Goal: Information Seeking & Learning: Learn about a topic

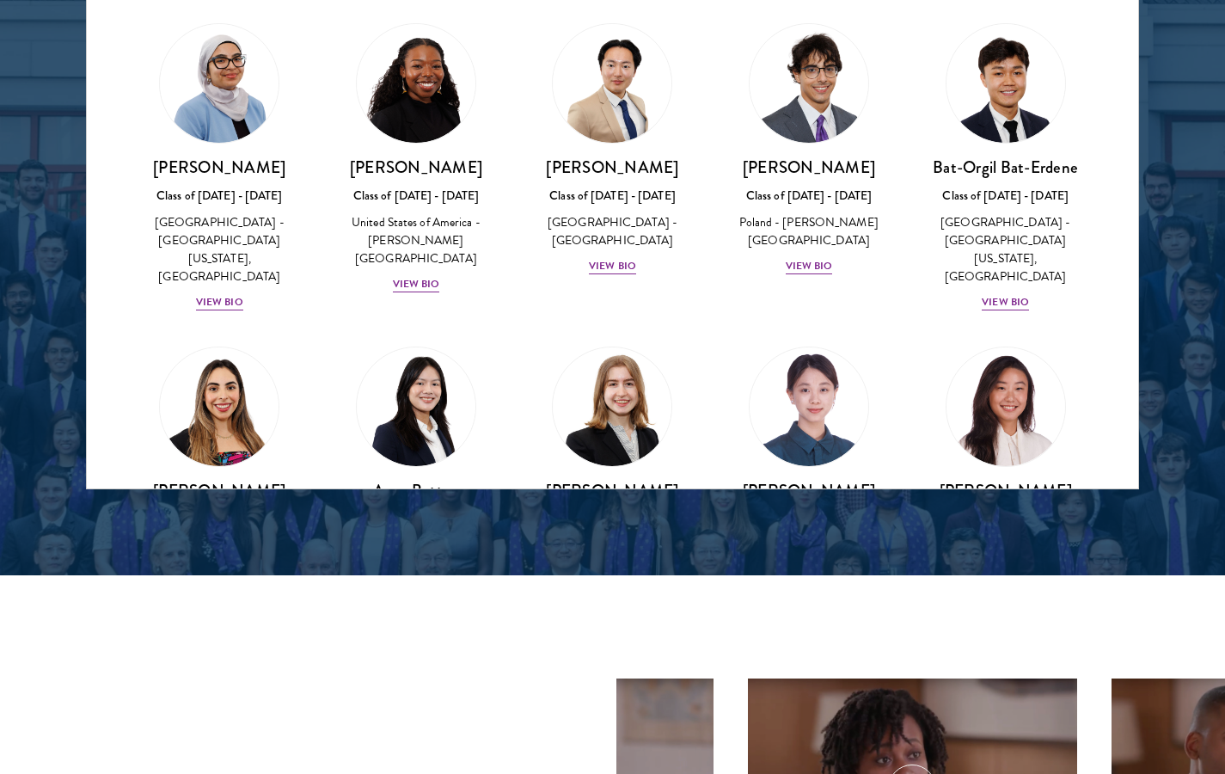
scroll to position [1039, 0]
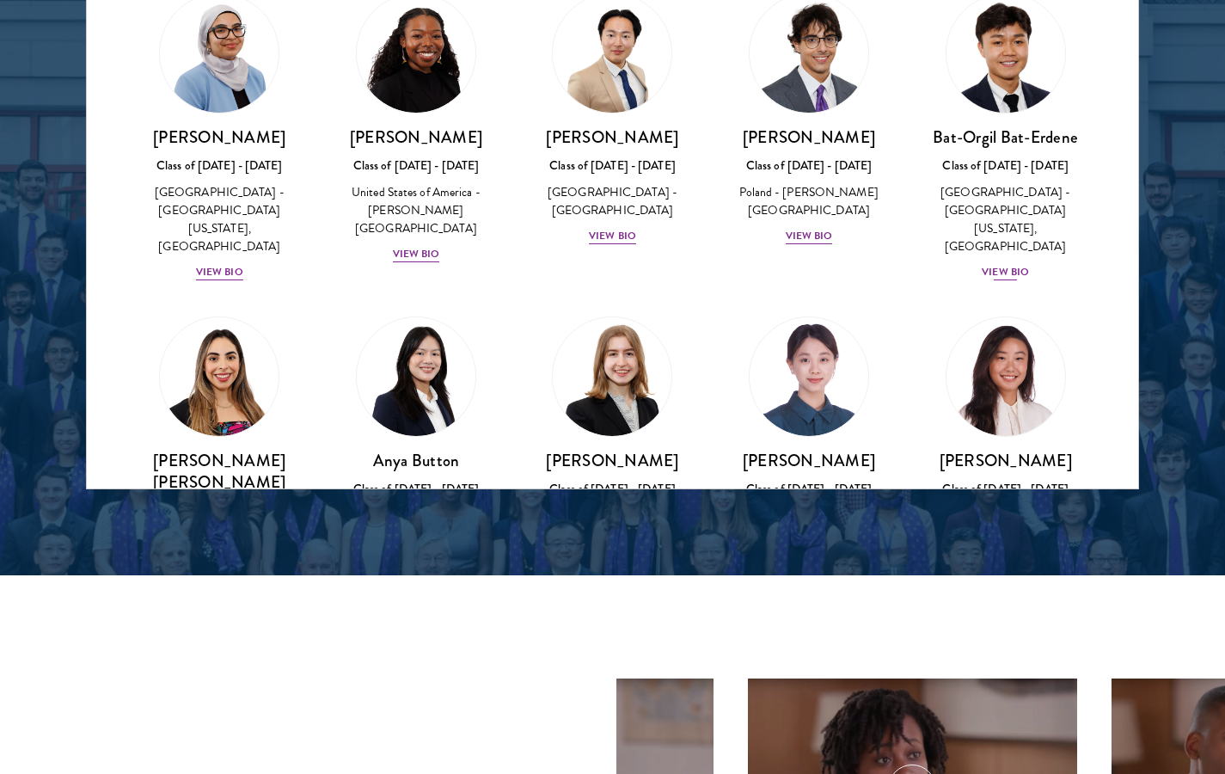
click at [927, 15] on link "[PERSON_NAME] Bat-Erdene Class of [DATE] - [DATE] [GEOGRAPHIC_DATA] - [GEOGRAPH…" at bounding box center [1005, 137] width 163 height 289
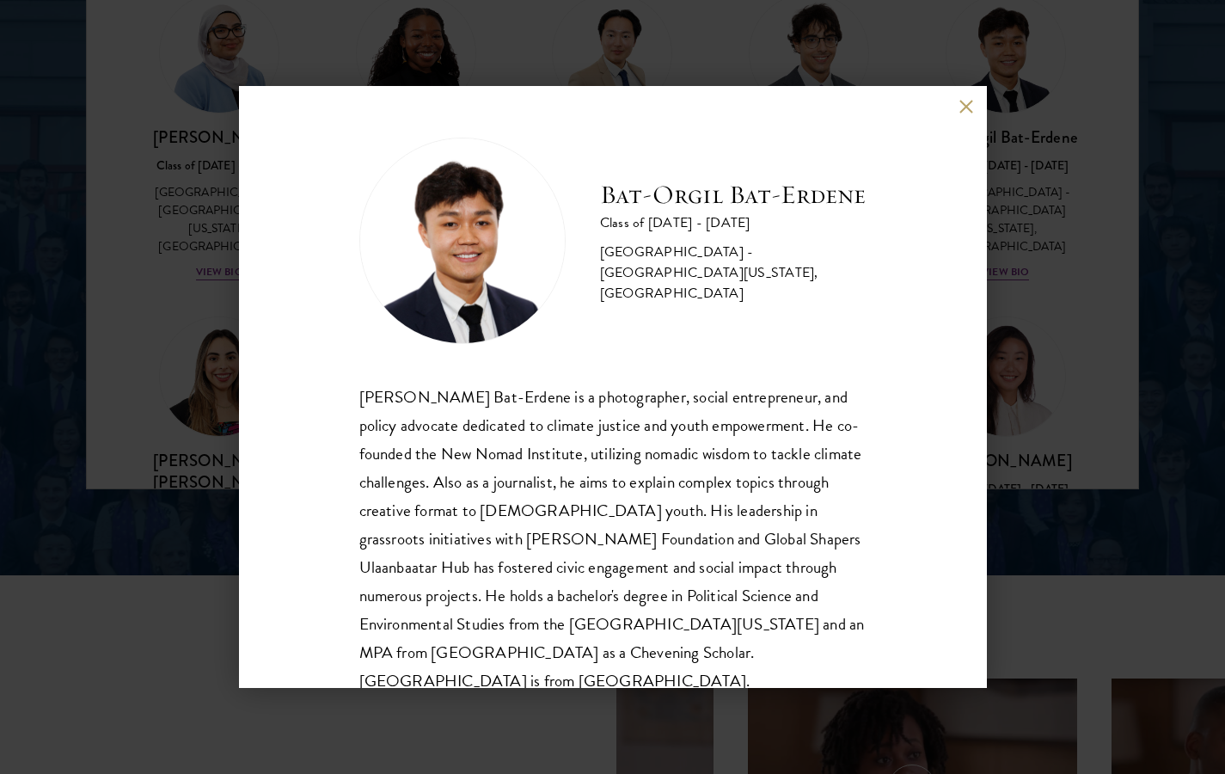
click at [955, 98] on div "[PERSON_NAME] Bat-Erdene Class of [DATE] - [DATE] [GEOGRAPHIC_DATA] - [GEOGRAPH…" at bounding box center [613, 387] width 748 height 602
click at [961, 103] on button at bounding box center [967, 106] width 15 height 15
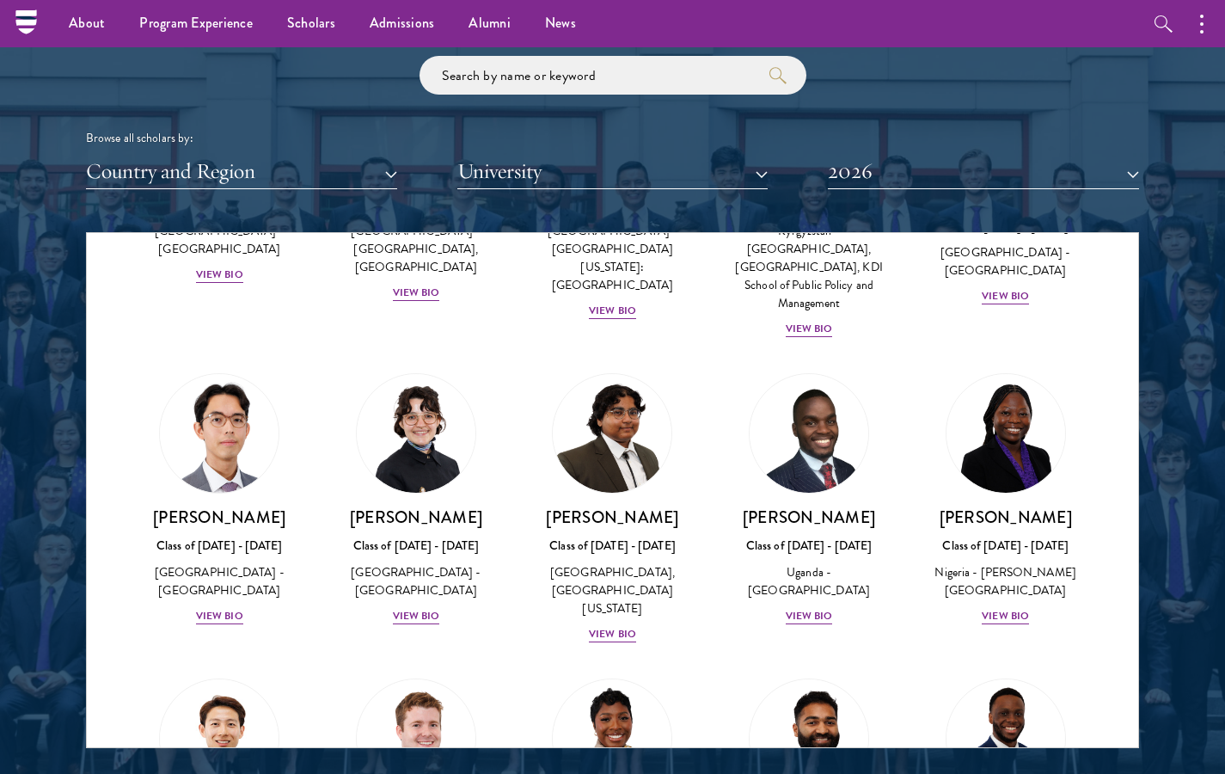
scroll to position [2047, 0]
click at [679, 56] on input "search" at bounding box center [613, 75] width 387 height 39
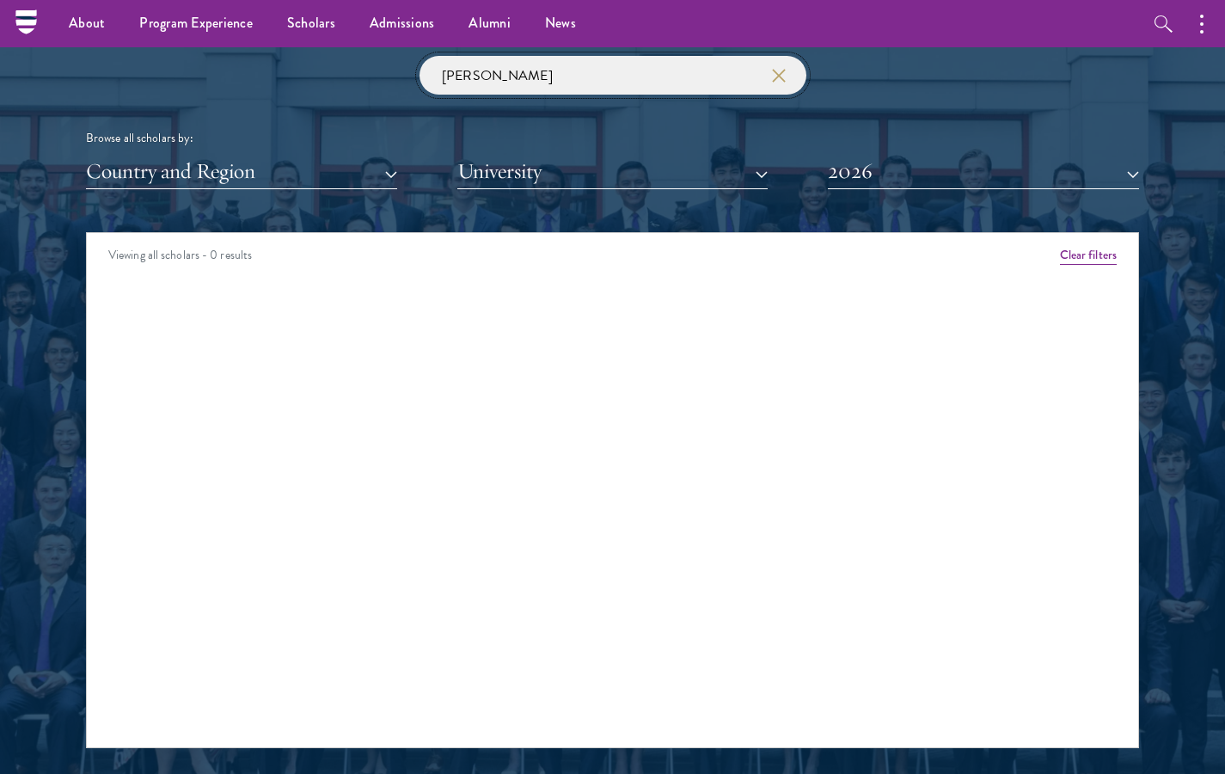
click button "submit" at bounding box center [0, 0] width 0 height 0
click at [445, 64] on input "[PERSON_NAME]" at bounding box center [613, 75] width 387 height 39
type input "[PERSON_NAME]"
click button "submit" at bounding box center [0, 0] width 0 height 0
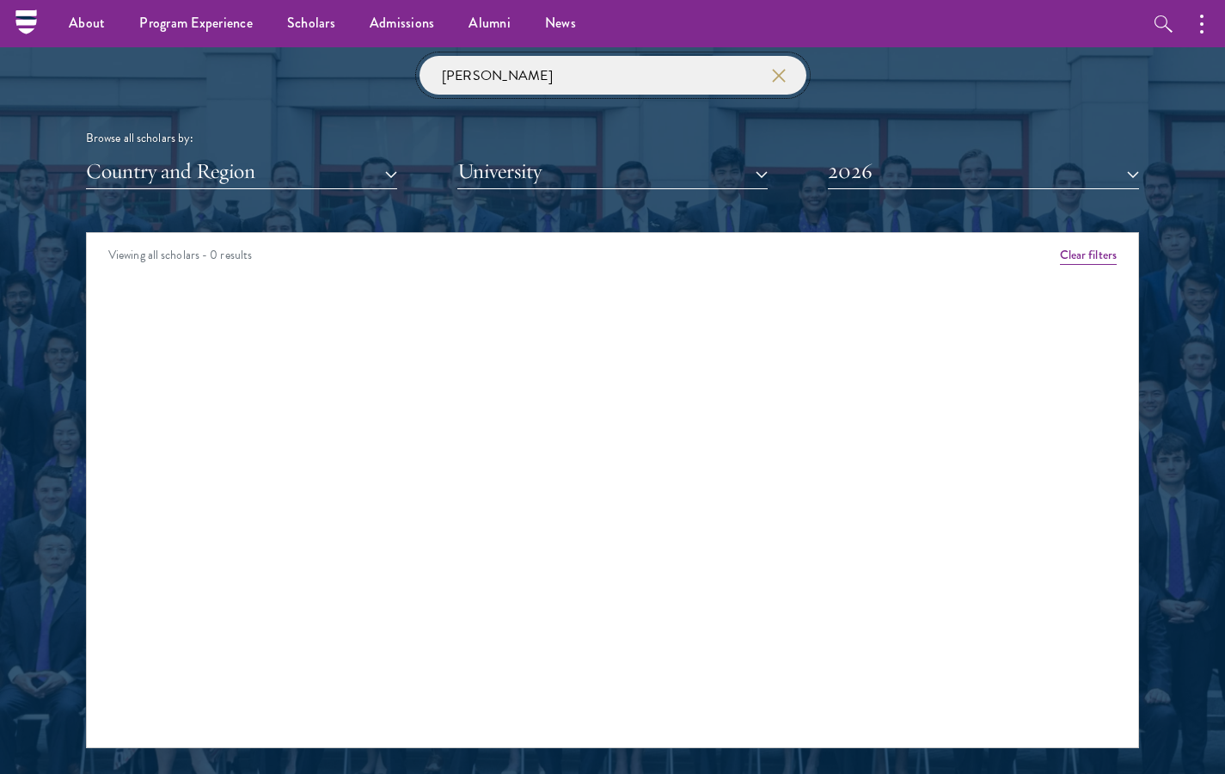
click button "submit" at bounding box center [0, 0] width 0 height 0
click at [249, 174] on button "Country and Region" at bounding box center [241, 171] width 311 height 35
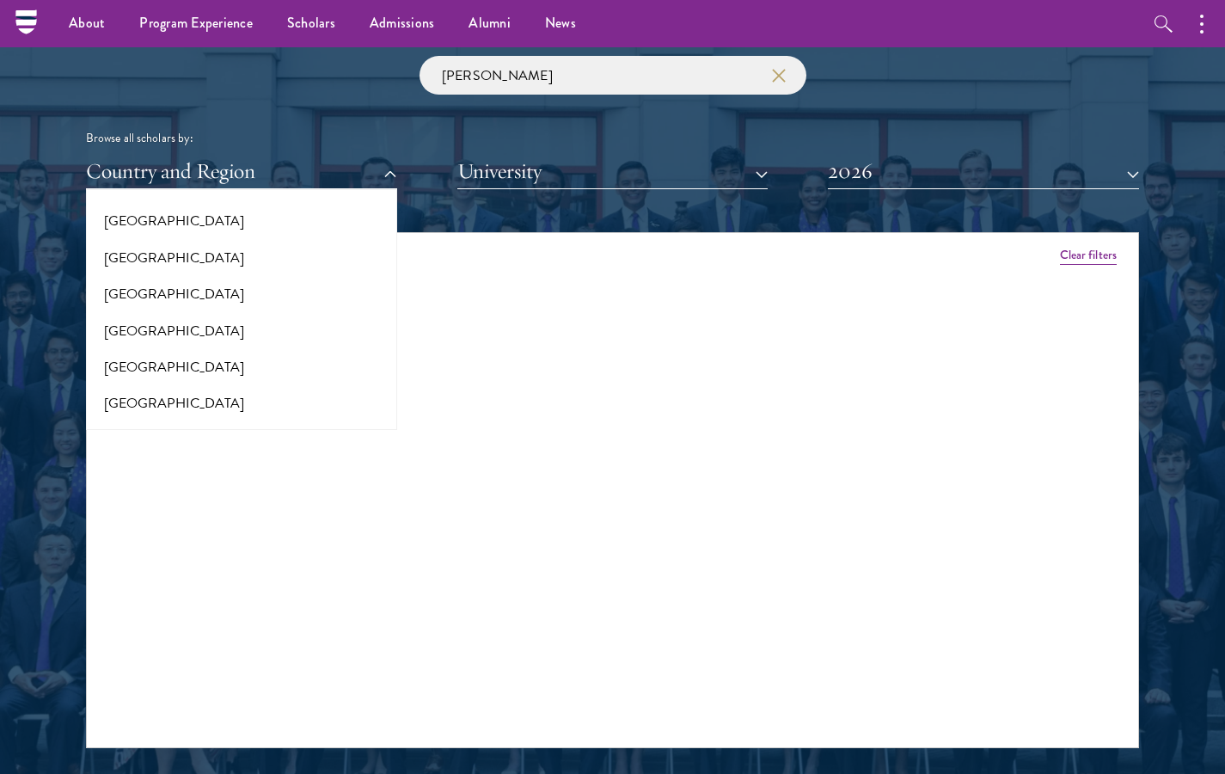
scroll to position [3570, 0]
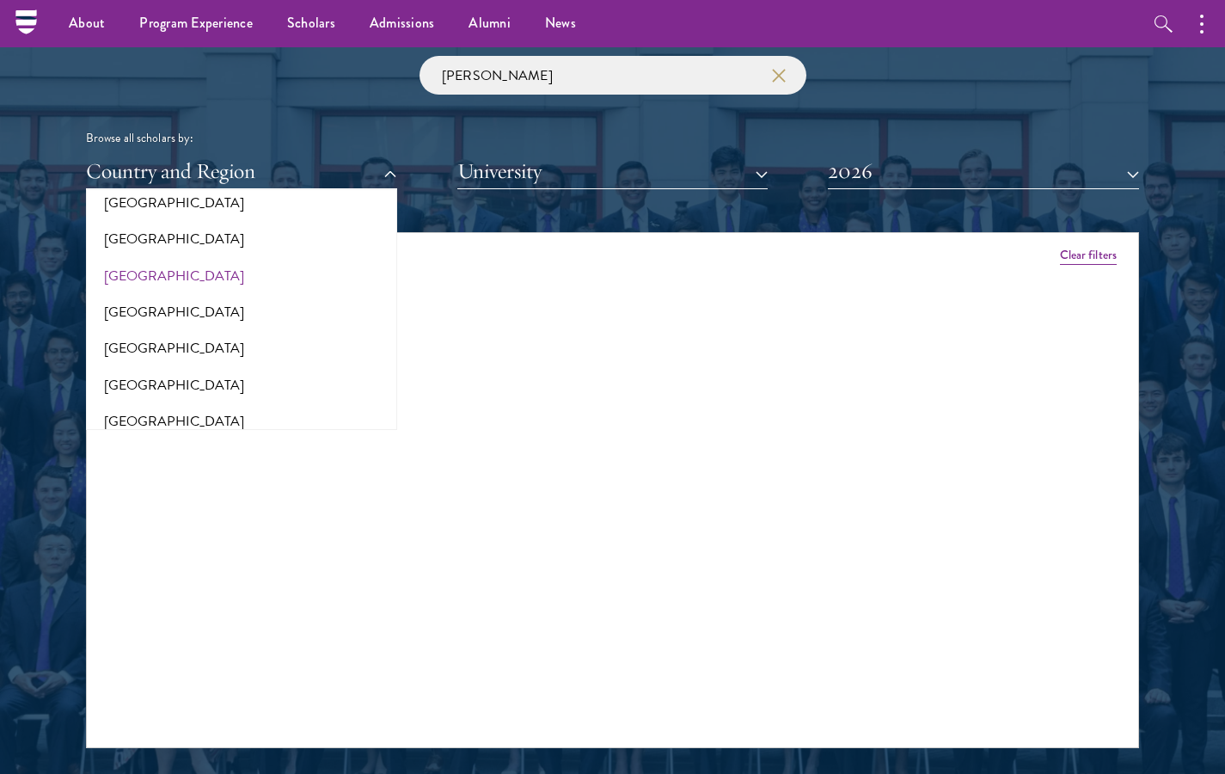
click at [265, 258] on button "[GEOGRAPHIC_DATA]" at bounding box center [241, 276] width 301 height 36
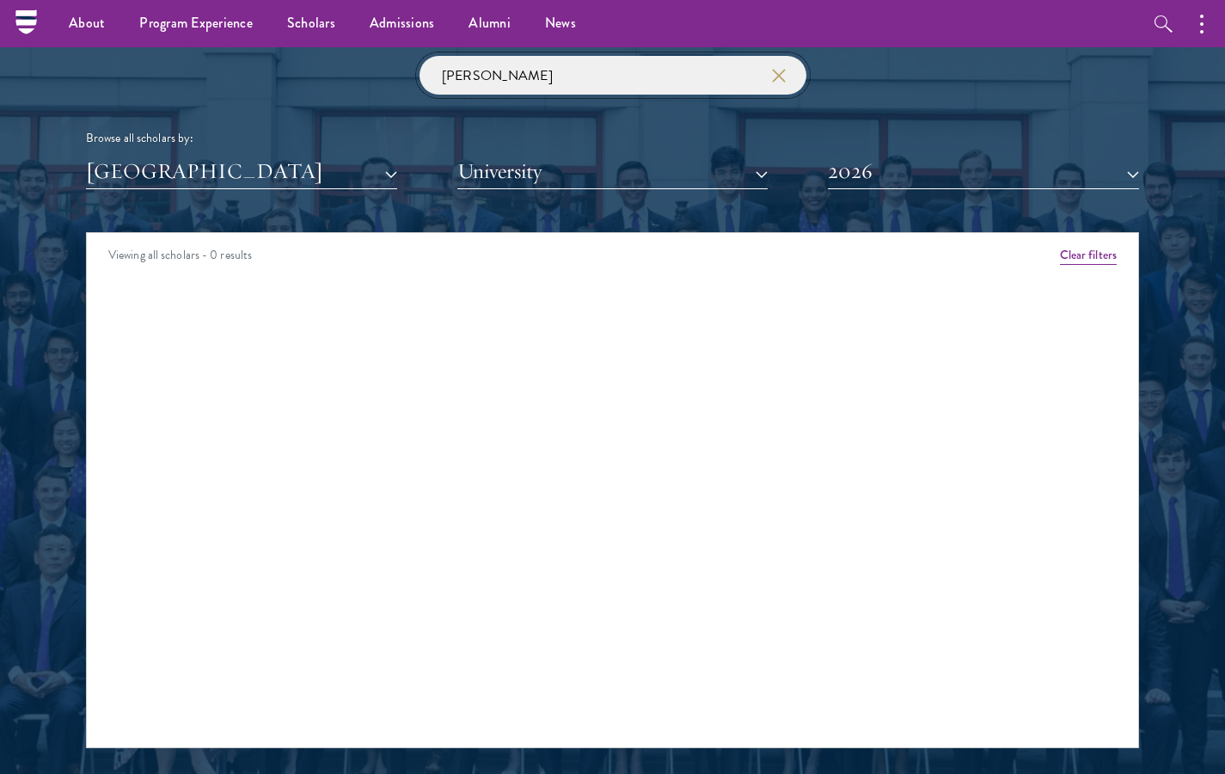
click at [796, 72] on input "[PERSON_NAME]" at bounding box center [613, 75] width 387 height 39
click at [777, 71] on use "button" at bounding box center [779, 76] width 24 height 24
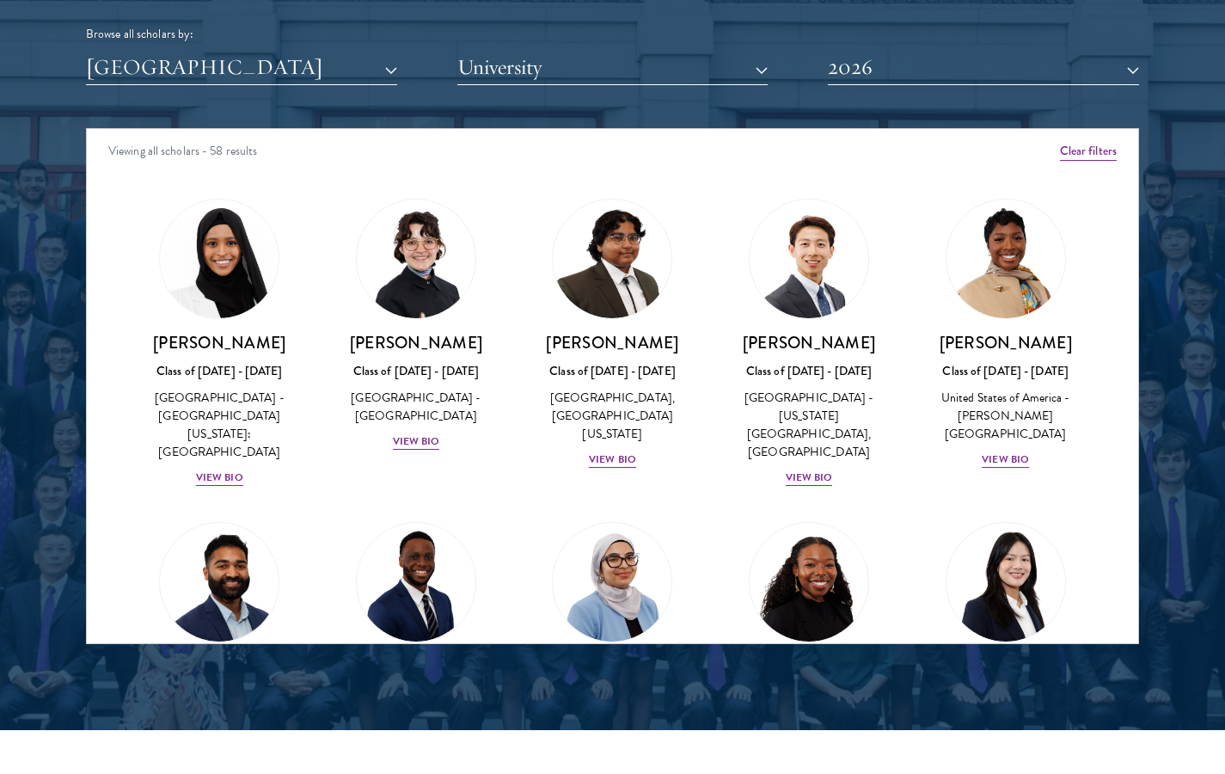
click at [222, 150] on div "Viewing all scholars - 58 results" at bounding box center [613, 153] width 1052 height 48
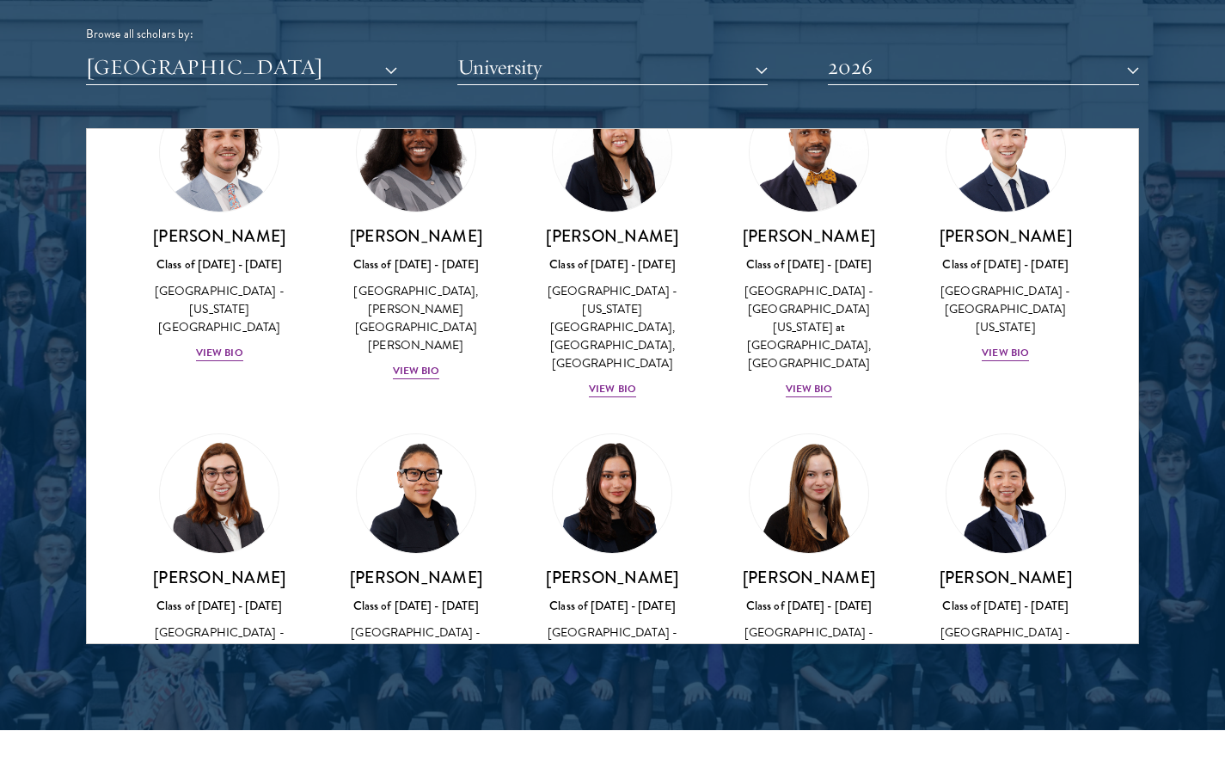
scroll to position [1500, 0]
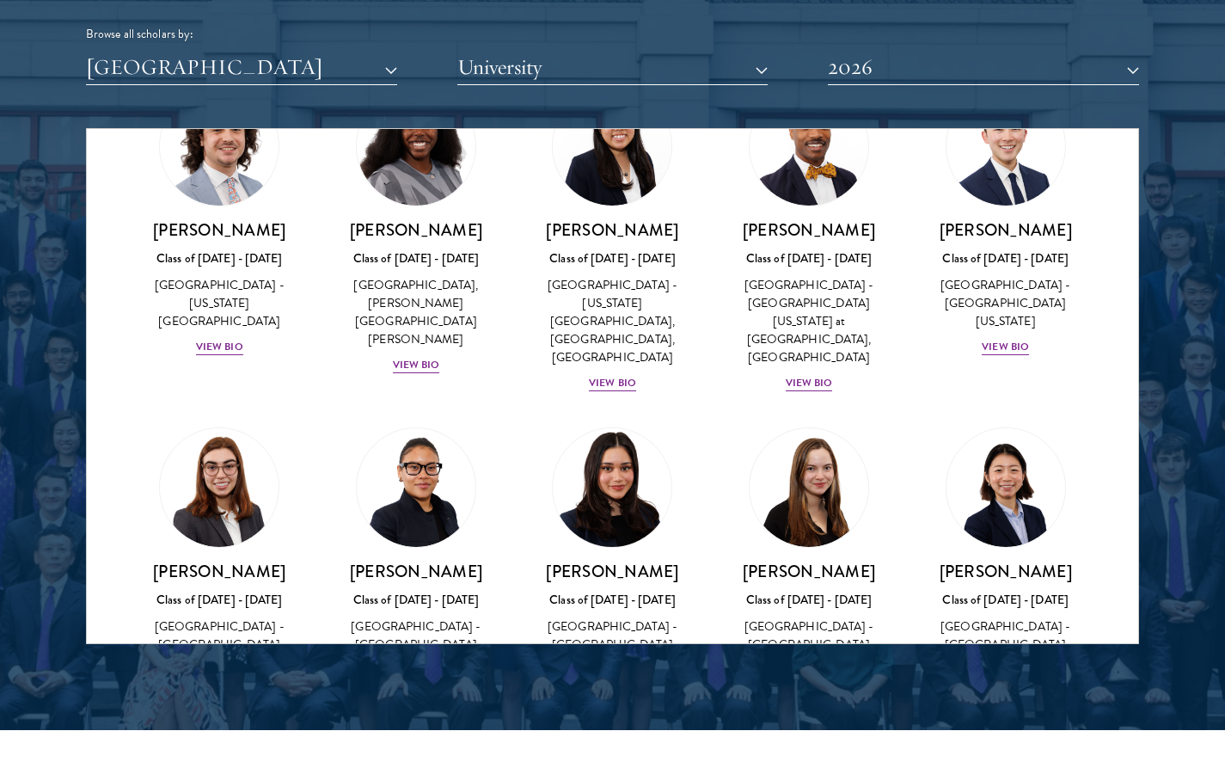
click at [603, 561] on div "[PERSON_NAME] Class of [DATE] - [DATE] [GEOGRAPHIC_DATA] - [GEOGRAPHIC_DATA] Vi…" at bounding box center [612, 621] width 163 height 120
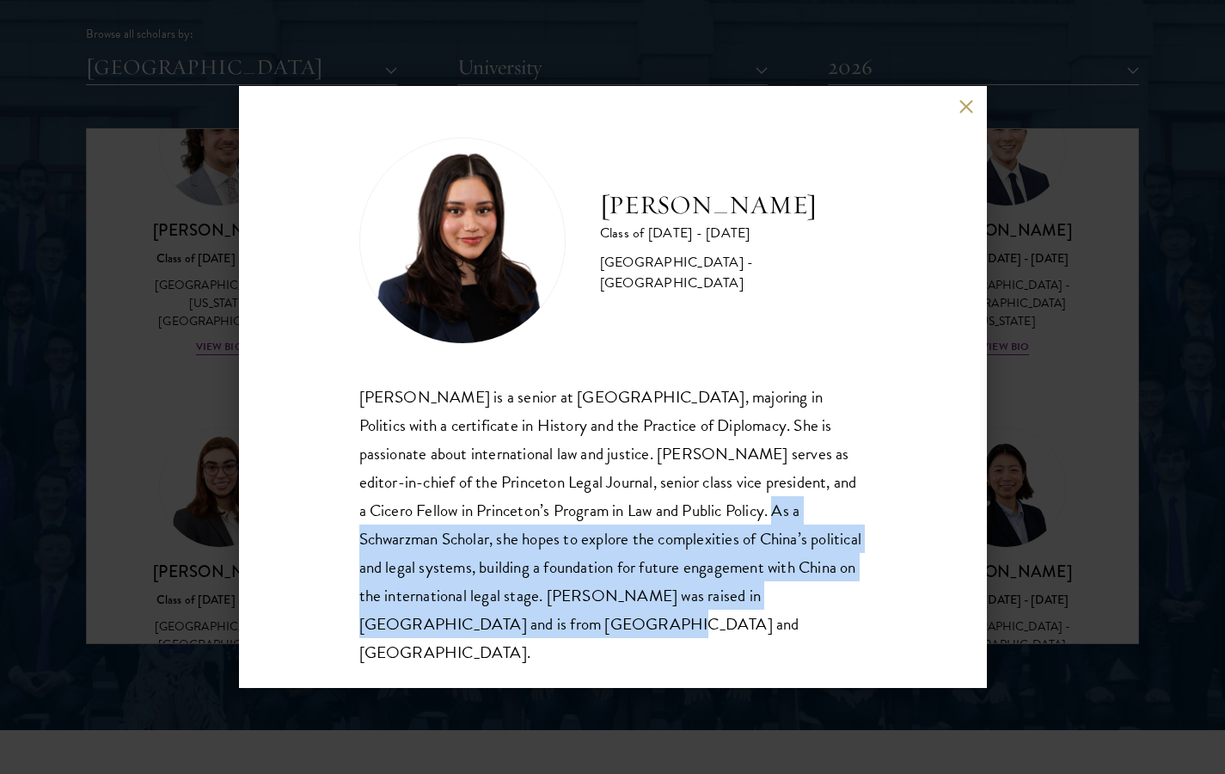
drag, startPoint x: 623, startPoint y: 509, endPoint x: 655, endPoint y: 635, distance: 129.7
click at [655, 635] on div "[PERSON_NAME] Class of [DATE] - [DATE] [GEOGRAPHIC_DATA] - [GEOGRAPHIC_DATA] [P…" at bounding box center [613, 387] width 748 height 602
click at [1035, 451] on div "[PERSON_NAME] Class of [DATE] - [DATE] [GEOGRAPHIC_DATA] - [GEOGRAPHIC_DATA] [P…" at bounding box center [612, 387] width 1225 height 774
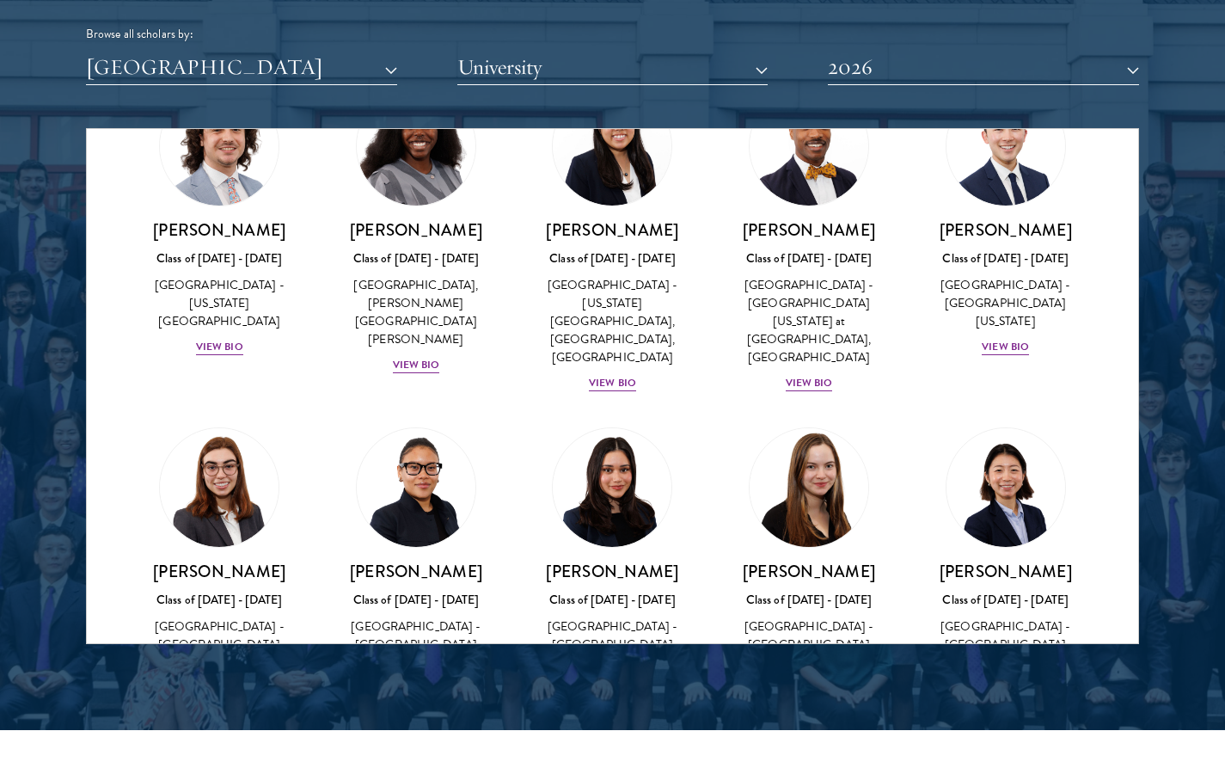
click at [803, 561] on div "[PERSON_NAME] Class of [DATE] - [DATE] [GEOGRAPHIC_DATA] - [GEOGRAPHIC_DATA] Vi…" at bounding box center [809, 621] width 163 height 120
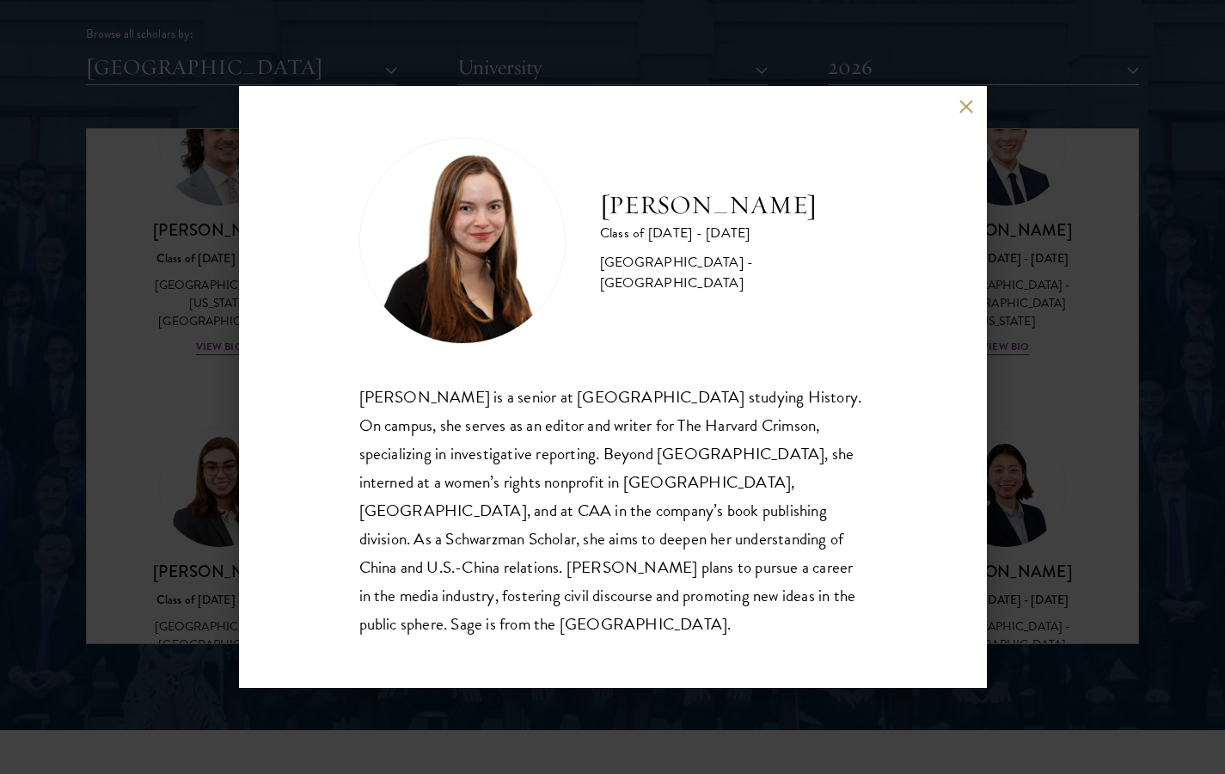
click at [952, 141] on div "[PERSON_NAME] Class of [DATE] - [DATE] [GEOGRAPHIC_DATA] - [GEOGRAPHIC_DATA] [P…" at bounding box center [613, 387] width 748 height 602
click at [966, 114] on button at bounding box center [967, 106] width 15 height 15
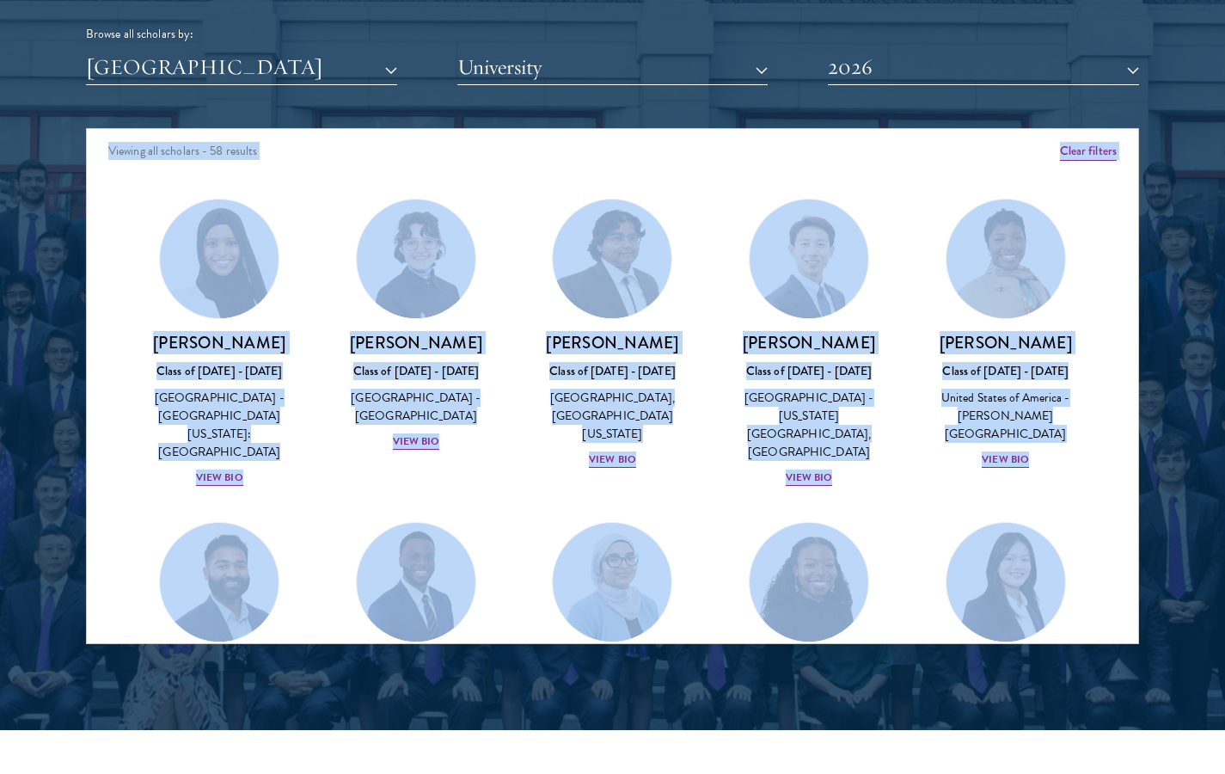
drag, startPoint x: 921, startPoint y: 246, endPoint x: 898, endPoint y: 126, distance: 122.6
click at [898, 103] on div "Scholar Directory Congratulations and welcome to the Schwarzman Scholars Class …" at bounding box center [612, 207] width 1053 height 875
click at [791, 470] on div "View Bio" at bounding box center [809, 478] width 47 height 16
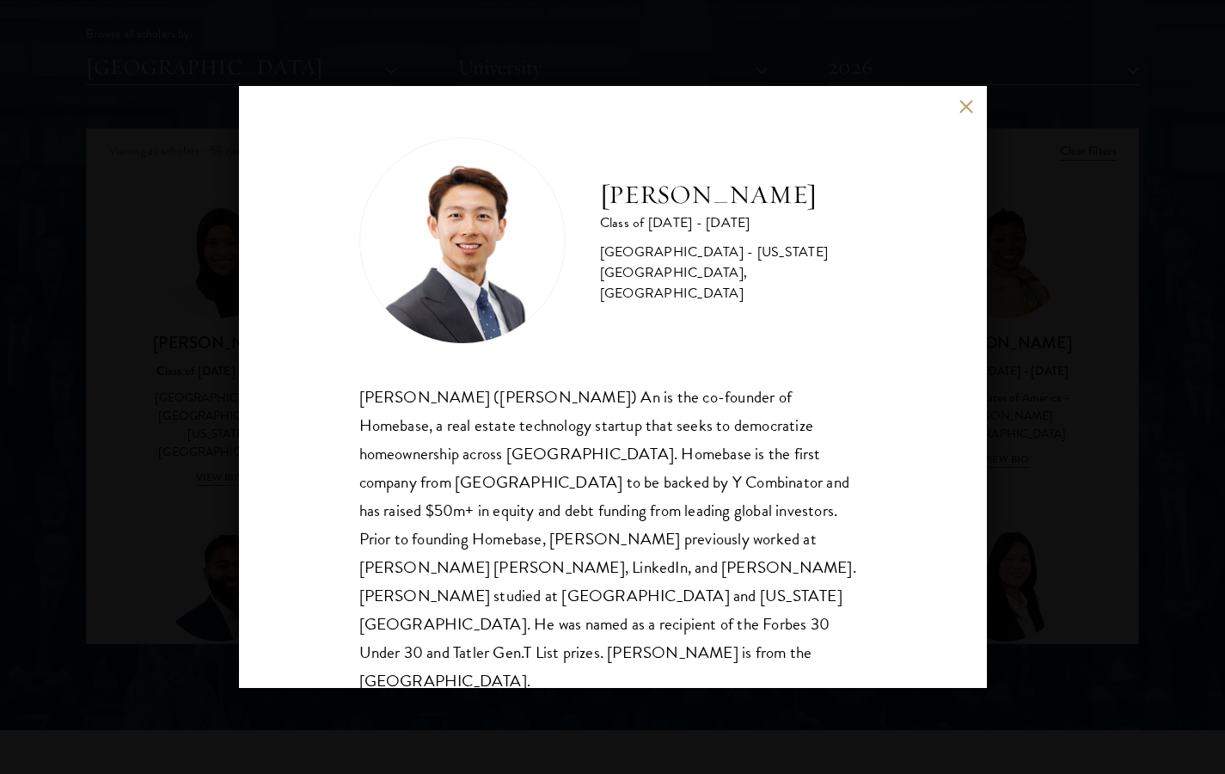
click at [971, 118] on div "[PERSON_NAME] Class of [DATE] - [DATE] [GEOGRAPHIC_DATA] - [US_STATE][GEOGRAPHI…" at bounding box center [613, 387] width 748 height 602
click at [967, 103] on button at bounding box center [967, 106] width 15 height 15
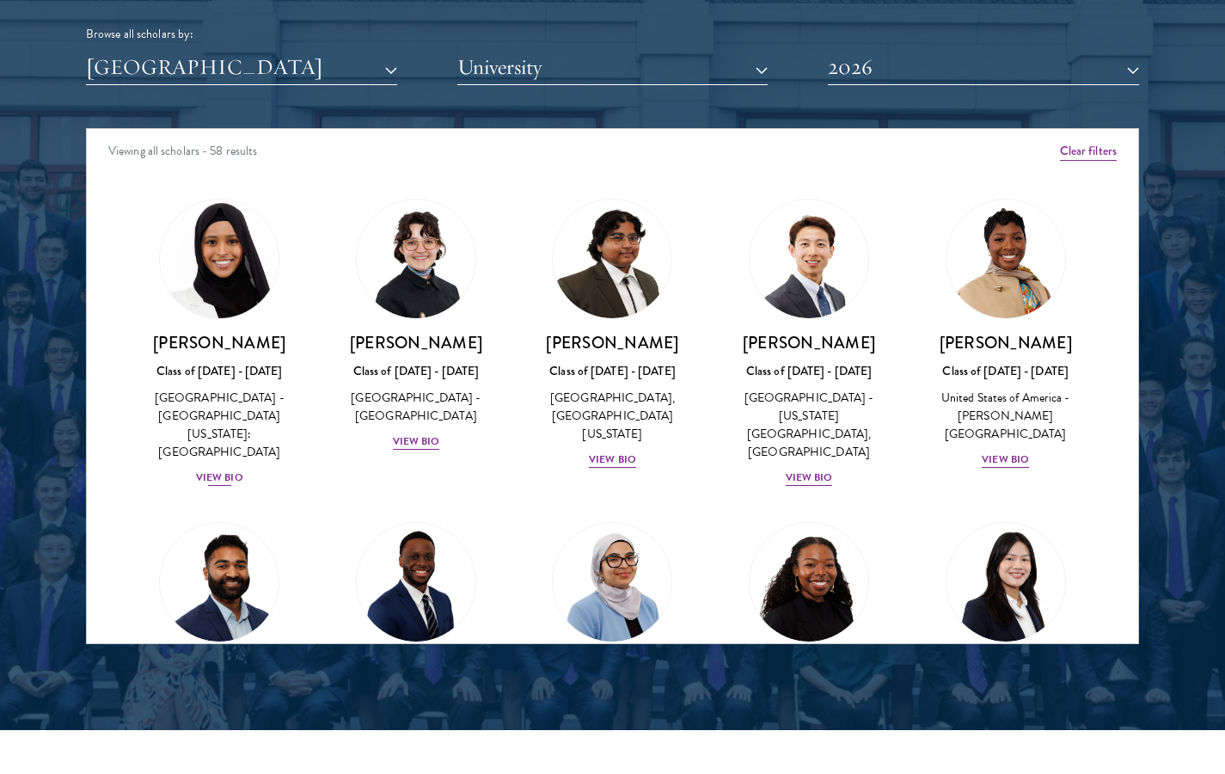
click at [232, 440] on div "[PERSON_NAME] Class of [DATE] - [DATE] [GEOGRAPHIC_DATA] - [GEOGRAPHIC_DATA][US…" at bounding box center [219, 410] width 163 height 156
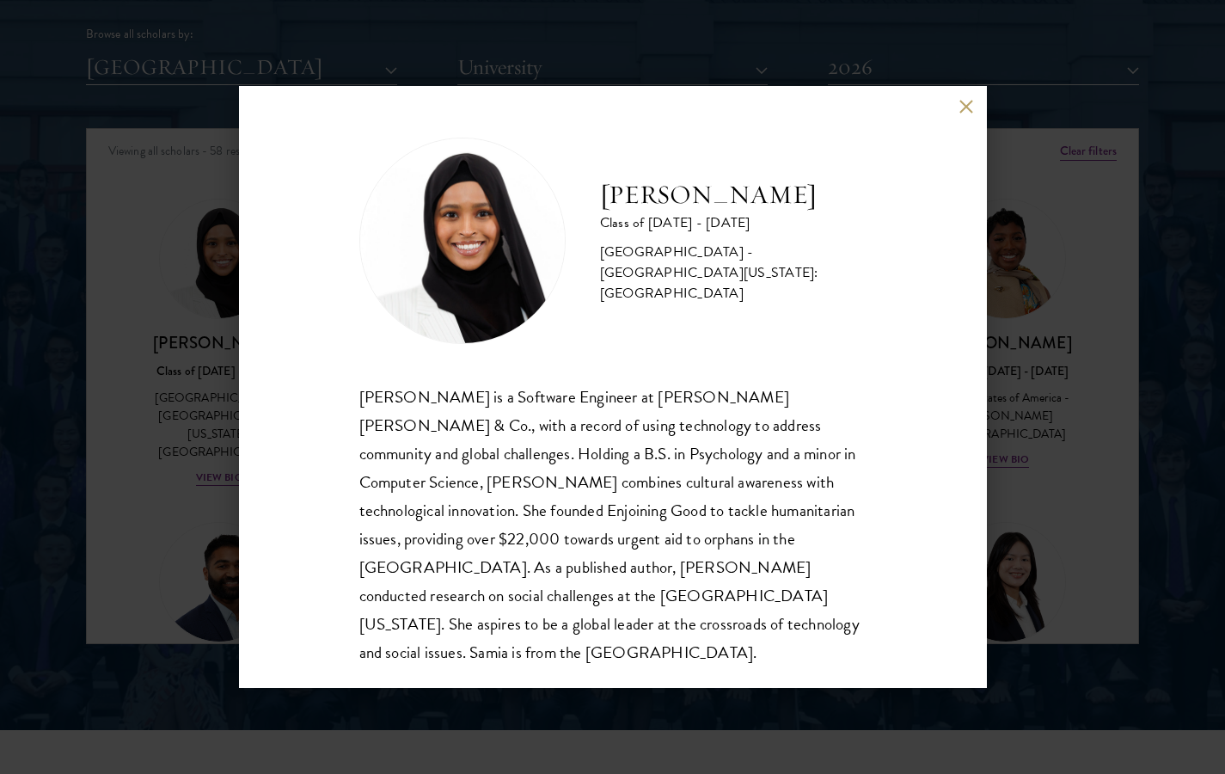
click at [965, 121] on div "[PERSON_NAME] Class of [DATE] - [DATE] [GEOGRAPHIC_DATA] - [GEOGRAPHIC_DATA][US…" at bounding box center [613, 387] width 748 height 602
click at [971, 104] on button at bounding box center [967, 106] width 15 height 15
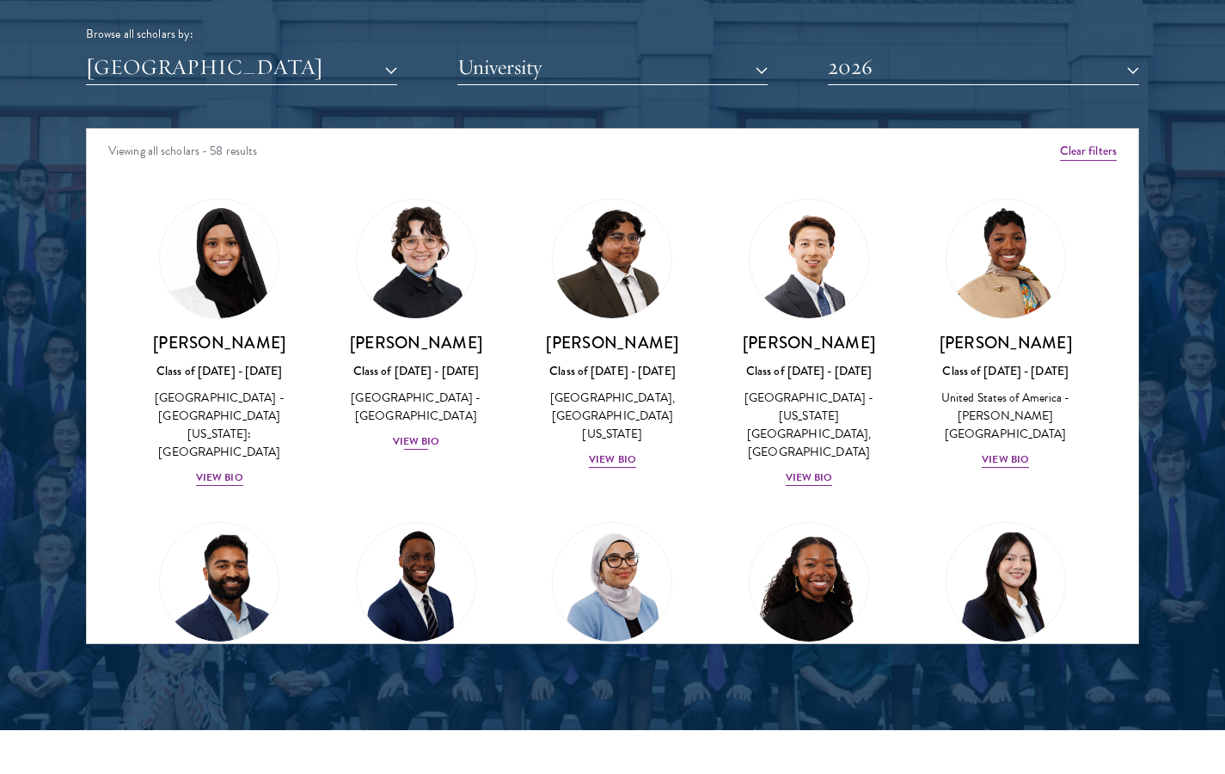
click at [428, 418] on div "[GEOGRAPHIC_DATA] - [GEOGRAPHIC_DATA]" at bounding box center [416, 407] width 163 height 36
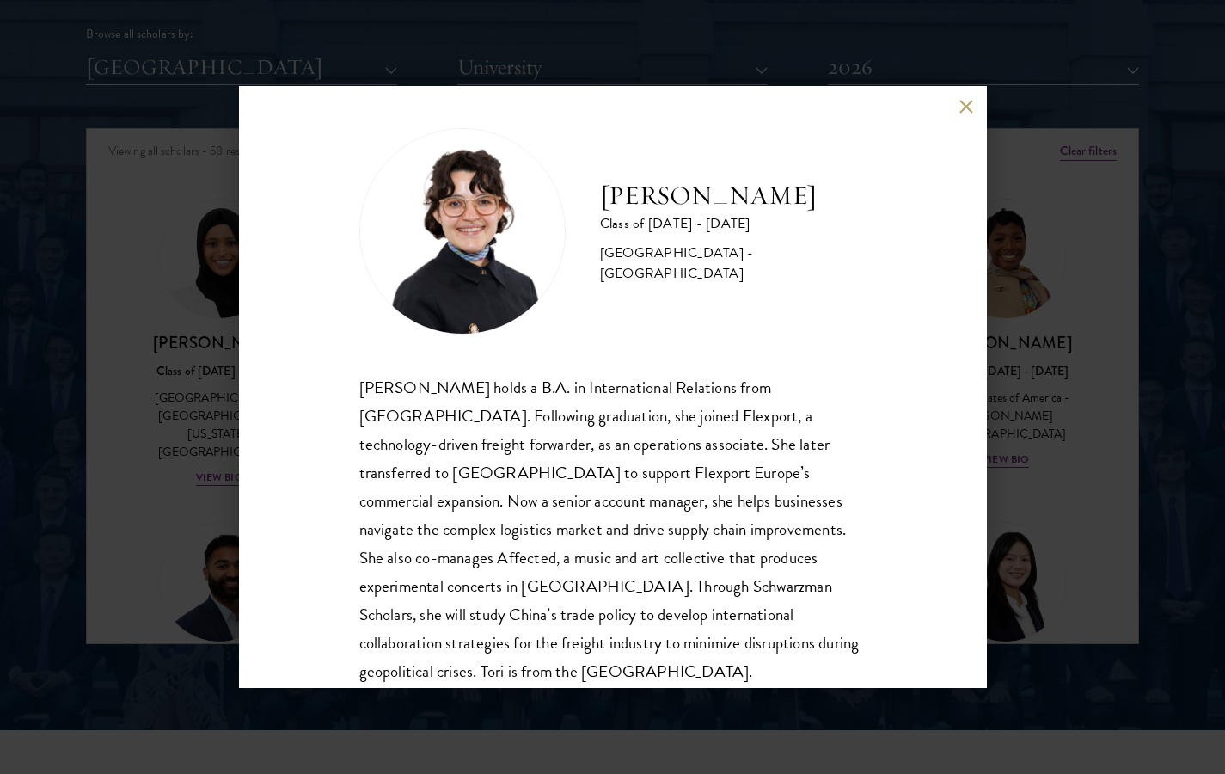
scroll to position [32, 0]
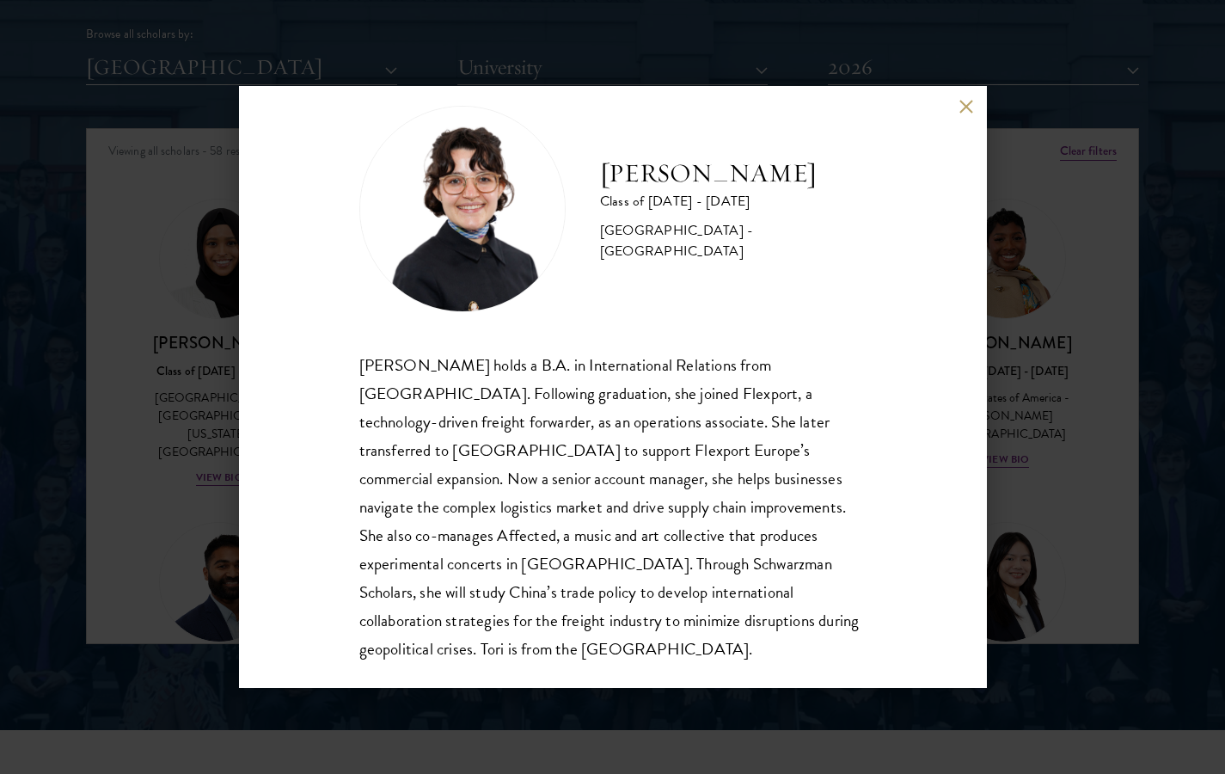
drag, startPoint x: 823, startPoint y: 214, endPoint x: 840, endPoint y: 561, distance: 347.0
click at [840, 561] on div "[PERSON_NAME] Class of [DATE] - [DATE] [GEOGRAPHIC_DATA] - [GEOGRAPHIC_DATA] [P…" at bounding box center [612, 385] width 507 height 558
click at [955, 116] on div "[PERSON_NAME] Class of [DATE] - [DATE] [GEOGRAPHIC_DATA] - [GEOGRAPHIC_DATA] [P…" at bounding box center [613, 387] width 748 height 602
click at [957, 100] on div "[PERSON_NAME] Class of [DATE] - [DATE] [GEOGRAPHIC_DATA] - [GEOGRAPHIC_DATA] [P…" at bounding box center [613, 387] width 748 height 602
click at [963, 103] on button at bounding box center [967, 106] width 15 height 15
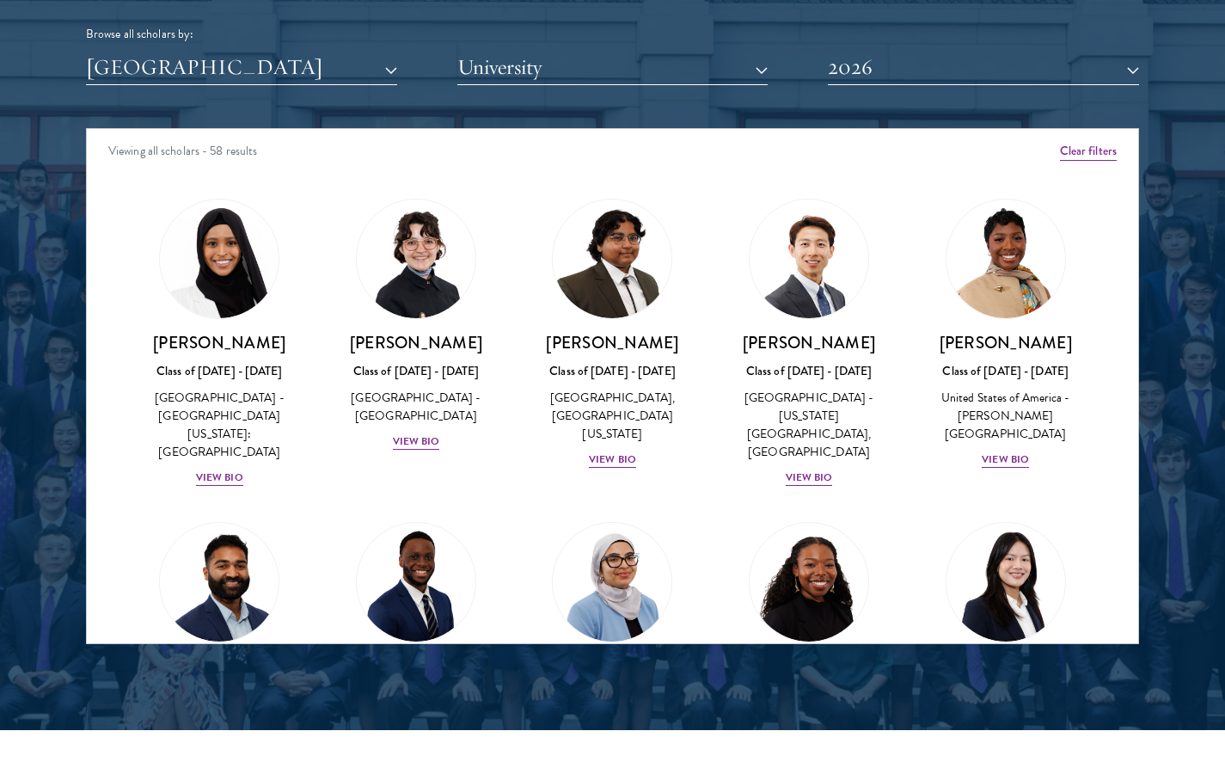
click at [979, 71] on button "2026" at bounding box center [983, 67] width 311 height 35
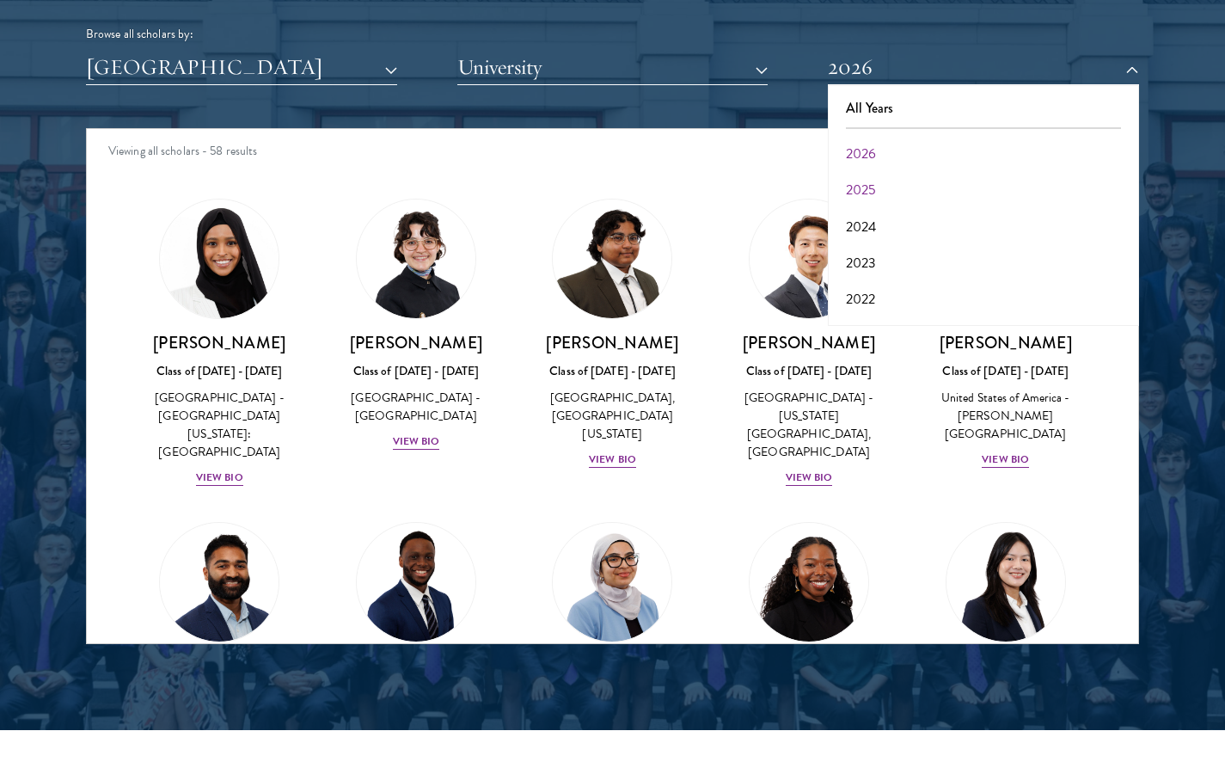
click at [936, 187] on button "2025" at bounding box center [983, 190] width 301 height 36
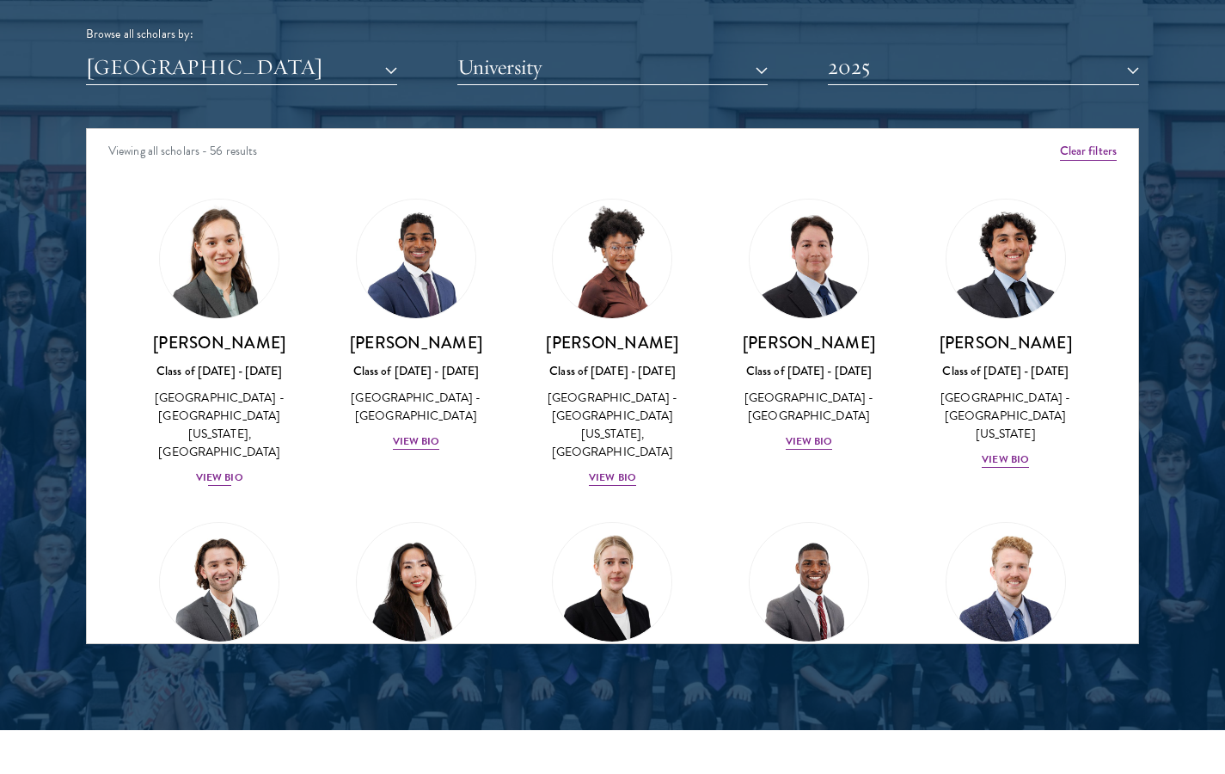
click at [224, 470] on div "View Bio" at bounding box center [219, 478] width 47 height 16
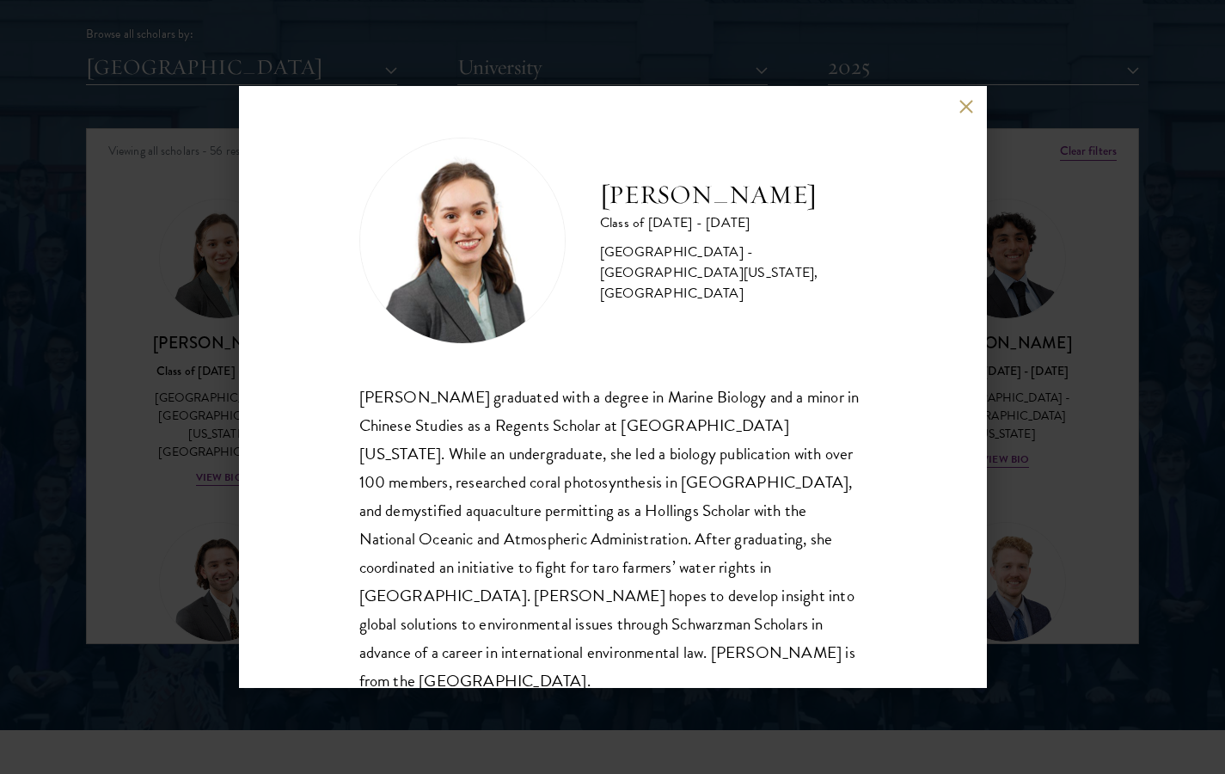
click at [989, 121] on div "[PERSON_NAME] Class of [DATE] - [DATE] [GEOGRAPHIC_DATA] - [GEOGRAPHIC_DATA][US…" at bounding box center [612, 387] width 1225 height 774
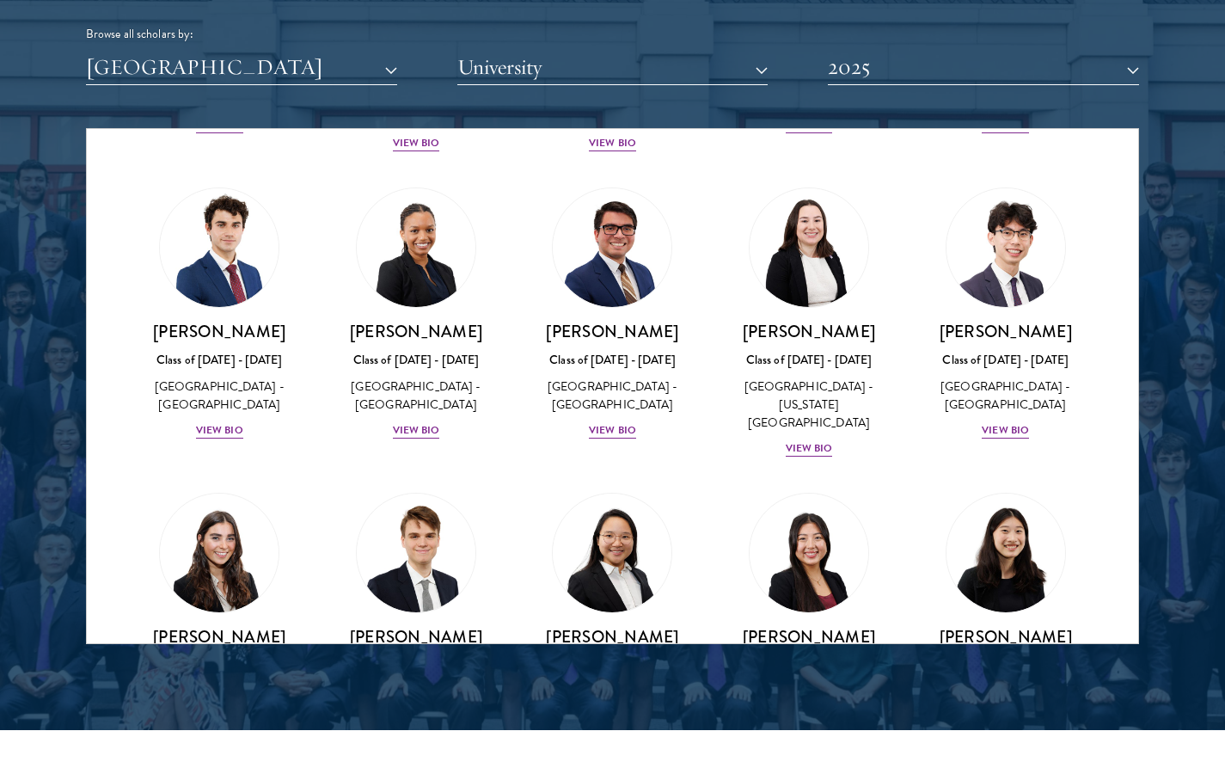
scroll to position [2873, 0]
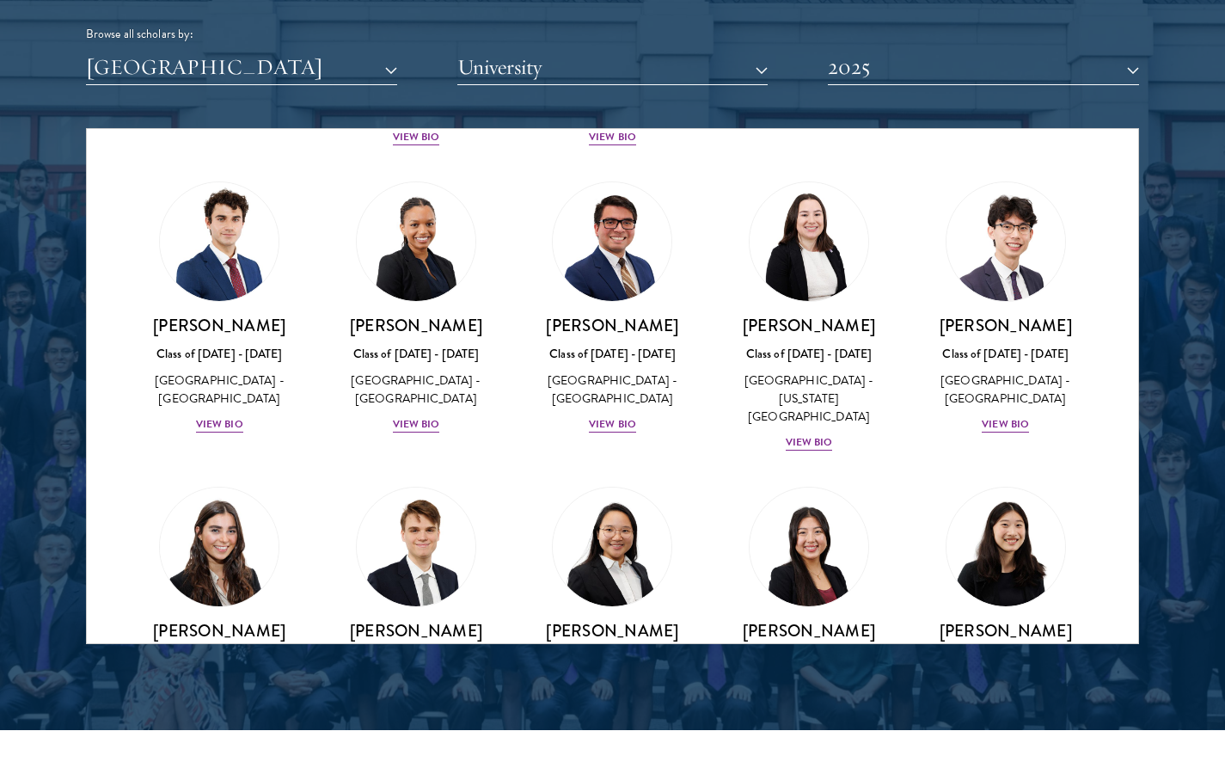
click at [217, 620] on div "[PERSON_NAME] Class of [DATE] - [DATE] [GEOGRAPHIC_DATA] - [GEOGRAPHIC_DATA] Vi…" at bounding box center [219, 680] width 163 height 120
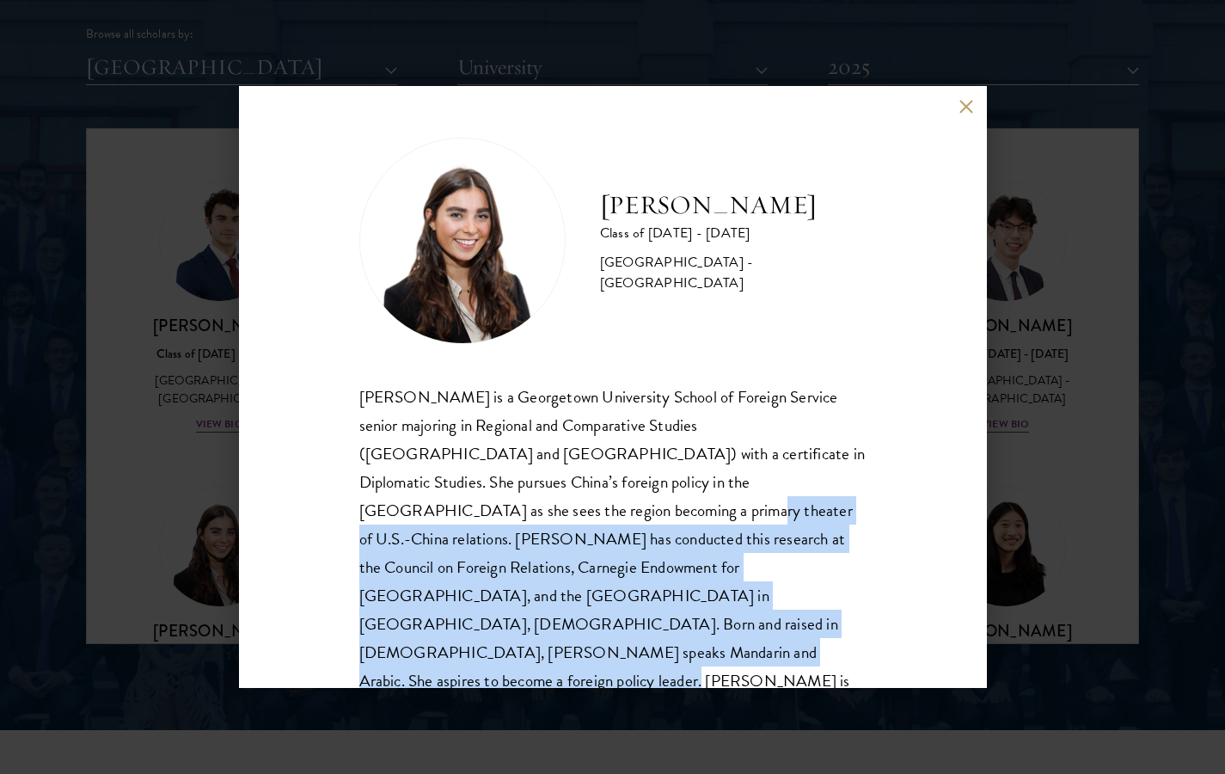
drag, startPoint x: 396, startPoint y: 501, endPoint x: 470, endPoint y: 647, distance: 163.1
click at [472, 648] on div "[PERSON_NAME] Class of [DATE] - [DATE] [GEOGRAPHIC_DATA] - [GEOGRAPHIC_DATA] [P…" at bounding box center [613, 387] width 748 height 602
click at [1109, 421] on div "[PERSON_NAME] Class of [DATE] - [DATE] [GEOGRAPHIC_DATA] - [GEOGRAPHIC_DATA] [P…" at bounding box center [612, 387] width 1225 height 774
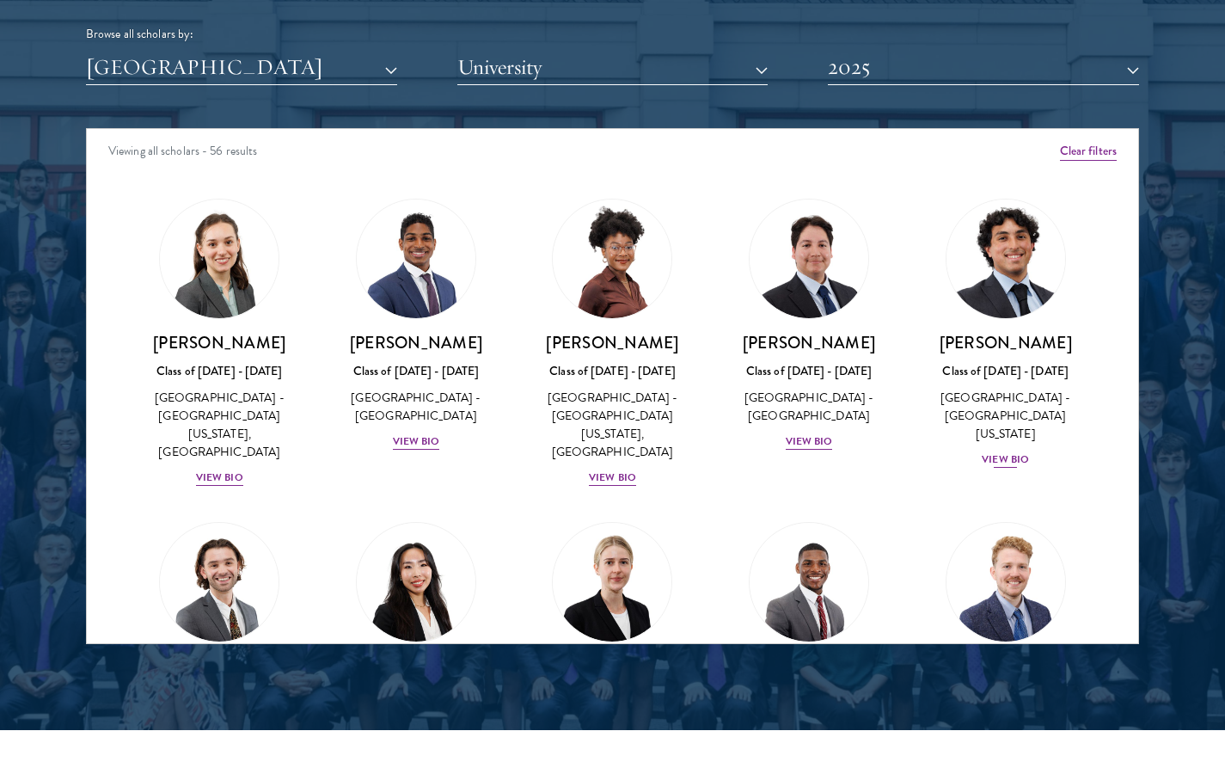
click at [1009, 451] on div "View Bio" at bounding box center [1005, 459] width 47 height 16
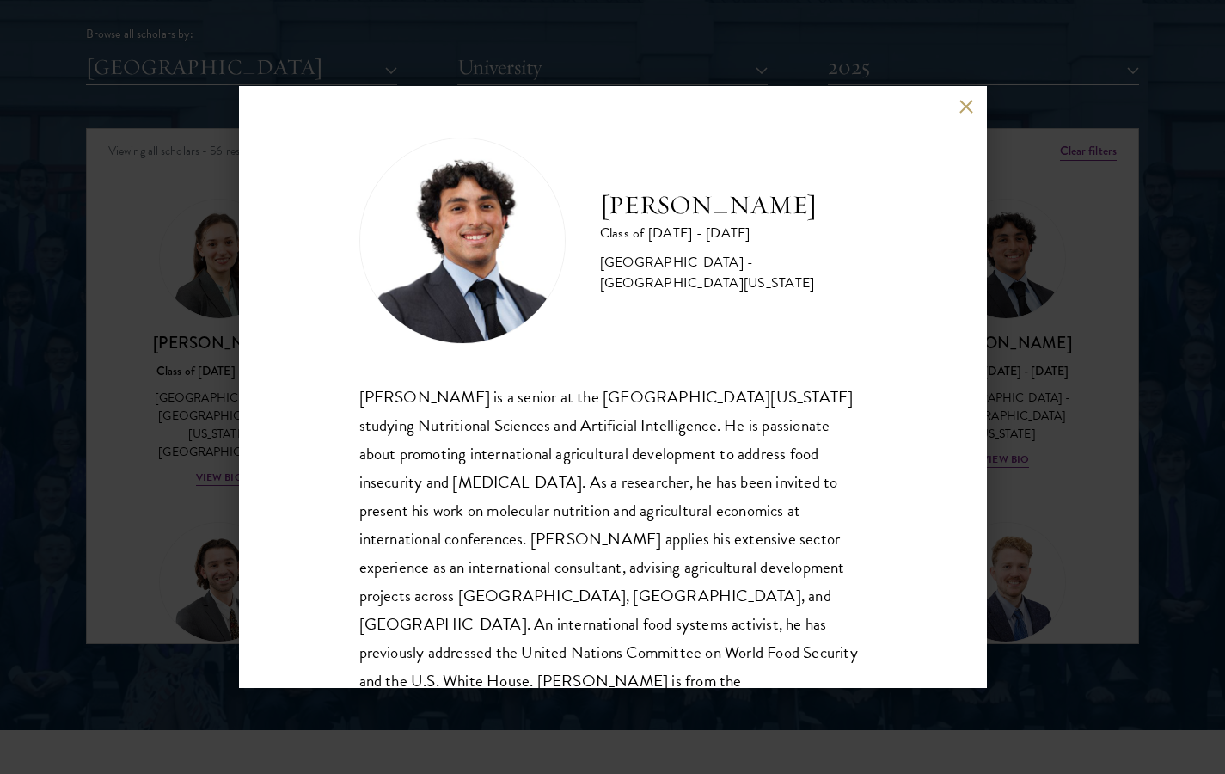
click at [994, 151] on div "[PERSON_NAME] Class of [DATE] - [DATE] [GEOGRAPHIC_DATA] - [GEOGRAPHIC_DATA][US…" at bounding box center [612, 387] width 1225 height 774
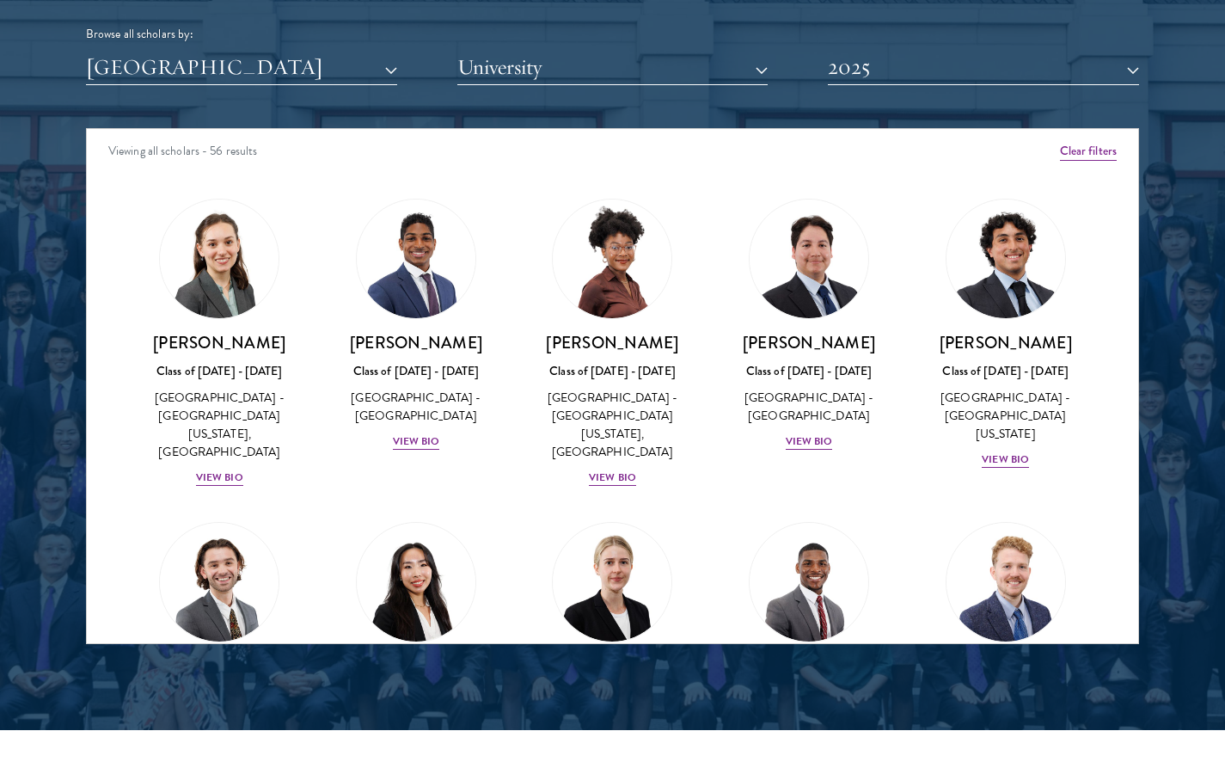
click at [983, 64] on button "2025" at bounding box center [983, 67] width 311 height 35
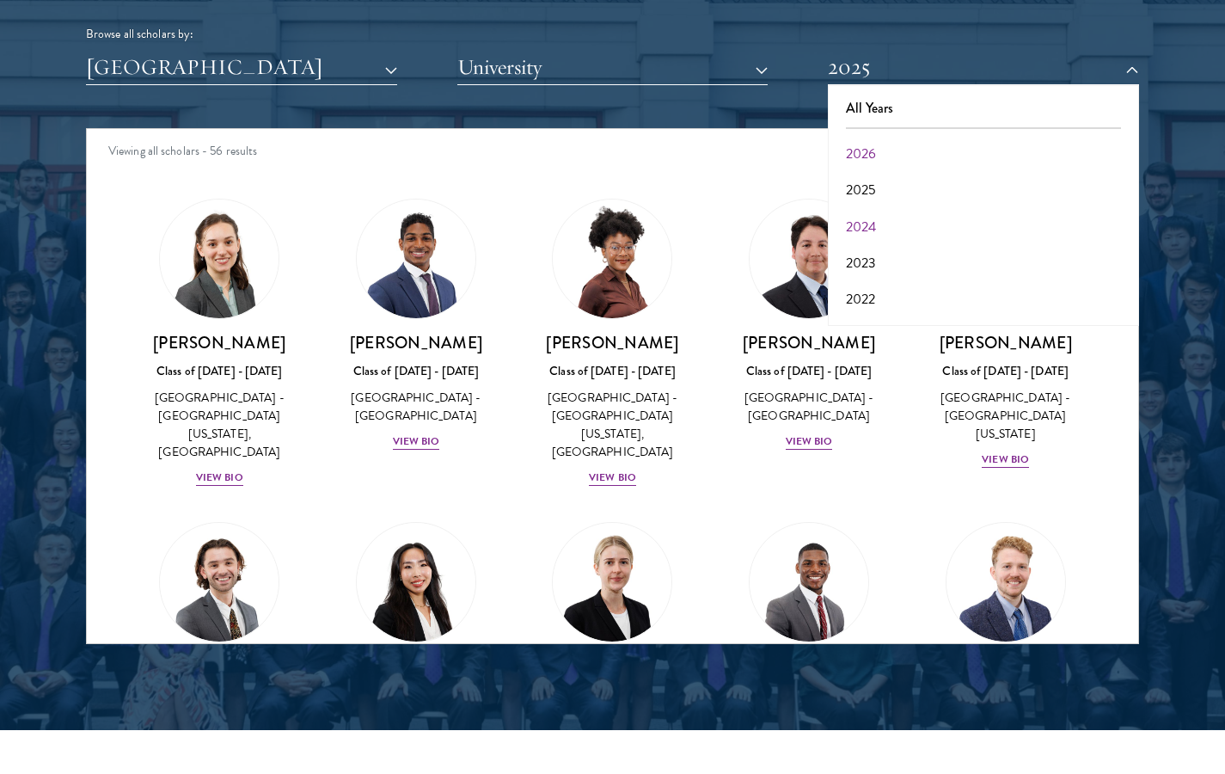
click at [871, 218] on button "2024" at bounding box center [983, 227] width 301 height 36
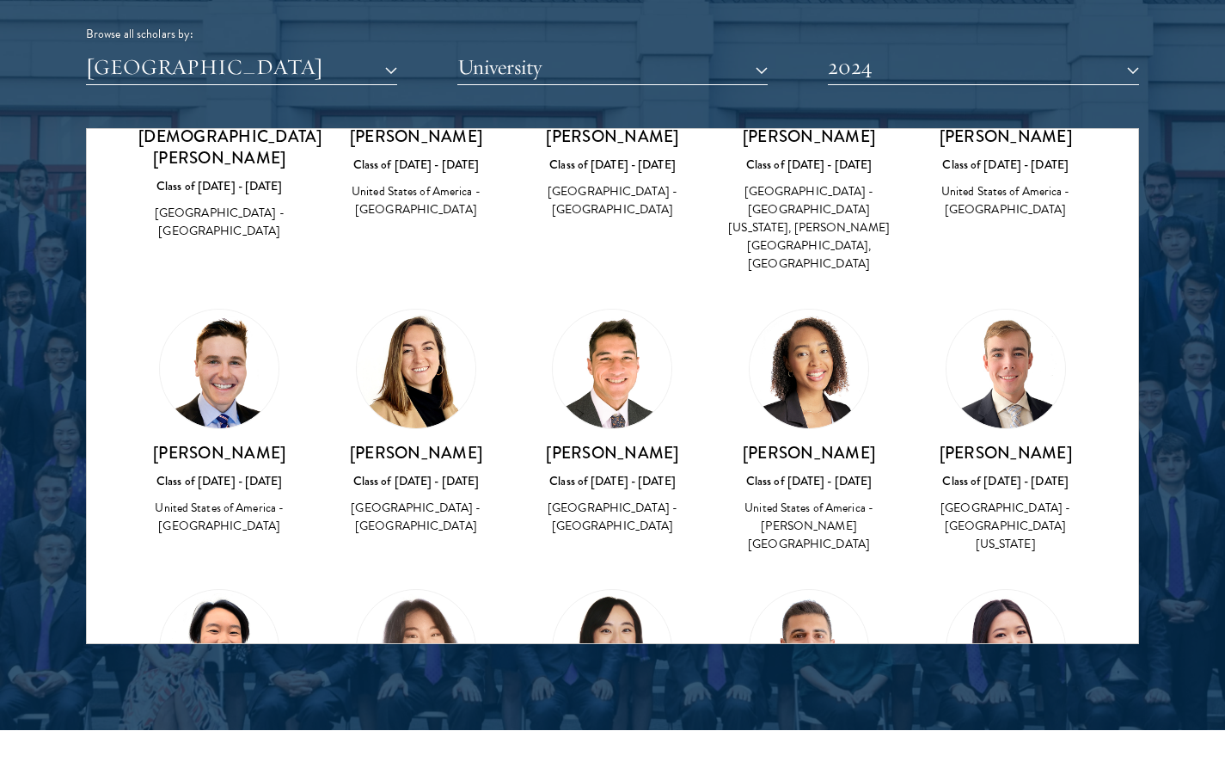
scroll to position [212, 0]
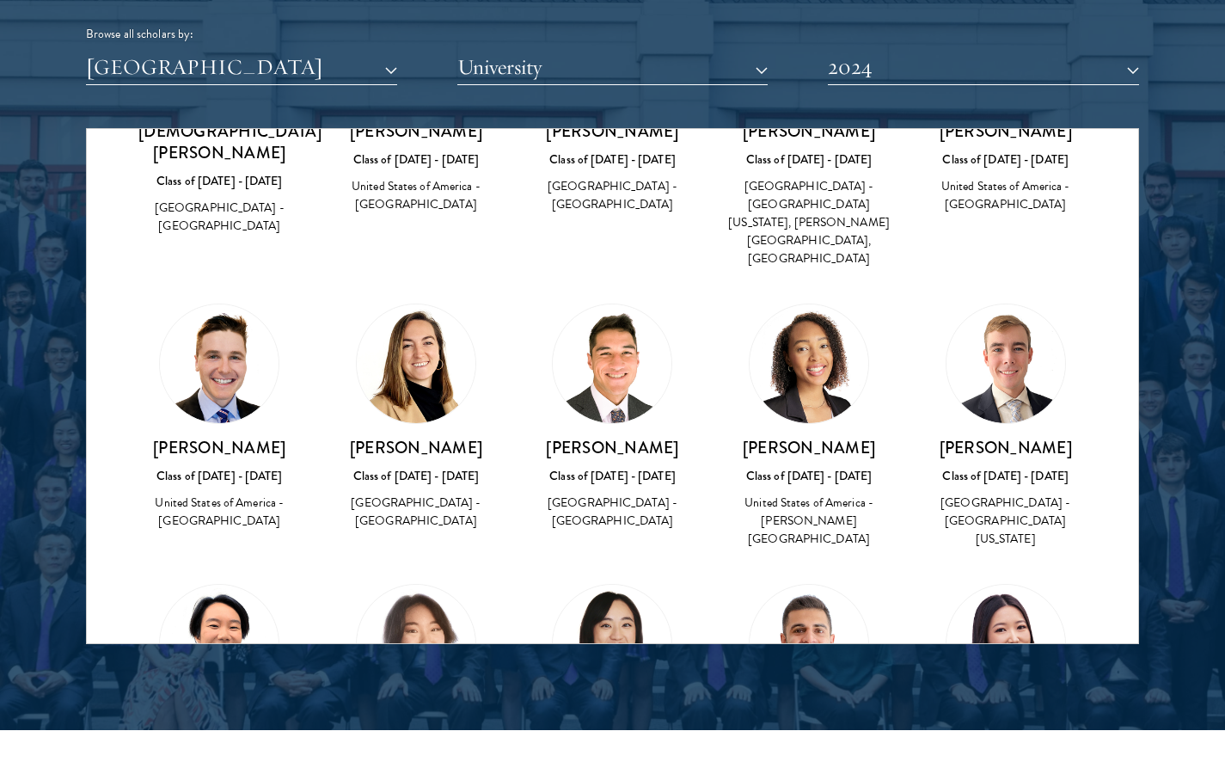
click at [417, 437] on h3 "[PERSON_NAME]" at bounding box center [416, 447] width 163 height 21
click at [421, 494] on div "[GEOGRAPHIC_DATA] - [GEOGRAPHIC_DATA]" at bounding box center [416, 512] width 163 height 36
click at [430, 353] on img at bounding box center [416, 363] width 119 height 119
click at [436, 437] on h3 "[PERSON_NAME]" at bounding box center [416, 447] width 163 height 21
click at [432, 467] on div "Class of [DATE] - [DATE]" at bounding box center [416, 476] width 163 height 18
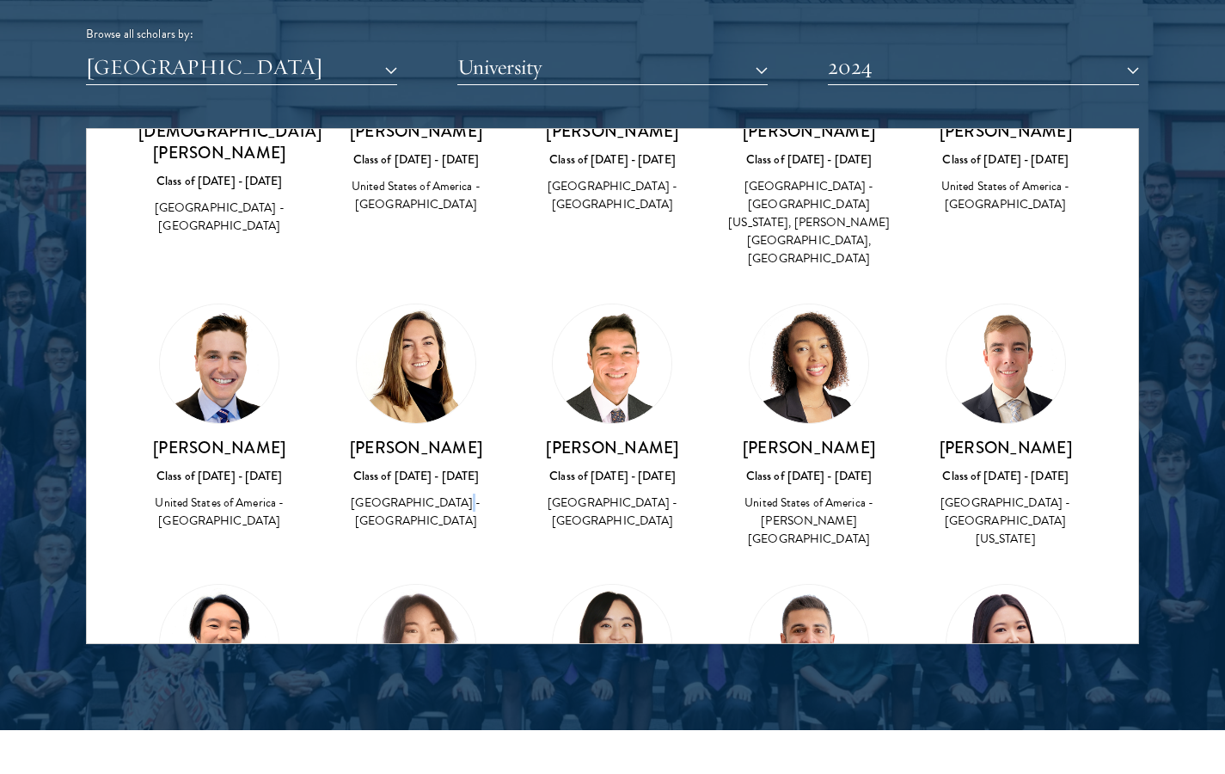
click at [433, 494] on div "[GEOGRAPHIC_DATA] - [GEOGRAPHIC_DATA]" at bounding box center [416, 512] width 163 height 36
click at [399, 310] on img at bounding box center [416, 363] width 119 height 119
click at [504, 451] on div "[PERSON_NAME] Class of [DATE] - [DATE] [GEOGRAPHIC_DATA] - [GEOGRAPHIC_DATA]" at bounding box center [416, 417] width 197 height 262
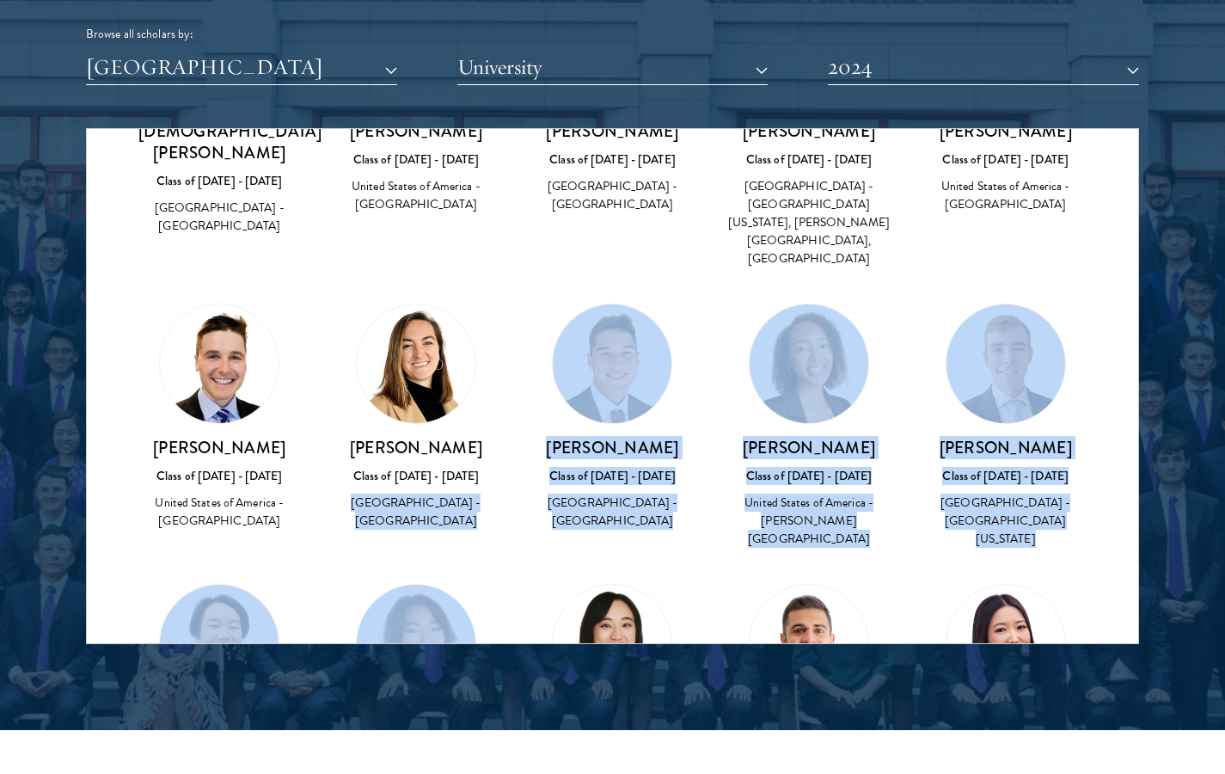
drag, startPoint x: 504, startPoint y: 452, endPoint x: 508, endPoint y: 622, distance: 169.5
click at [508, 624] on div "[PERSON_NAME] Class of [DATE] - [DATE] [GEOGRAPHIC_DATA] - [GEOGRAPHIC_DATA]" at bounding box center [416, 698] width 197 height 262
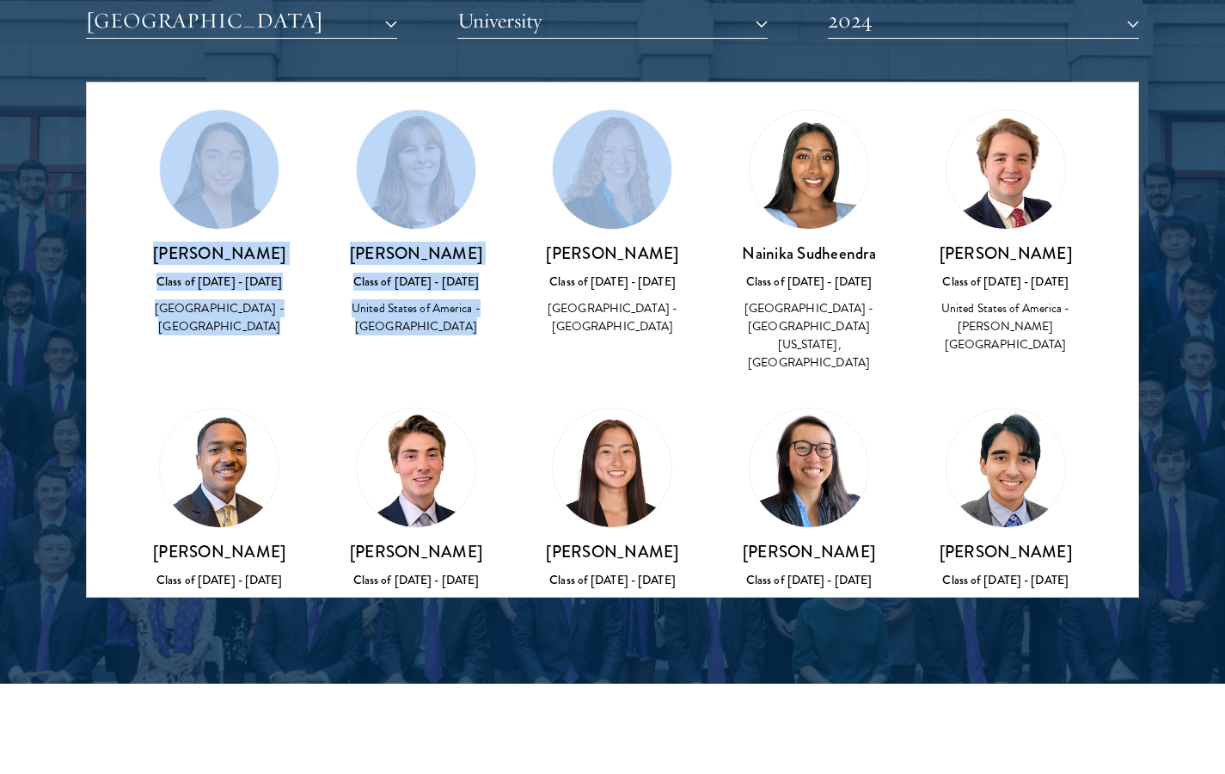
scroll to position [2678, 0]
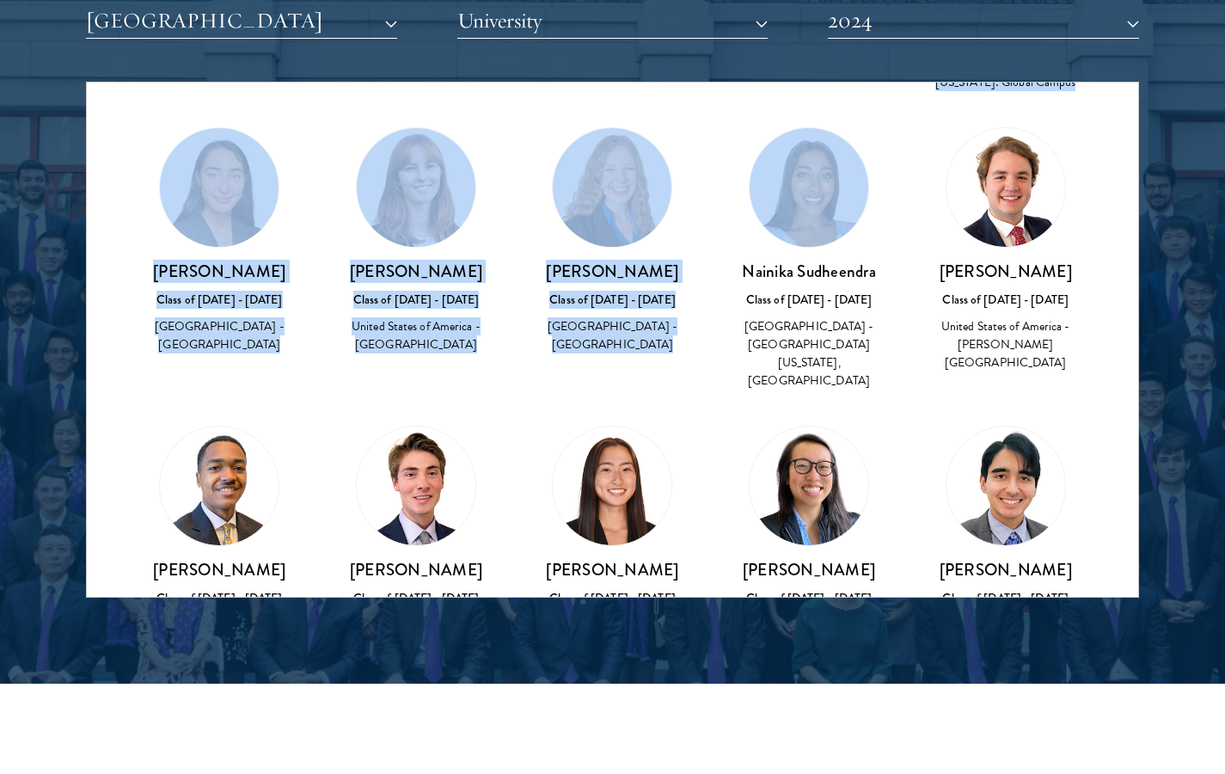
drag, startPoint x: 512, startPoint y: 581, endPoint x: 719, endPoint y: 114, distance: 511.7
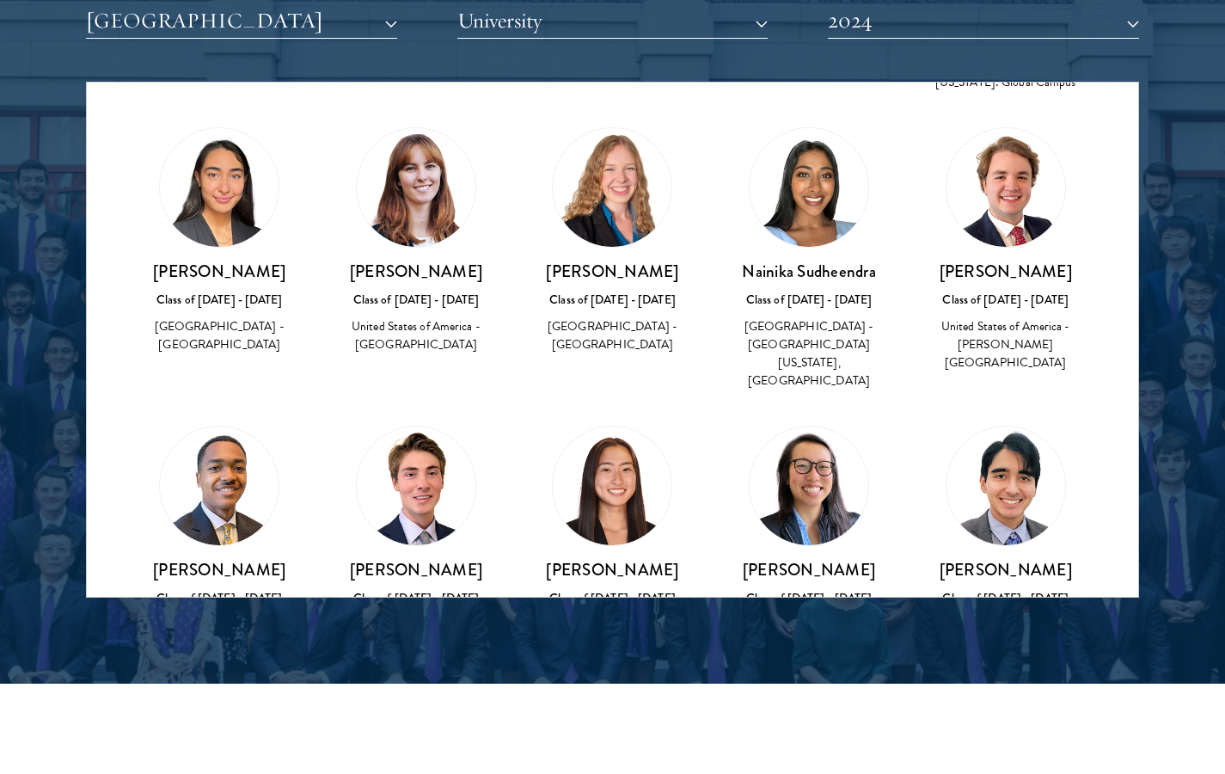
click at [1005, 559] on h3 "[PERSON_NAME]" at bounding box center [1005, 569] width 163 height 21
click at [999, 427] on img at bounding box center [1006, 486] width 119 height 119
click at [1005, 559] on h3 "[PERSON_NAME]" at bounding box center [1005, 569] width 163 height 21
click at [985, 427] on img at bounding box center [1006, 486] width 119 height 119
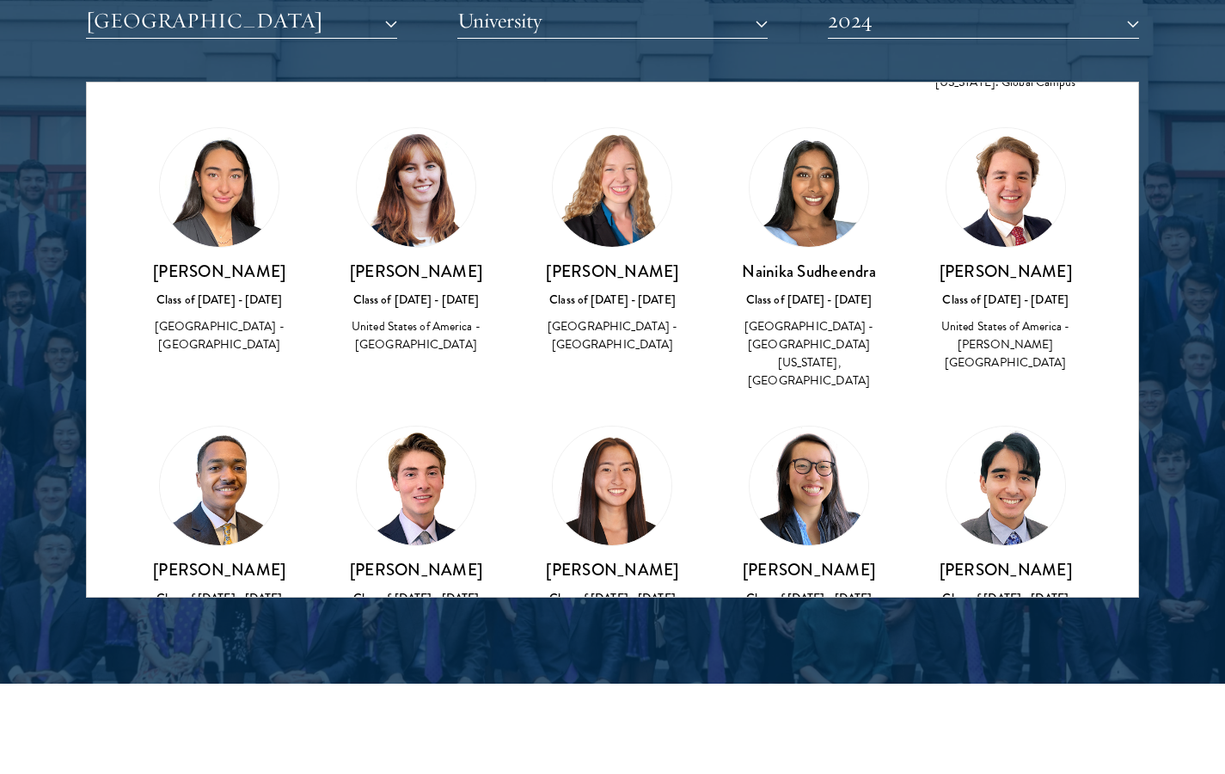
click at [985, 427] on img at bounding box center [1006, 486] width 119 height 119
click at [838, 261] on h3 "Nainika Sudheendra" at bounding box center [809, 271] width 163 height 21
click at [858, 18] on button "2024" at bounding box center [983, 20] width 311 height 35
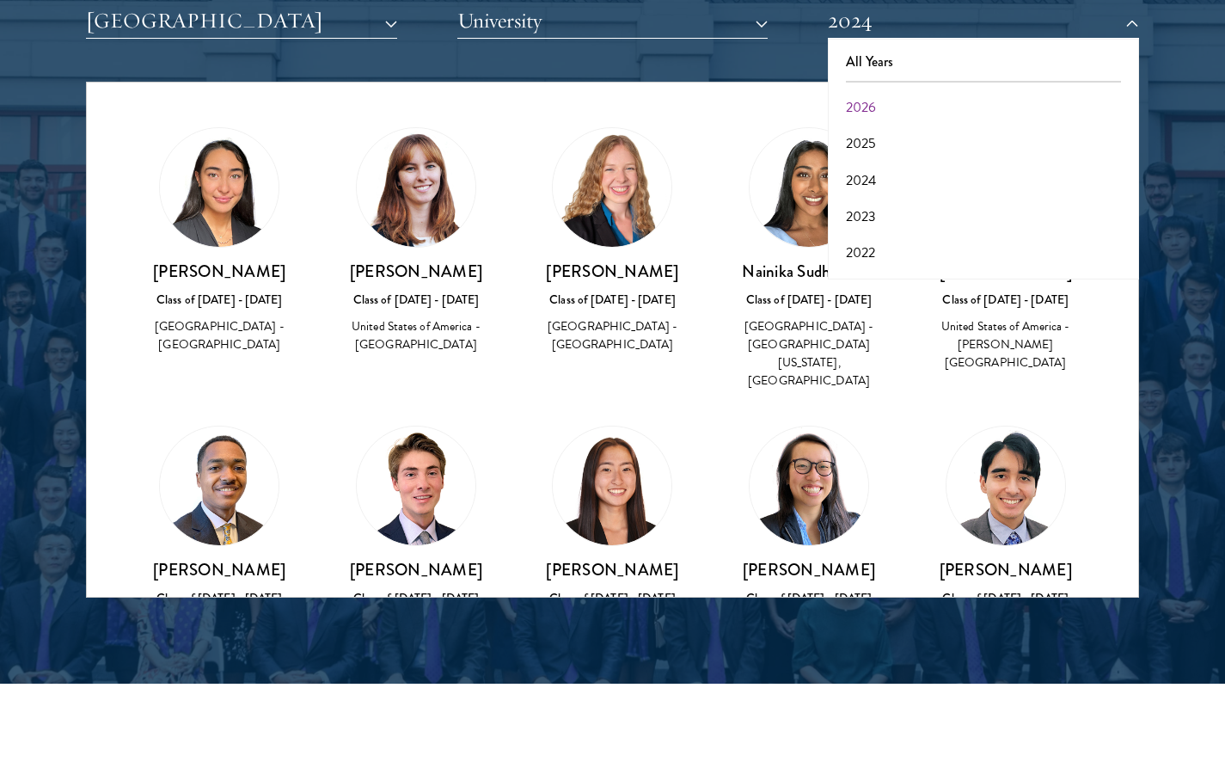
click at [863, 104] on button "2026" at bounding box center [983, 107] width 301 height 36
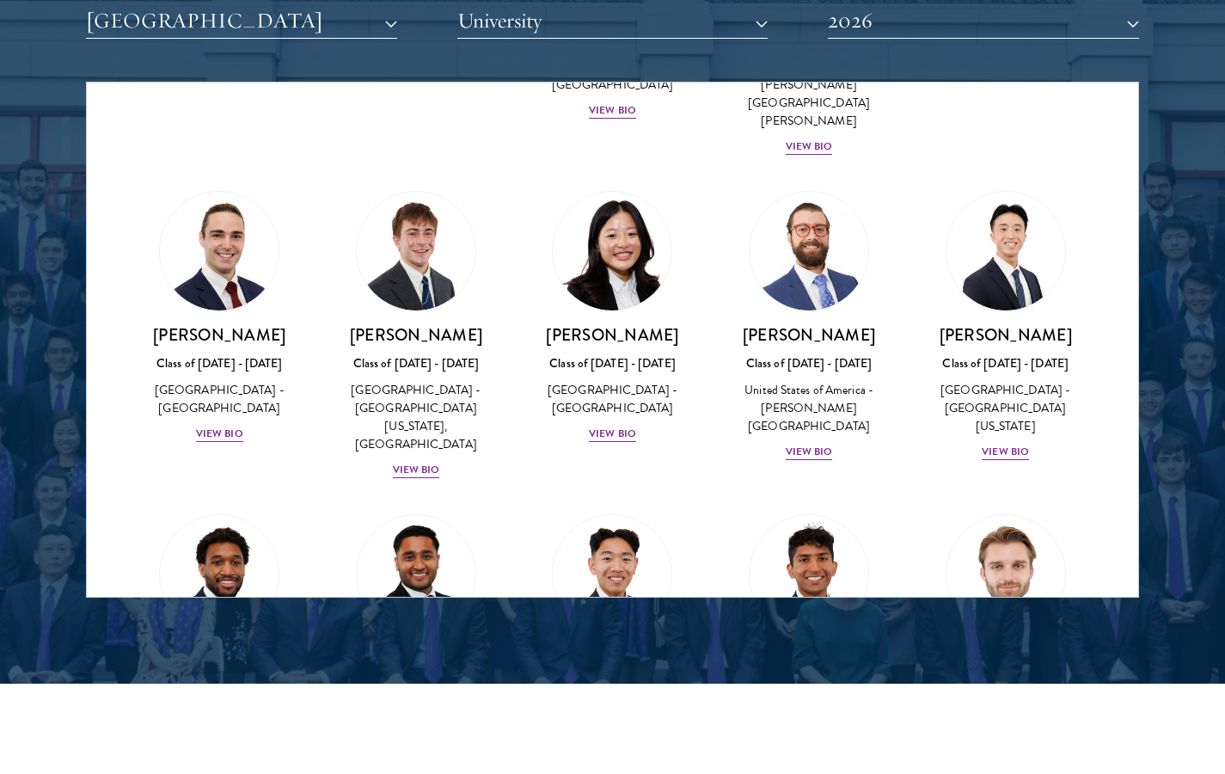
click at [912, 23] on button "2026" at bounding box center [983, 20] width 311 height 35
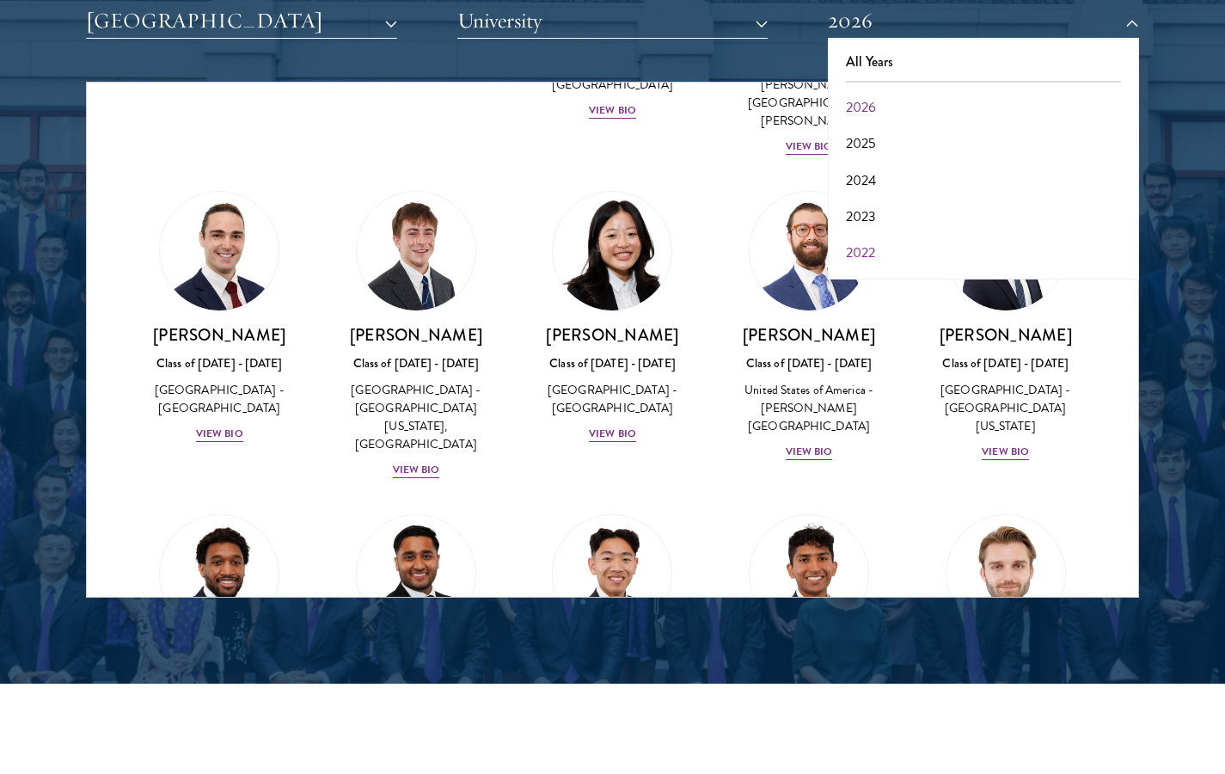
click at [866, 242] on button "2022" at bounding box center [983, 253] width 301 height 36
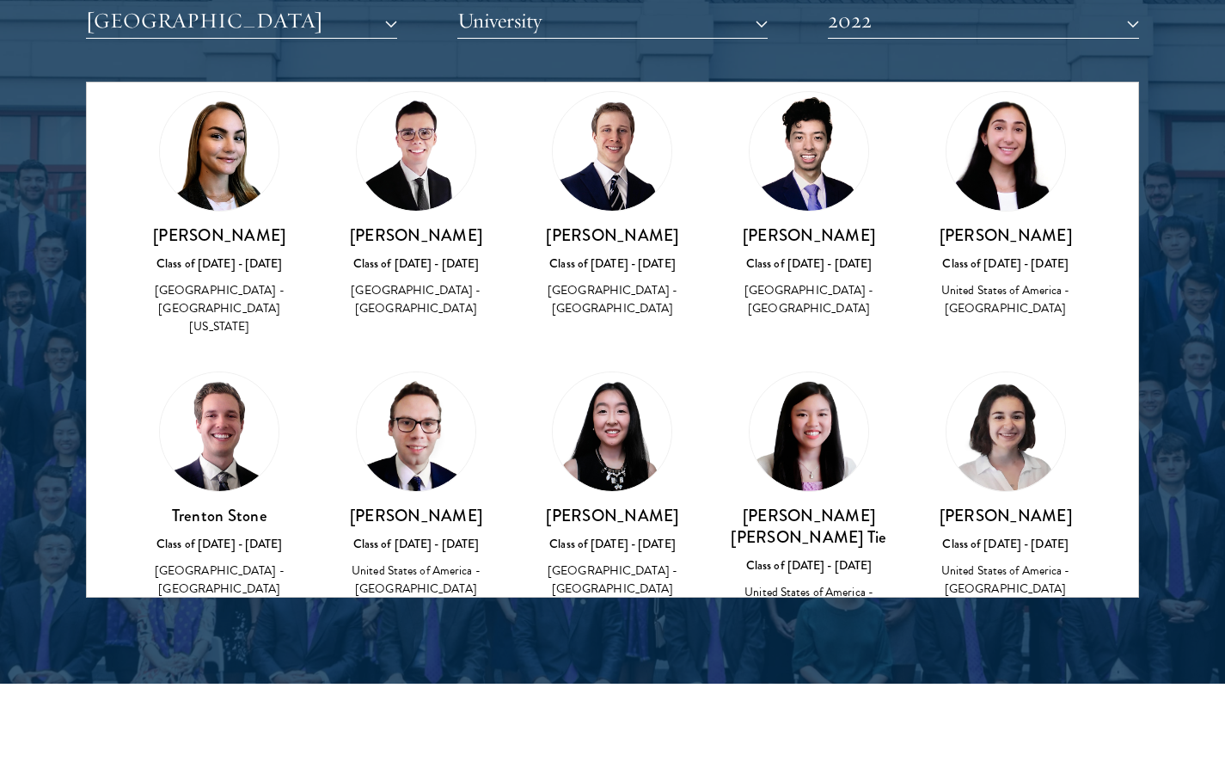
click at [971, 378] on img at bounding box center [1006, 431] width 119 height 119
click at [940, 21] on button "2022" at bounding box center [983, 20] width 311 height 35
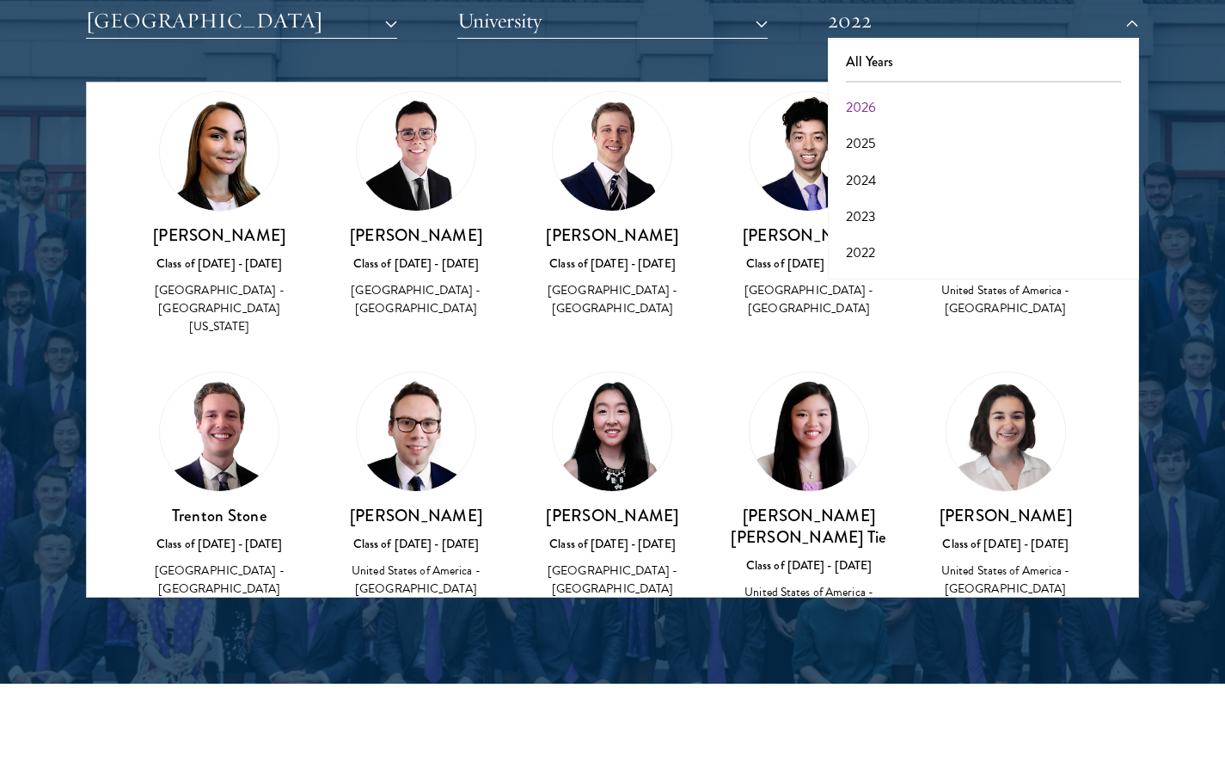
click at [943, 106] on button "2026" at bounding box center [983, 107] width 301 height 36
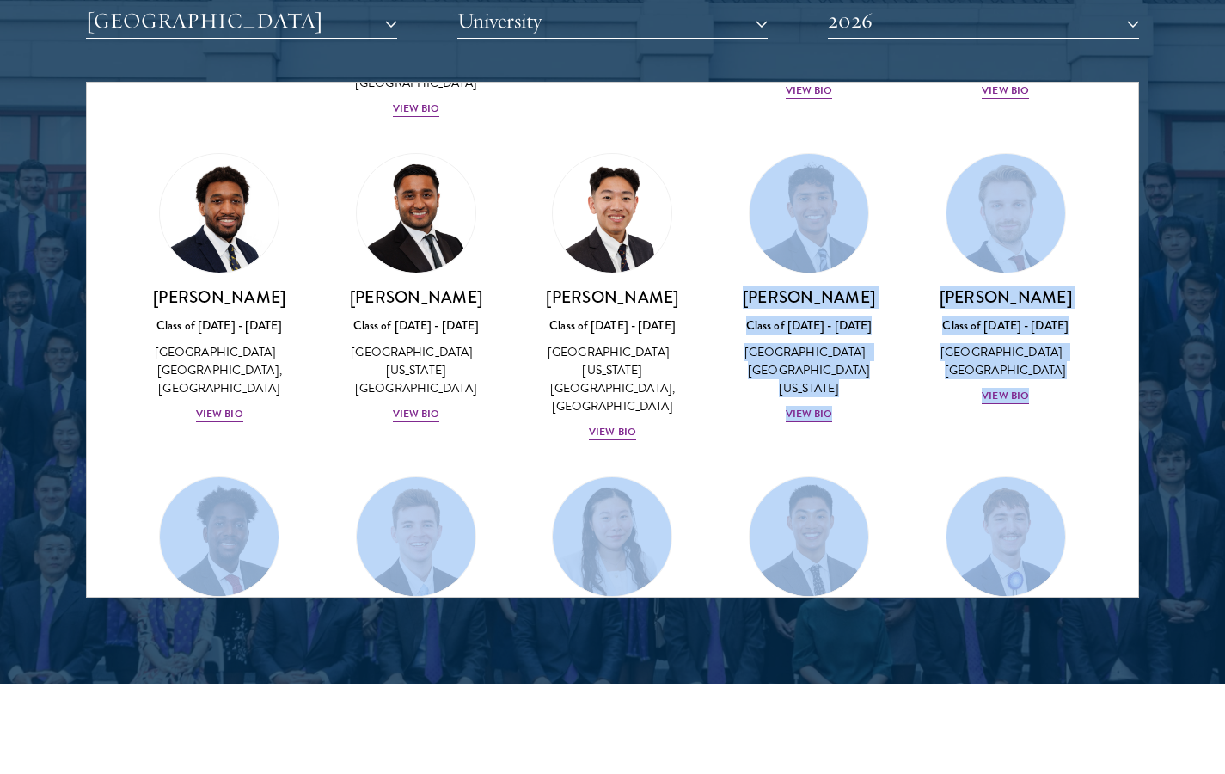
scroll to position [3272, 0]
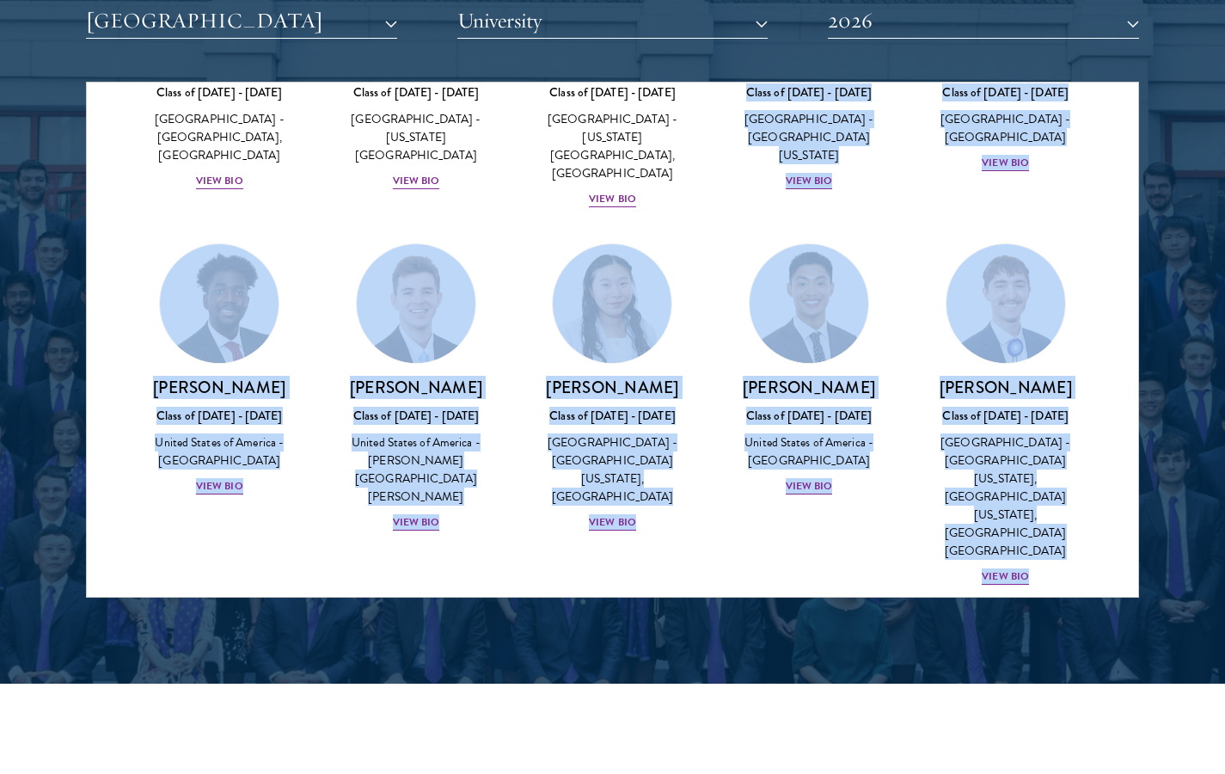
drag, startPoint x: 886, startPoint y: 362, endPoint x: 845, endPoint y: 428, distance: 77.6
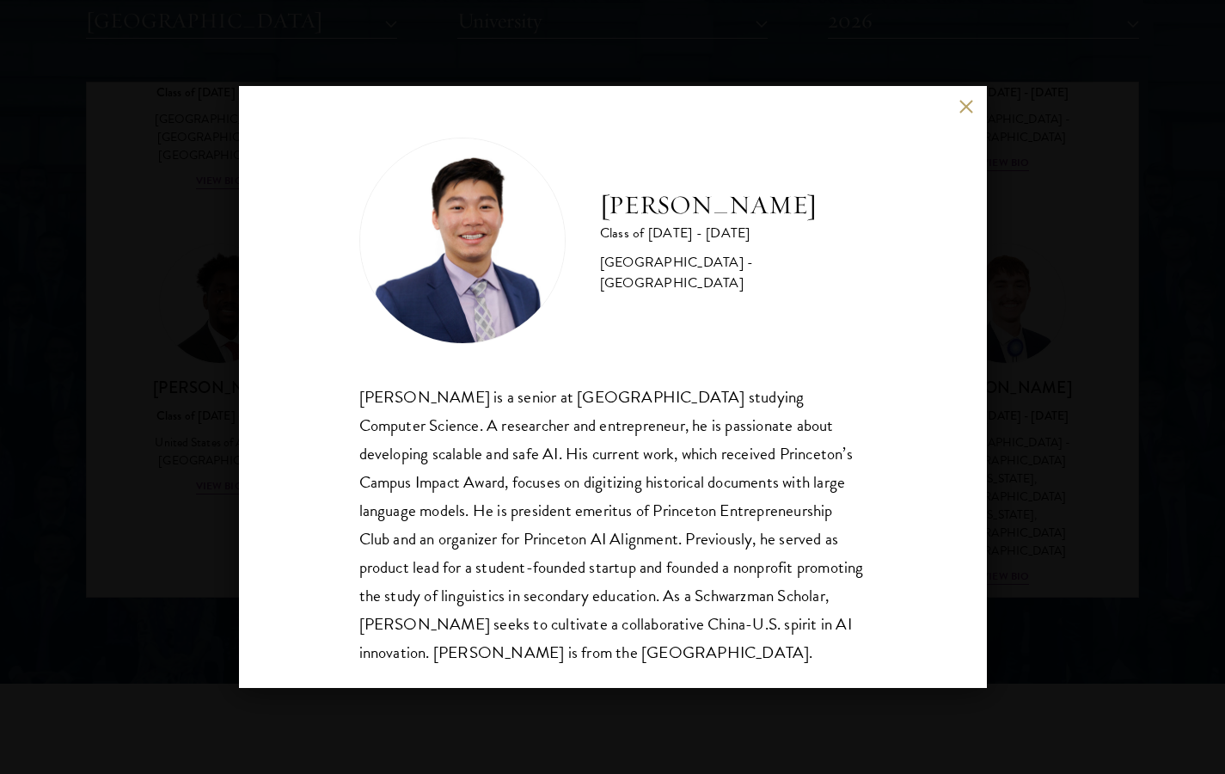
click at [967, 95] on div "[PERSON_NAME] Class of [DATE] - [DATE] [GEOGRAPHIC_DATA] - [GEOGRAPHIC_DATA] [P…" at bounding box center [613, 387] width 748 height 602
click at [973, 104] on button at bounding box center [967, 106] width 15 height 15
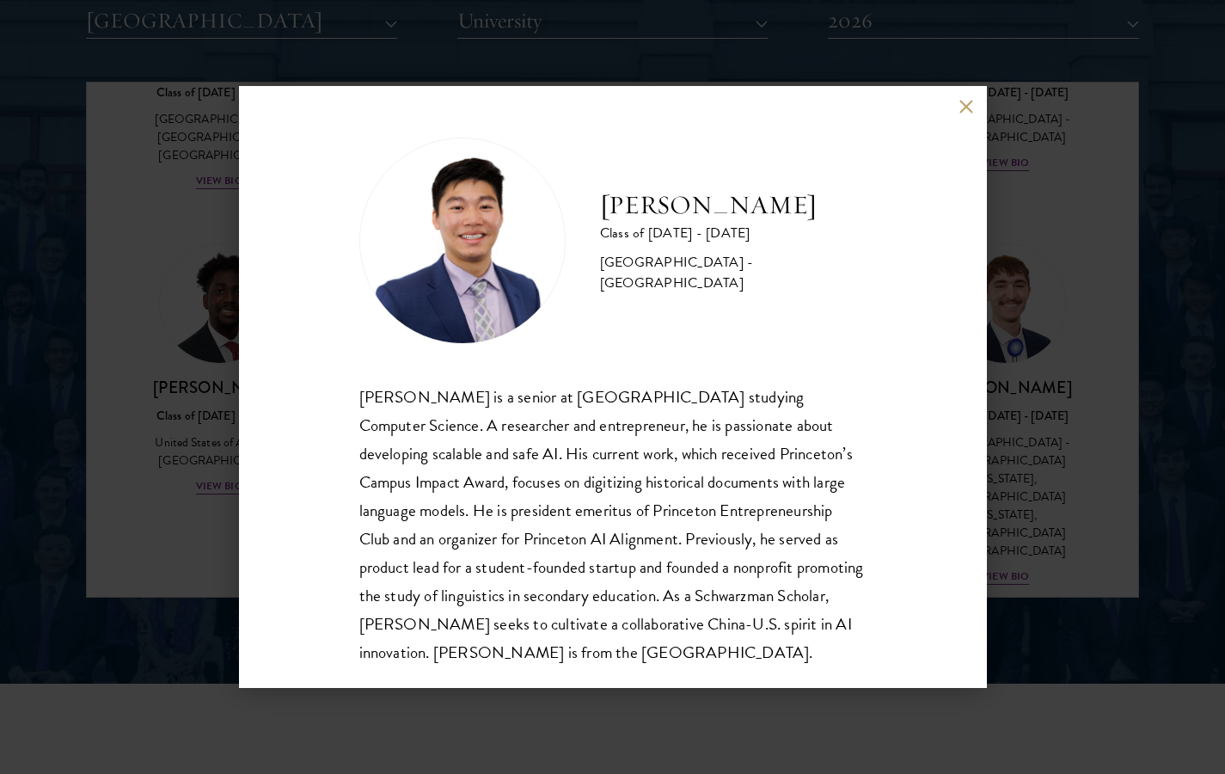
click at [961, 106] on button at bounding box center [967, 106] width 15 height 15
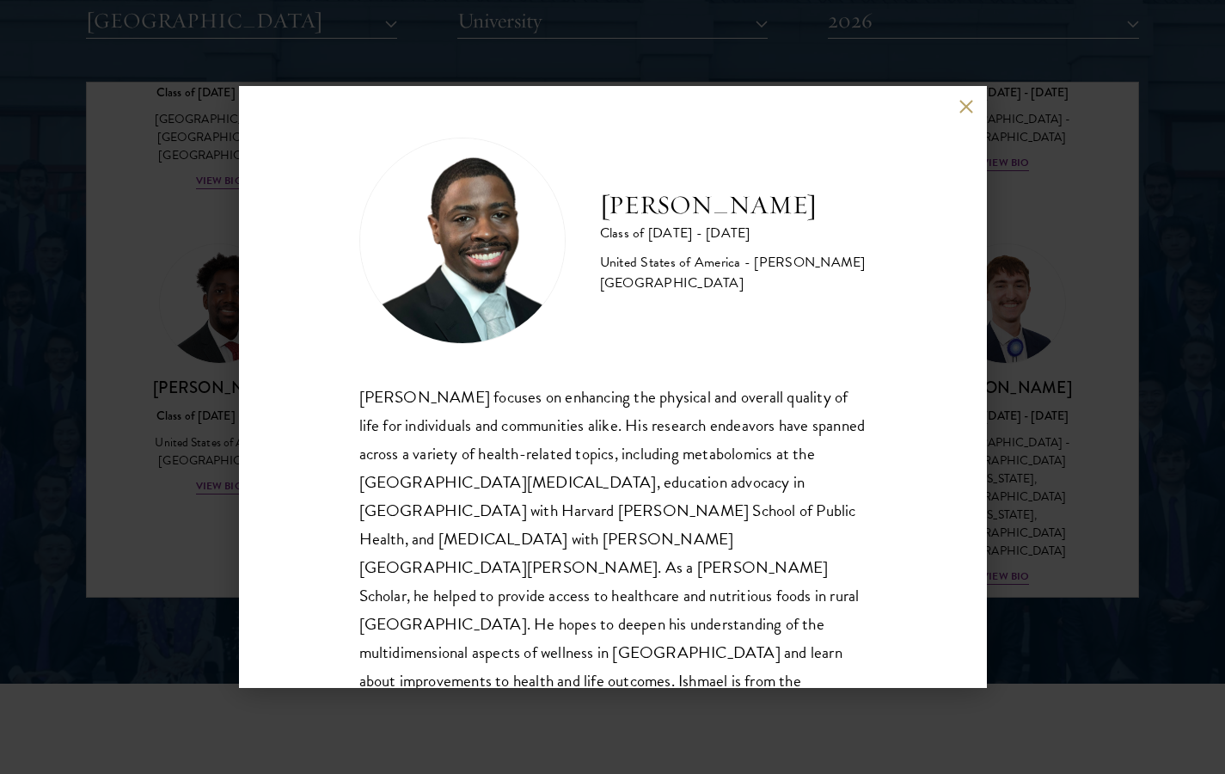
click at [942, 125] on div "[PERSON_NAME] Class of [DATE] - [DATE] [GEOGRAPHIC_DATA] - [PERSON_NAME][GEOGRA…" at bounding box center [613, 387] width 748 height 602
click at [966, 110] on button at bounding box center [967, 106] width 15 height 15
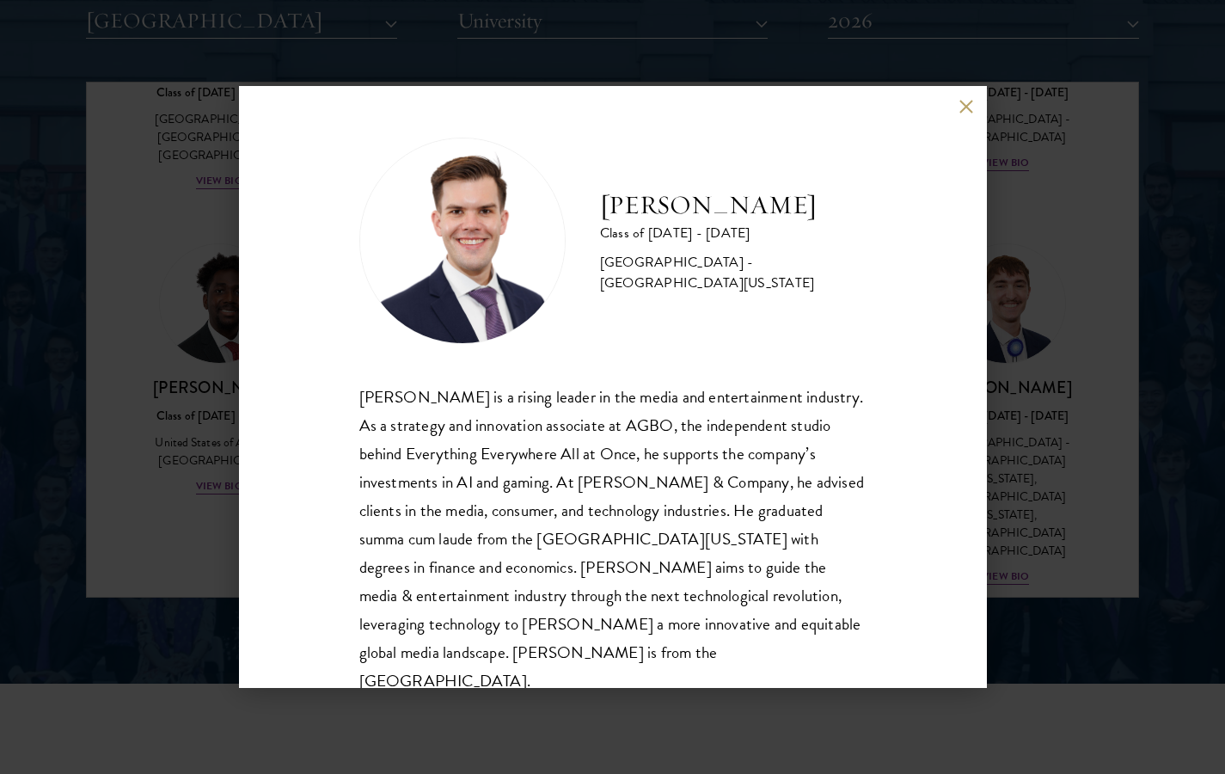
click at [994, 110] on div "[PERSON_NAME] Class of [DATE] - [DATE] [GEOGRAPHIC_DATA] - [GEOGRAPHIC_DATA][US…" at bounding box center [612, 387] width 1225 height 774
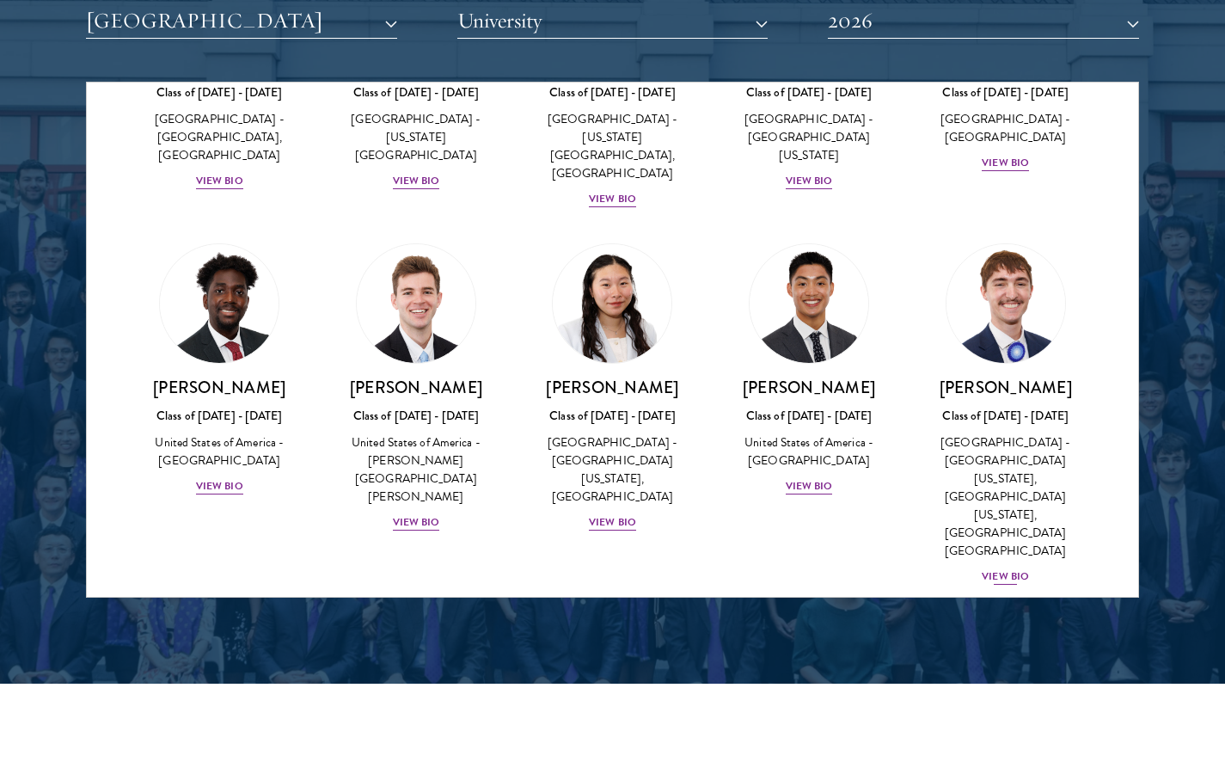
click at [994, 568] on div "View Bio" at bounding box center [1005, 576] width 47 height 16
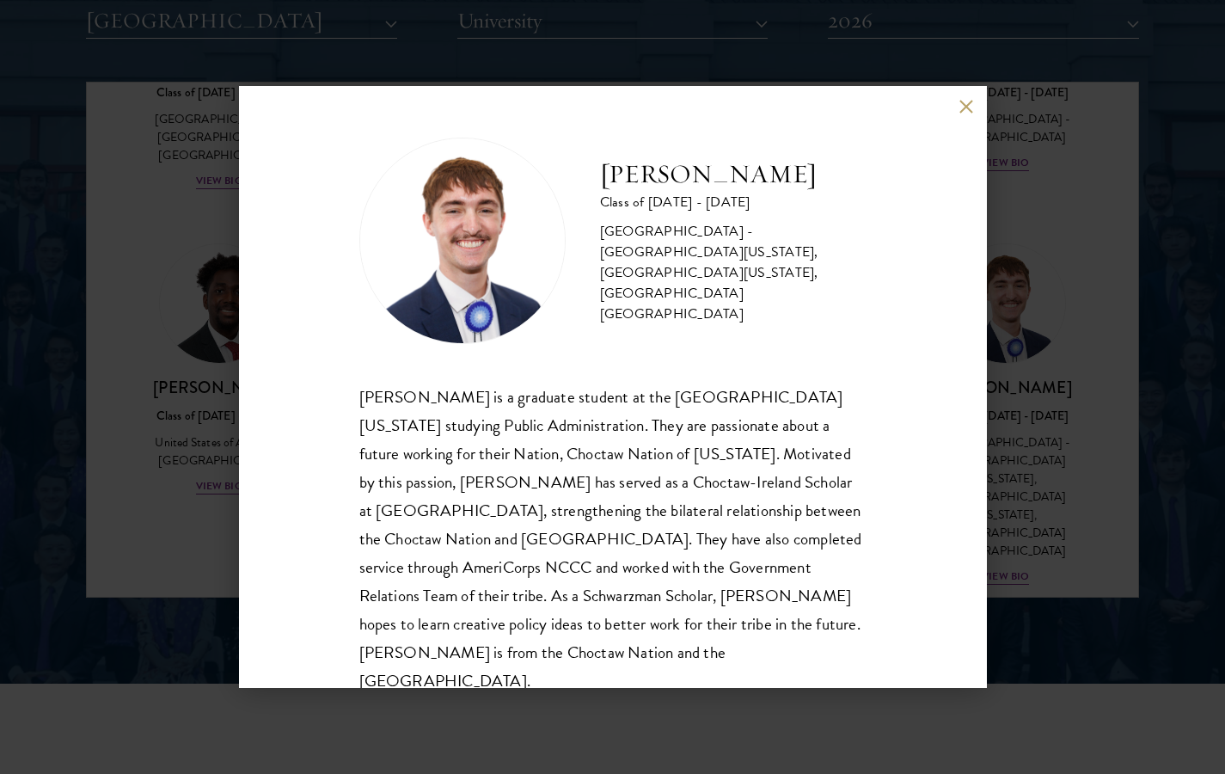
click at [970, 95] on div "[PERSON_NAME] Class of [DATE] - [DATE] [GEOGRAPHIC_DATA] - [GEOGRAPHIC_DATA][US…" at bounding box center [613, 387] width 748 height 602
click at [967, 105] on button at bounding box center [967, 106] width 15 height 15
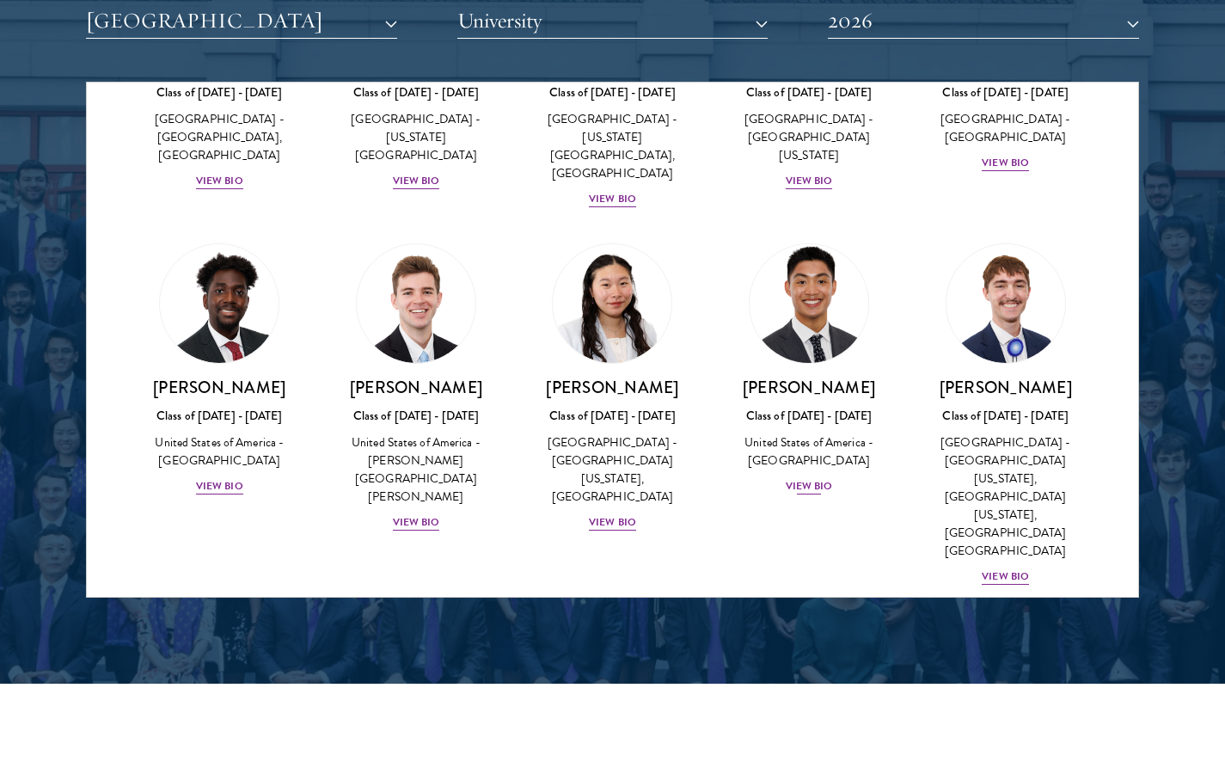
click at [817, 478] on div "View Bio" at bounding box center [809, 486] width 47 height 16
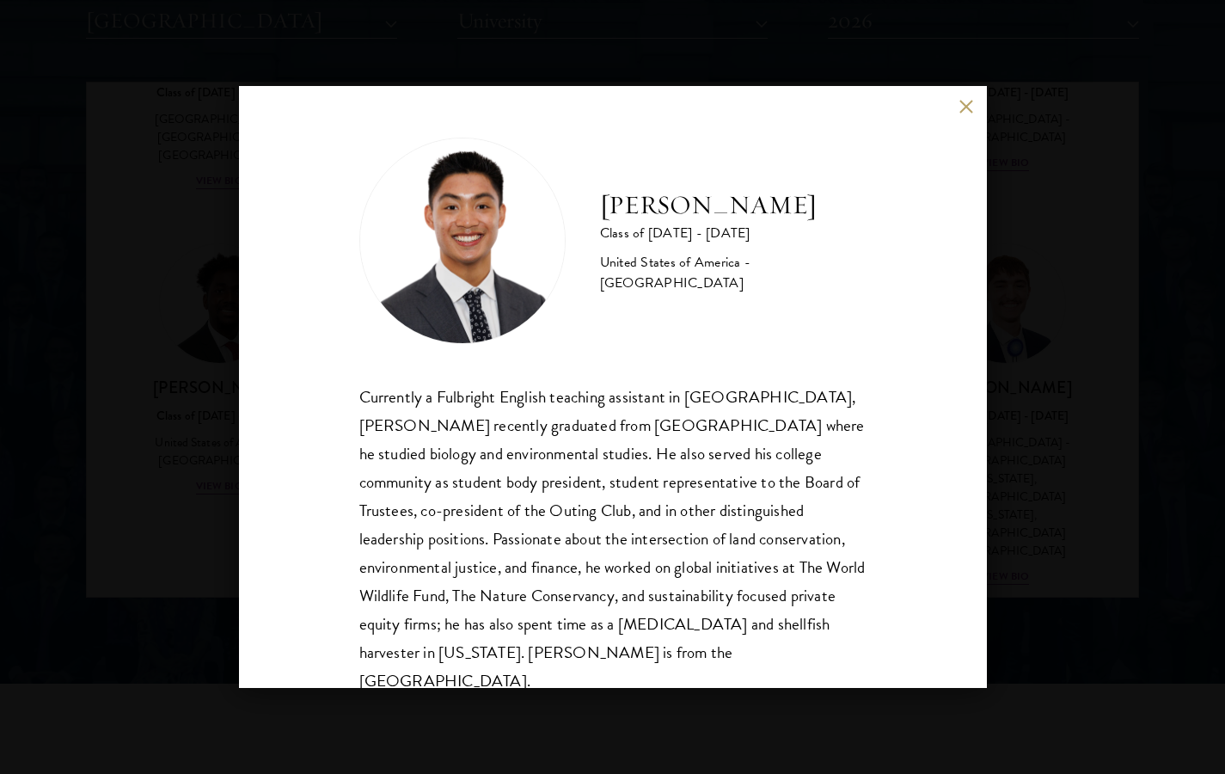
click at [1075, 225] on div "[PERSON_NAME] Class of [DATE] - [DATE] [GEOGRAPHIC_DATA] - [GEOGRAPHIC_DATA] Cu…" at bounding box center [612, 387] width 1225 height 774
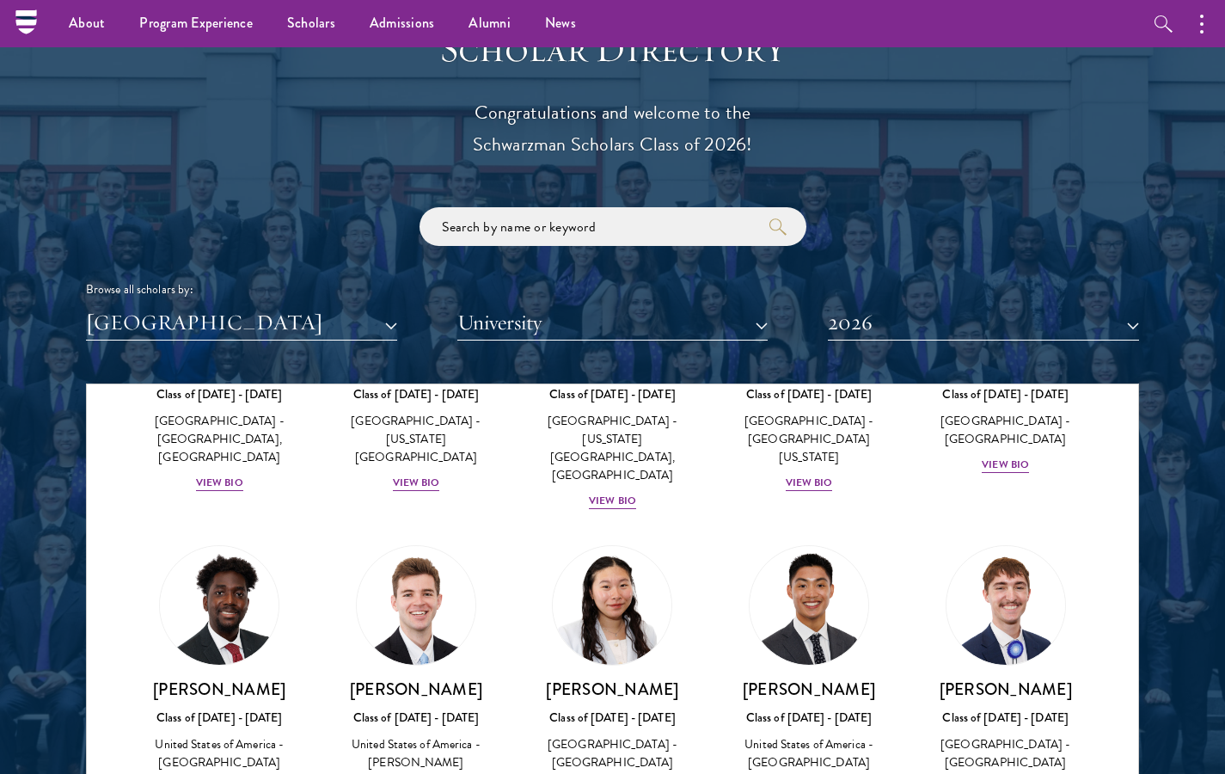
scroll to position [1876, 0]
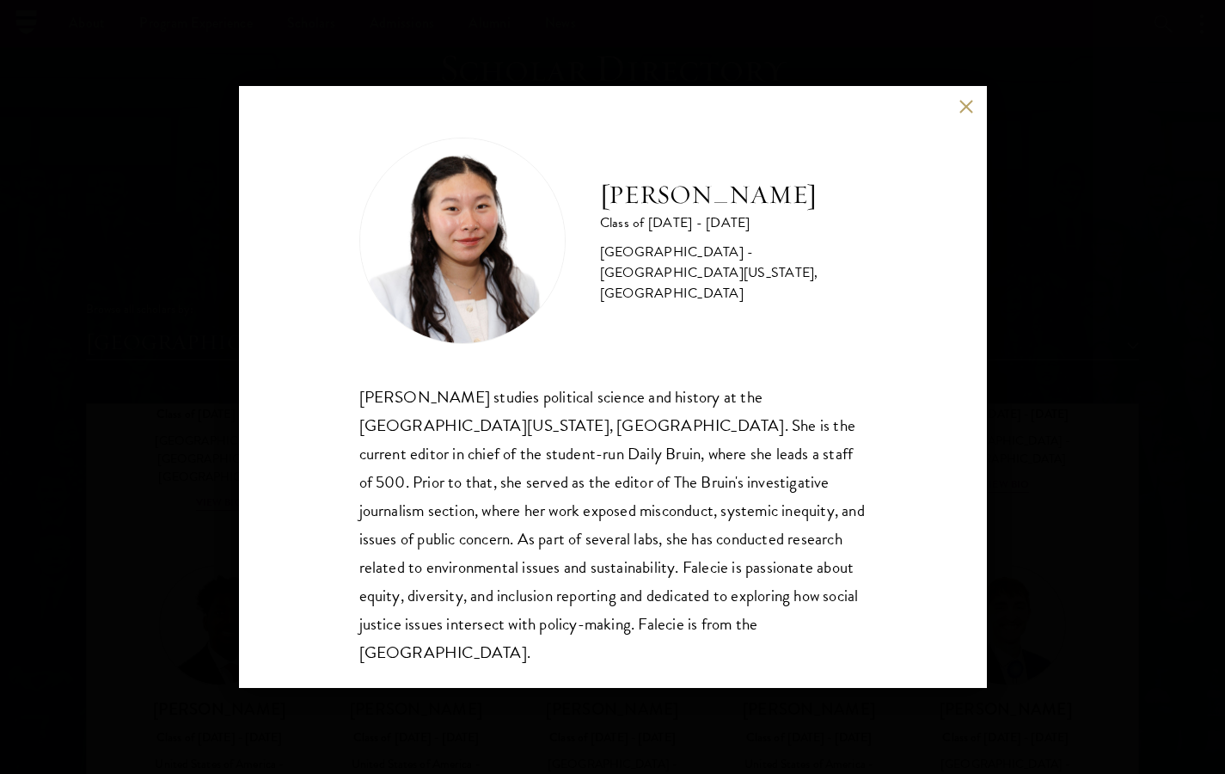
click at [964, 107] on button at bounding box center [967, 106] width 15 height 15
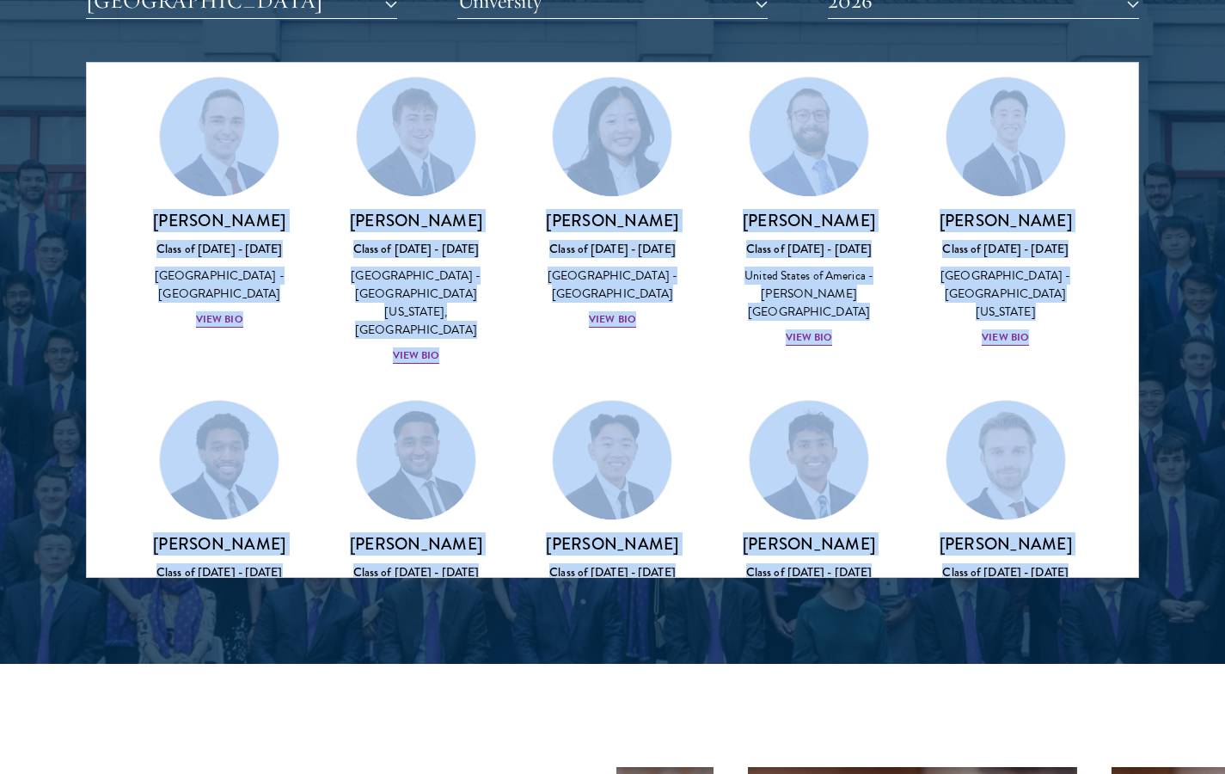
scroll to position [2496, 0]
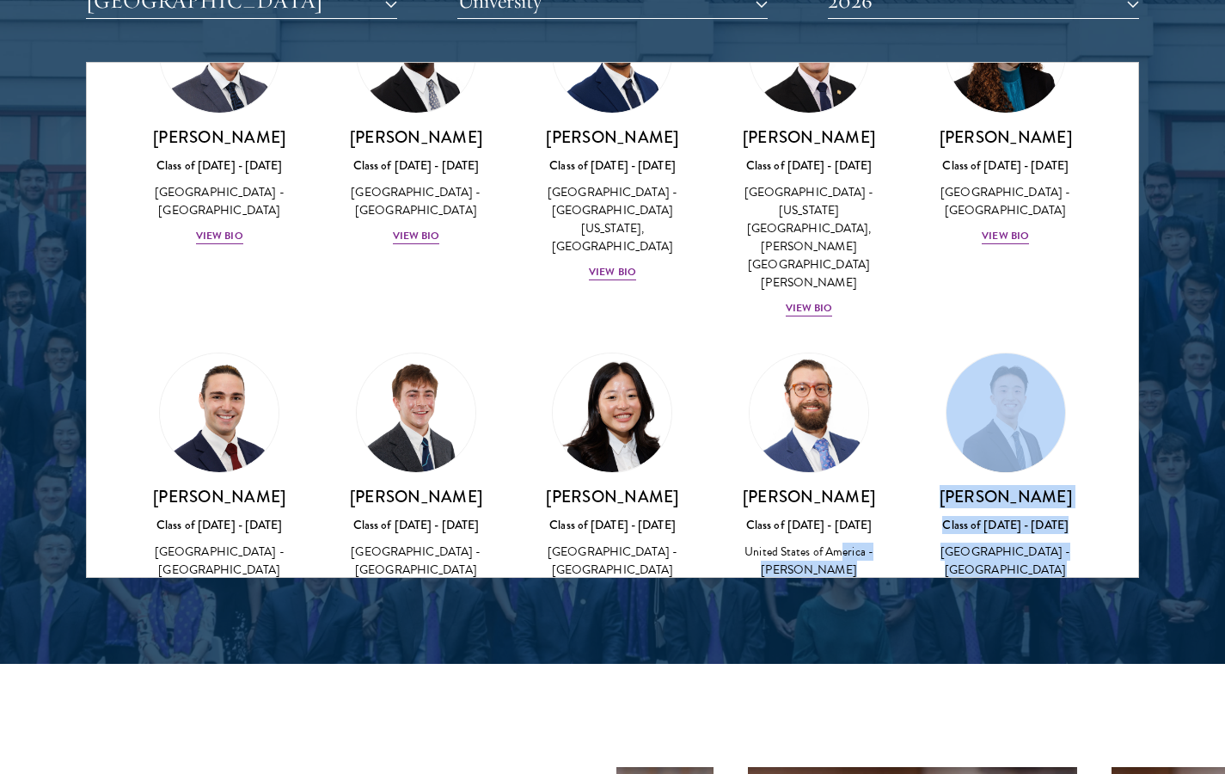
drag, startPoint x: 836, startPoint y: 382, endPoint x: 830, endPoint y: 306, distance: 75.9
click at [598, 587] on div "View Bio" at bounding box center [612, 595] width 47 height 16
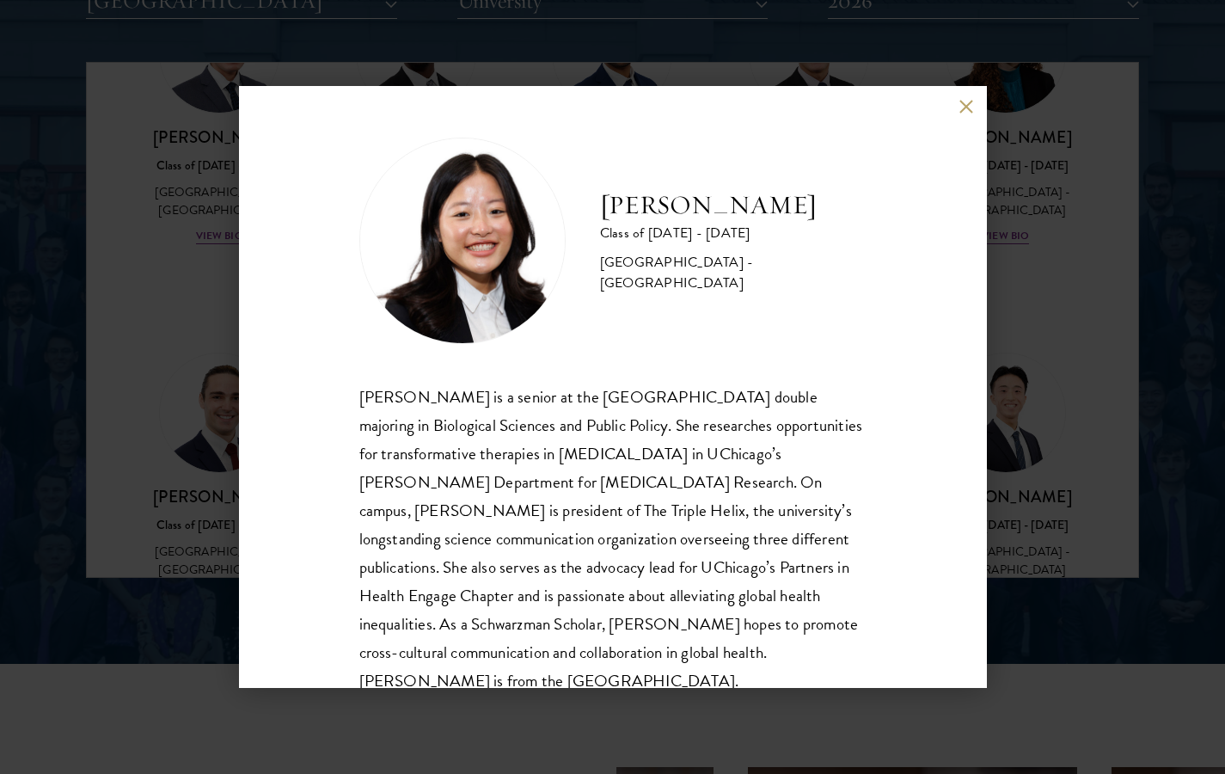
click at [1062, 490] on div "[PERSON_NAME] Class of [DATE] - [DATE] [GEOGRAPHIC_DATA] - [GEOGRAPHIC_DATA] [P…" at bounding box center [612, 387] width 1225 height 774
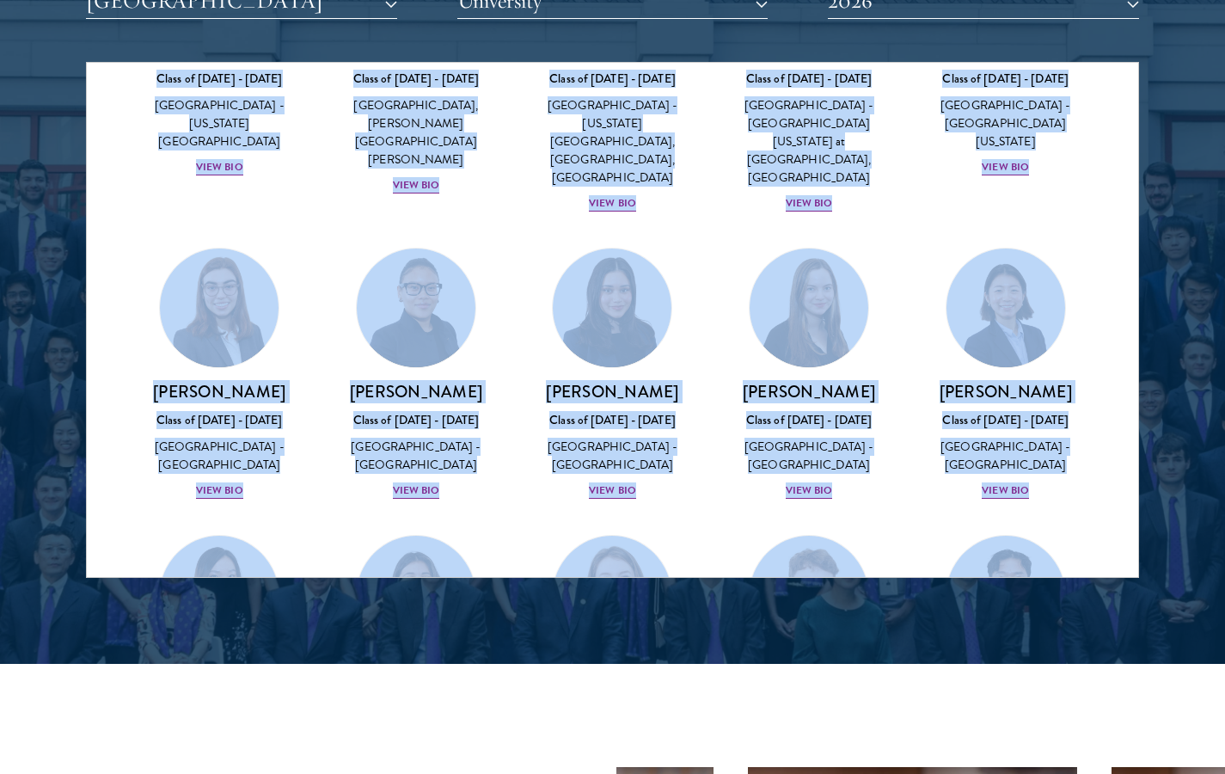
scroll to position [1316, 0]
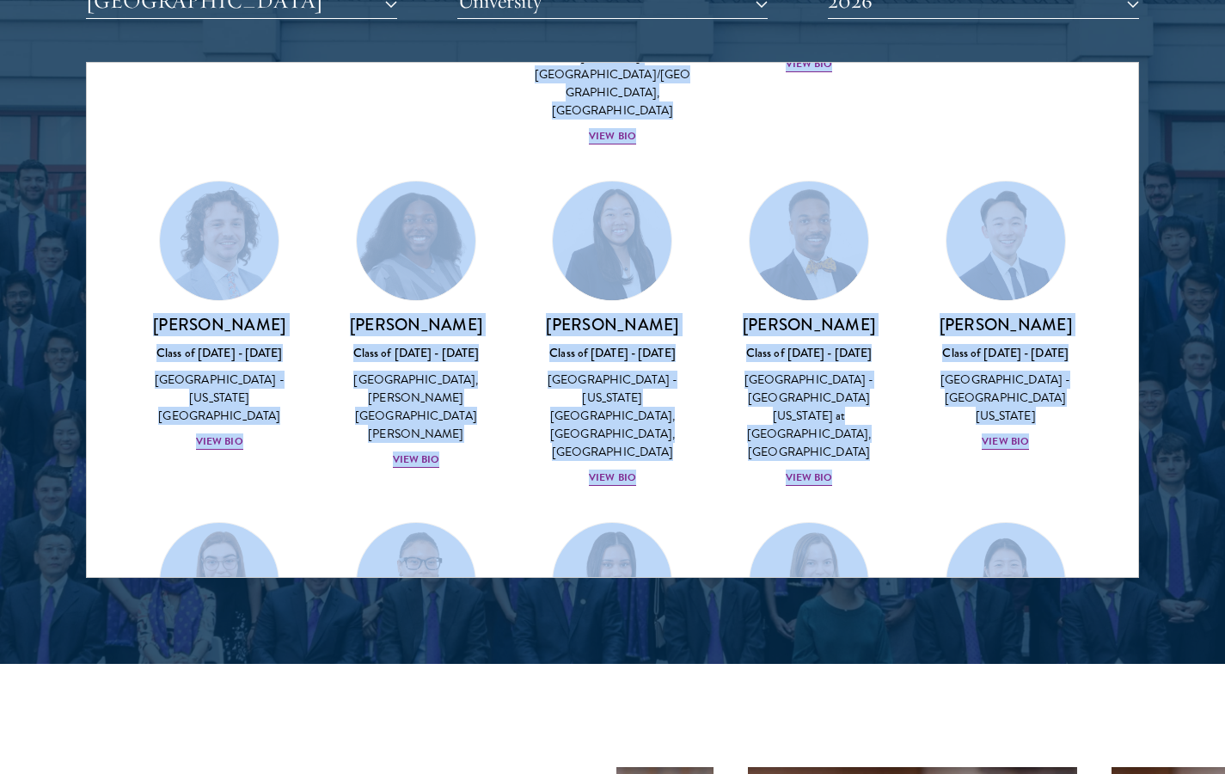
click at [902, 2] on div "Scholar Directory Congratulations and welcome to the Schwarzman Scholars Class …" at bounding box center [612, 140] width 1053 height 875
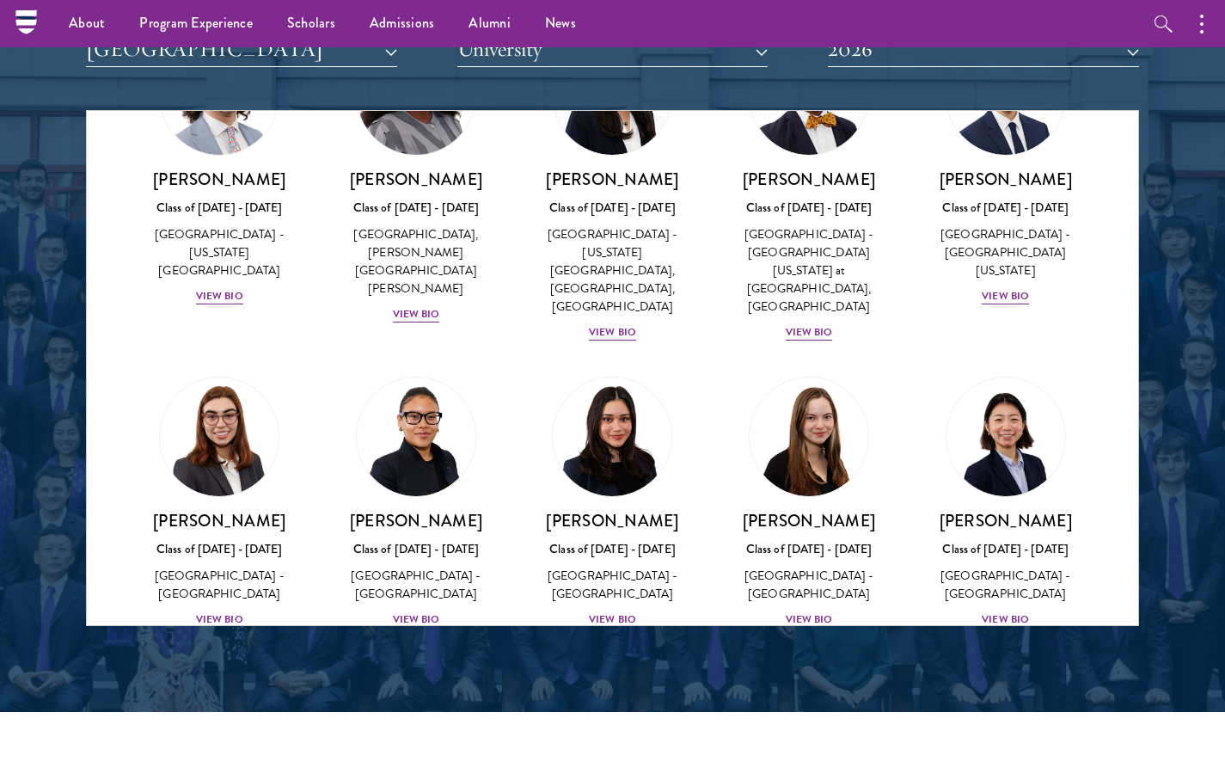
scroll to position [1538, 0]
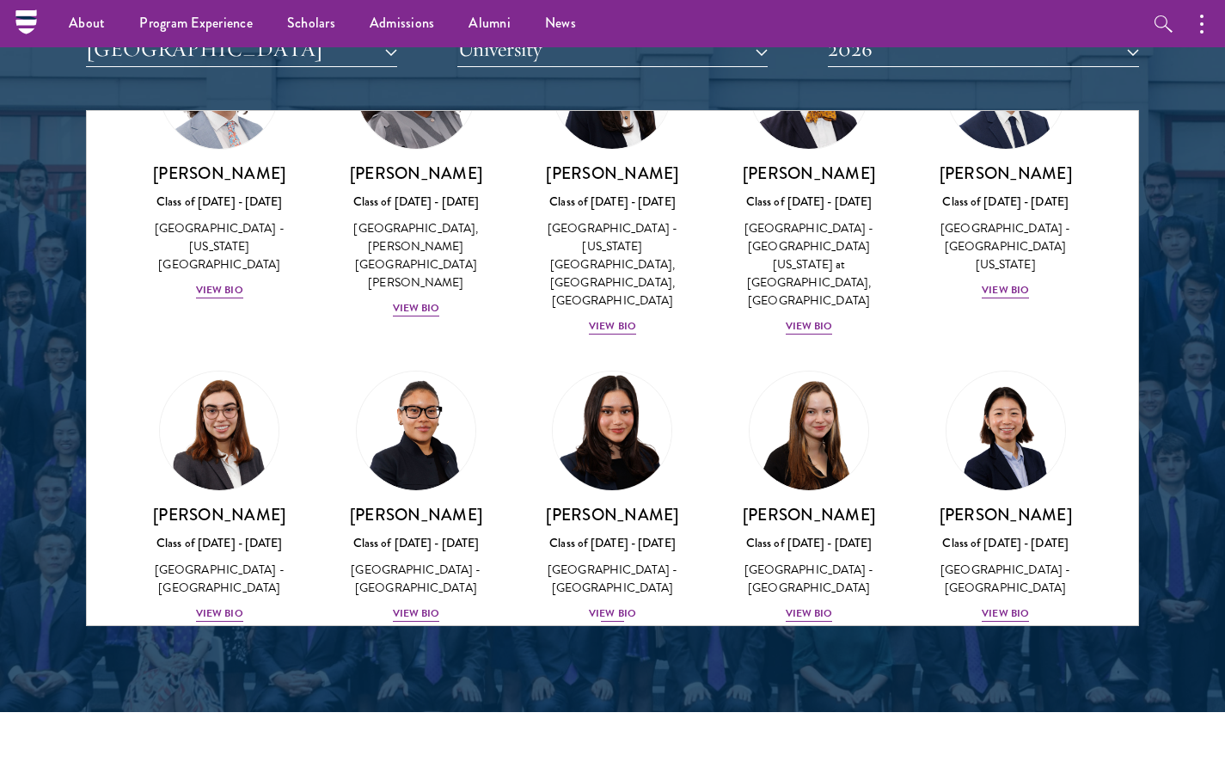
click at [609, 605] on div "View Bio" at bounding box center [612, 613] width 47 height 16
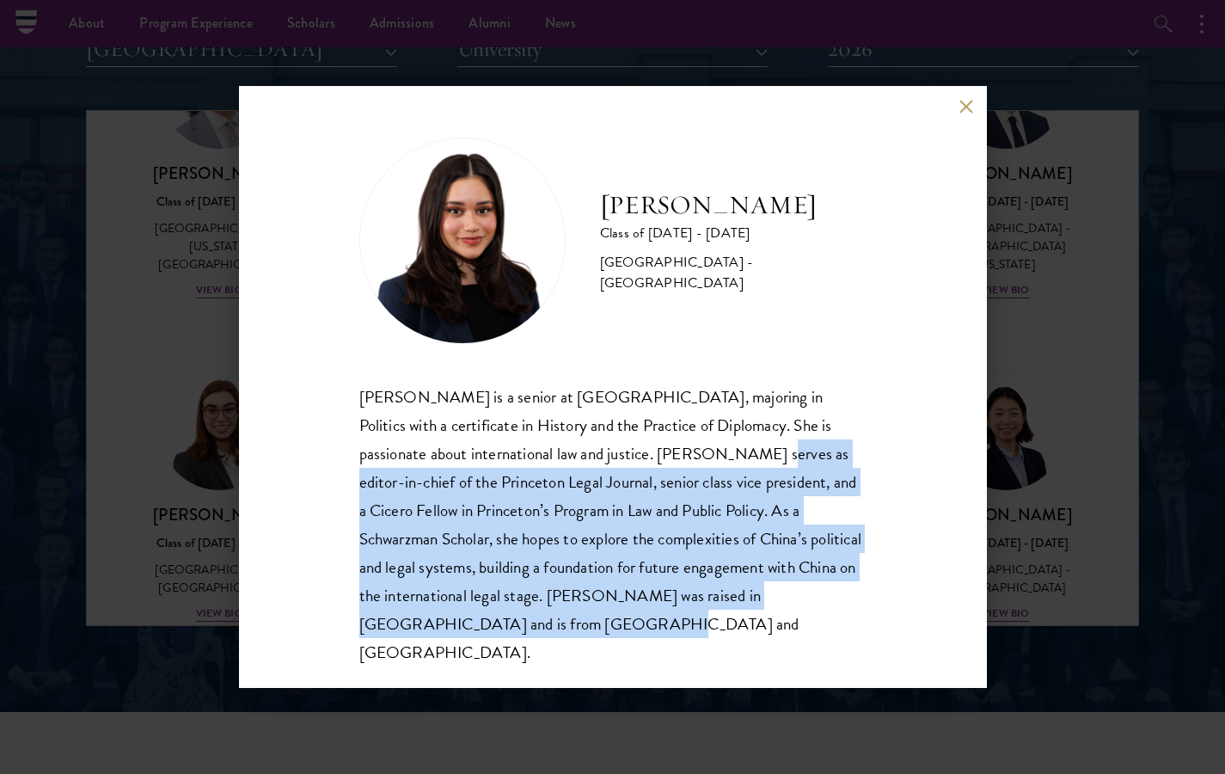
drag, startPoint x: 628, startPoint y: 457, endPoint x: 653, endPoint y: 654, distance: 199.4
click at [653, 654] on div "[PERSON_NAME] Class of [DATE] - [DATE] [GEOGRAPHIC_DATA] - [GEOGRAPHIC_DATA] [P…" at bounding box center [613, 387] width 748 height 602
click at [1067, 458] on div "[PERSON_NAME] Class of [DATE] - [DATE] [GEOGRAPHIC_DATA] - [GEOGRAPHIC_DATA] [P…" at bounding box center [612, 387] width 1225 height 774
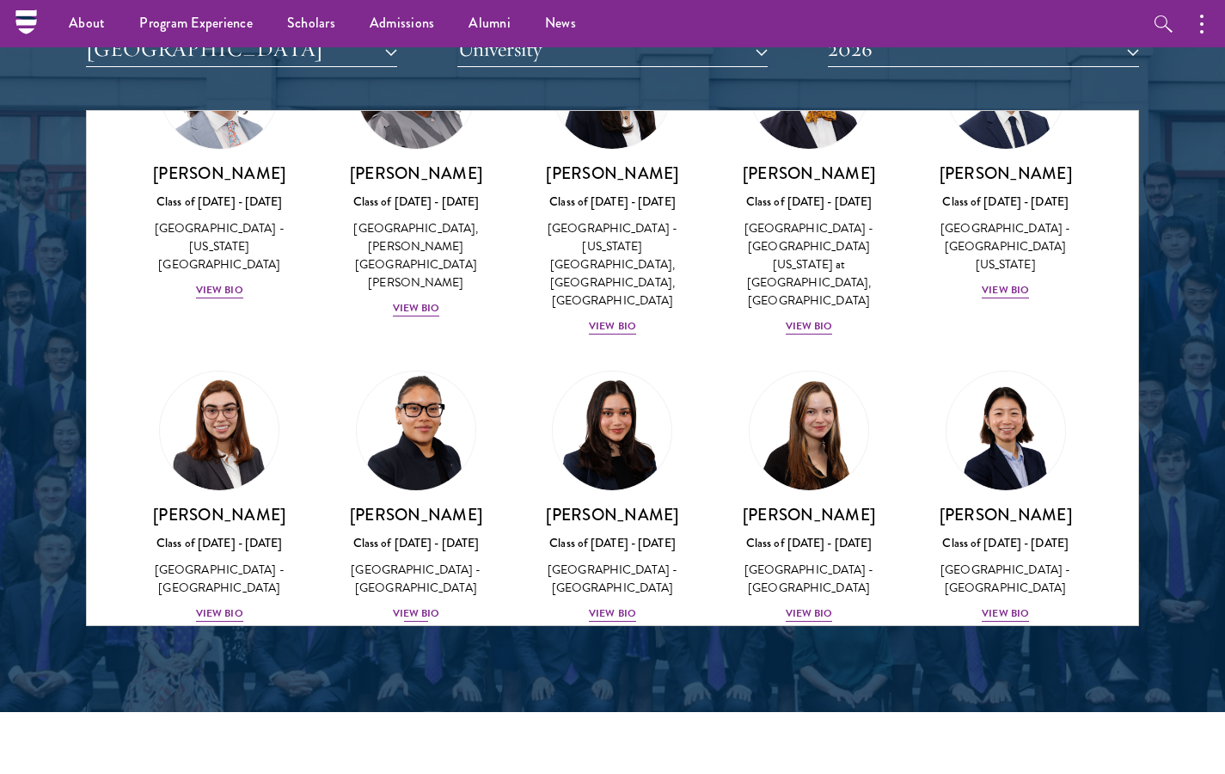
click at [433, 504] on div "[PERSON_NAME] Class of [DATE] - [DATE] [GEOGRAPHIC_DATA] - [GEOGRAPHIC_DATA] Vi…" at bounding box center [416, 564] width 163 height 120
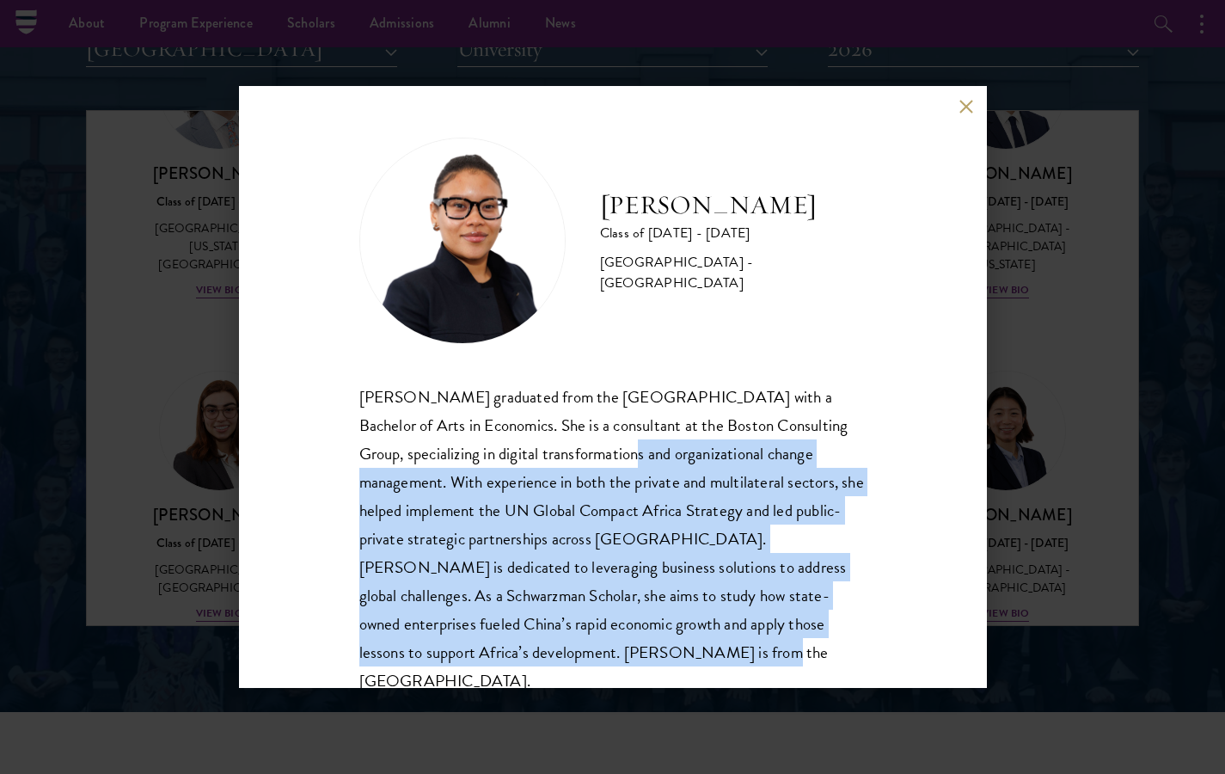
drag, startPoint x: 547, startPoint y: 445, endPoint x: 579, endPoint y: 653, distance: 210.5
click at [580, 656] on div "[PERSON_NAME] graduated from the [GEOGRAPHIC_DATA] with a Bachelor of Arts in E…" at bounding box center [612, 539] width 507 height 313
click at [1102, 469] on div "[PERSON_NAME] Class of [DATE] - [DATE] [GEOGRAPHIC_DATA] - [GEOGRAPHIC_DATA] [P…" at bounding box center [612, 387] width 1225 height 774
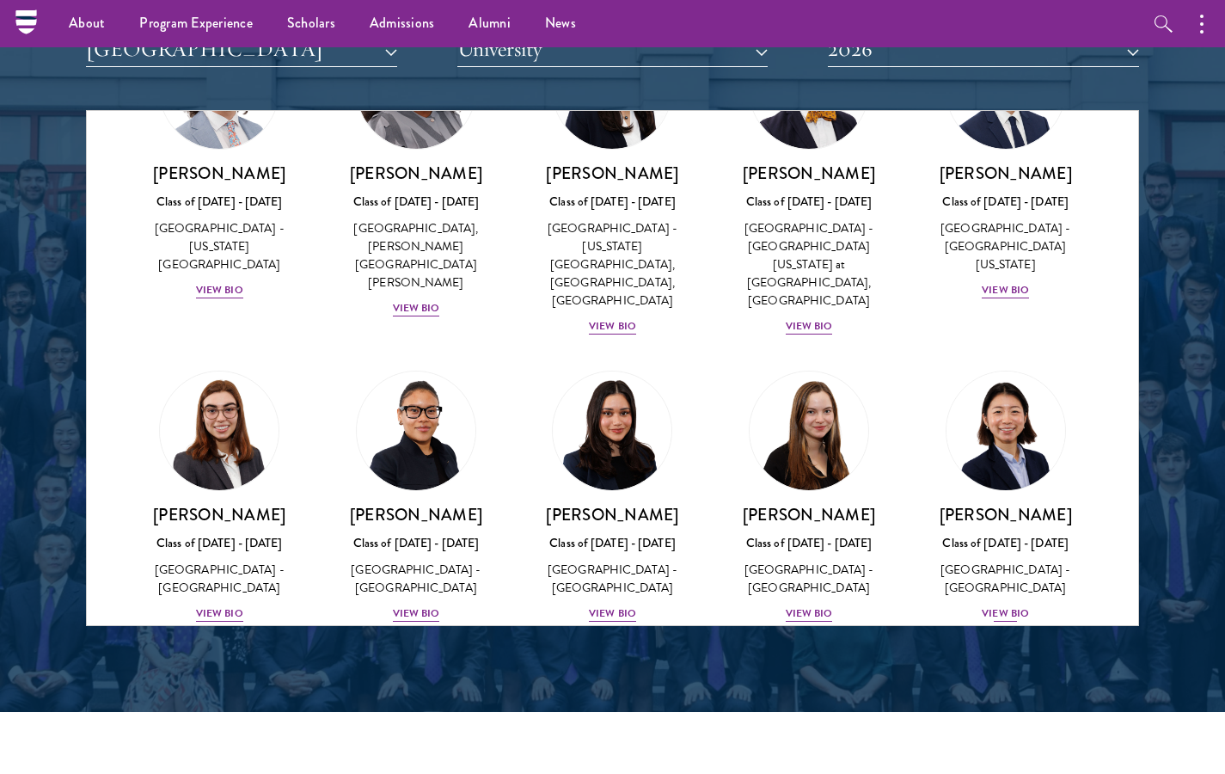
click at [1011, 605] on div "View Bio" at bounding box center [1005, 613] width 47 height 16
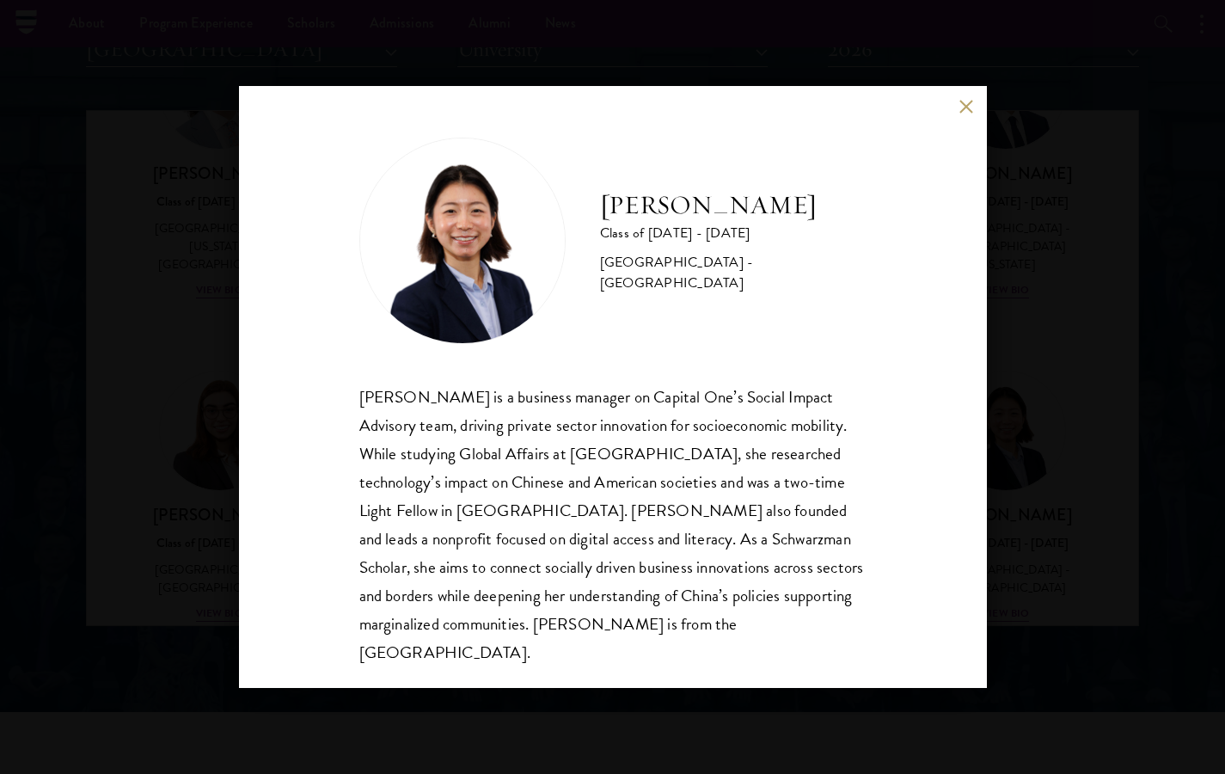
click at [962, 120] on div "[PERSON_NAME] Class of [DATE] - [DATE] [GEOGRAPHIC_DATA] - [GEOGRAPHIC_DATA] [P…" at bounding box center [613, 387] width 748 height 602
click at [971, 112] on button at bounding box center [967, 106] width 15 height 15
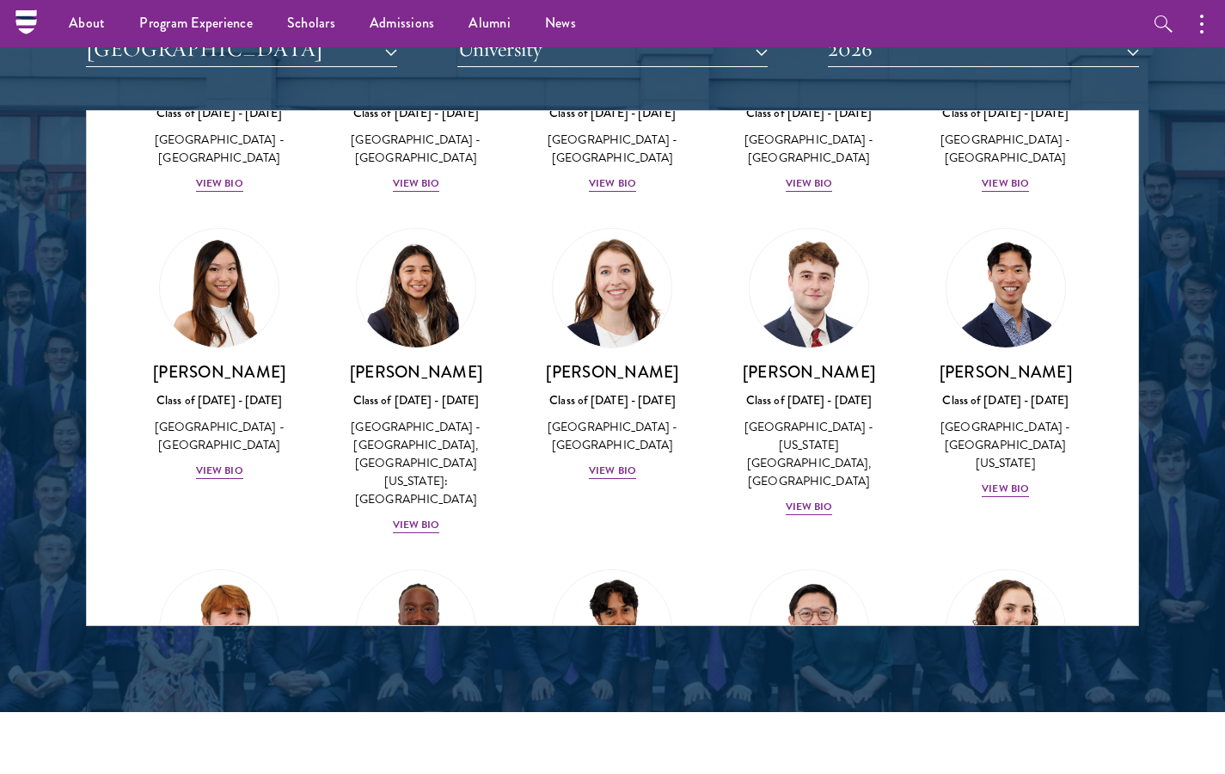
scroll to position [1974, 0]
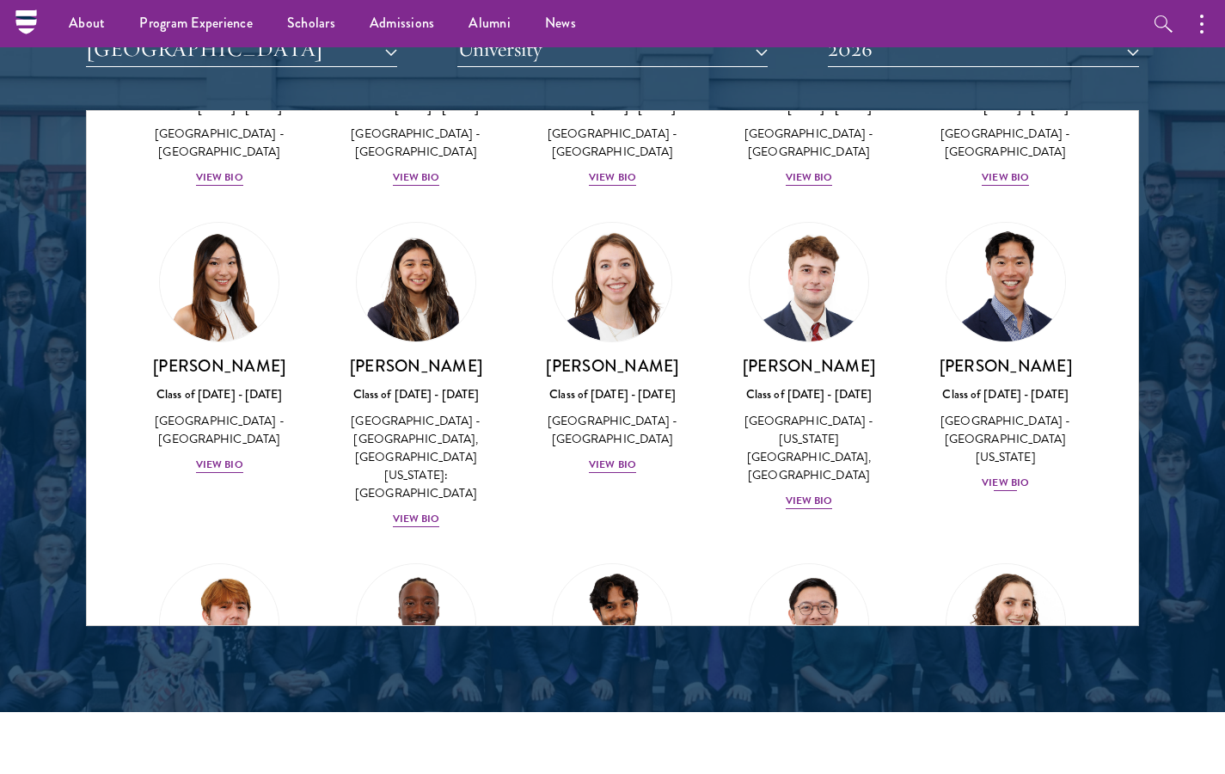
click at [997, 475] on div "View Bio" at bounding box center [1005, 483] width 47 height 16
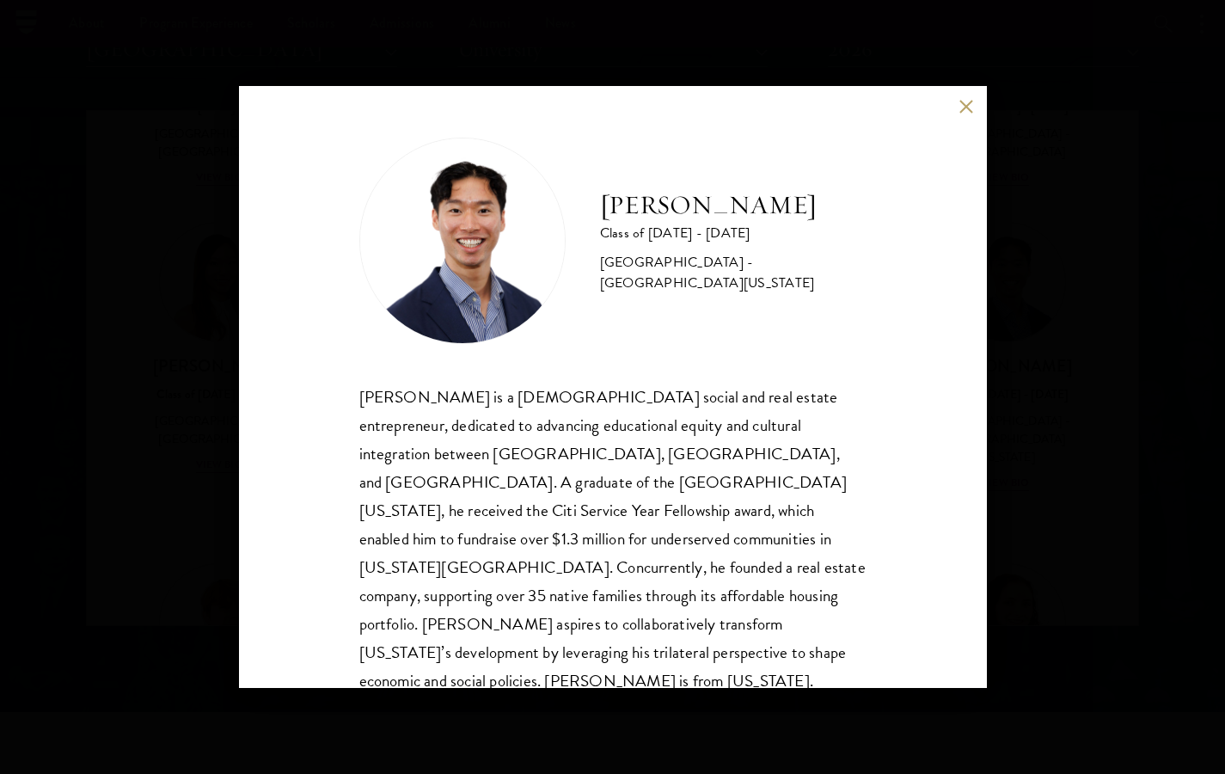
click at [958, 114] on div "[PERSON_NAME] Class of [DATE] - [DATE] [GEOGRAPHIC_DATA] - [GEOGRAPHIC_DATA][US…" at bounding box center [613, 387] width 748 height 602
click at [957, 99] on div "[PERSON_NAME] Class of [DATE] - [DATE] [GEOGRAPHIC_DATA] - [GEOGRAPHIC_DATA][US…" at bounding box center [613, 387] width 748 height 602
click at [973, 110] on button at bounding box center [967, 106] width 15 height 15
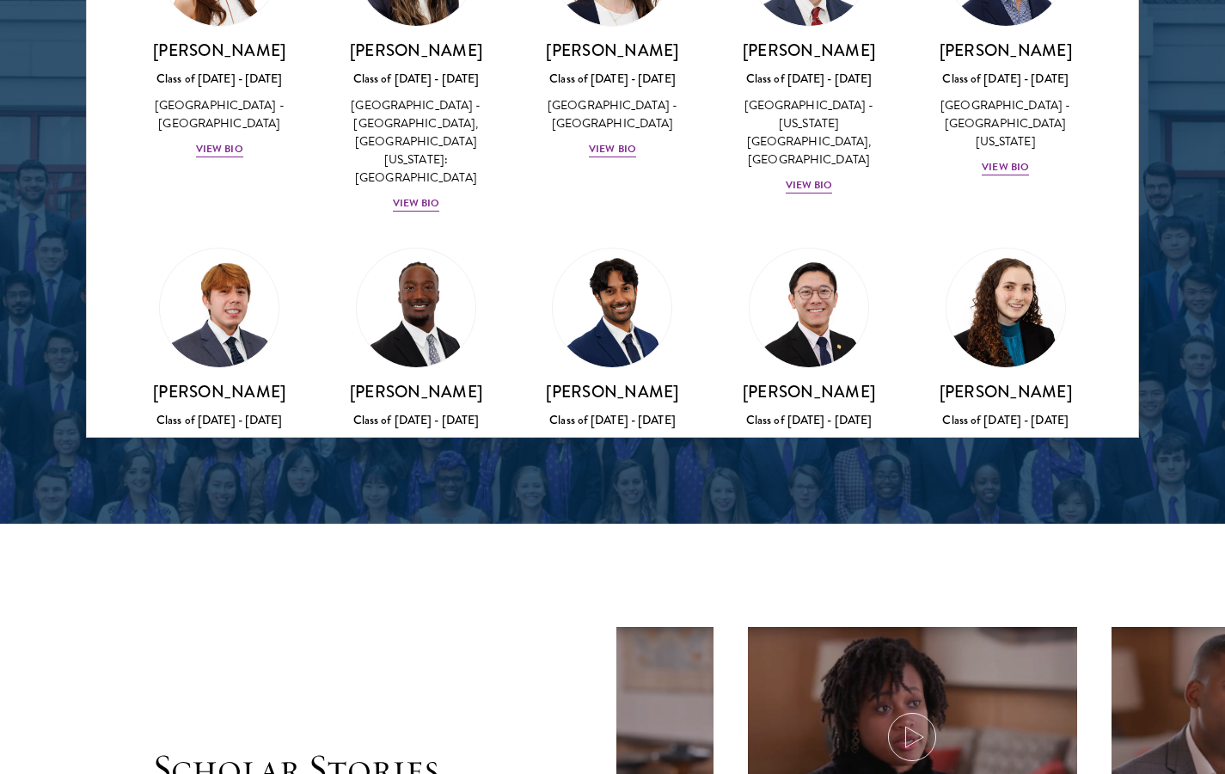
scroll to position [2139, 0]
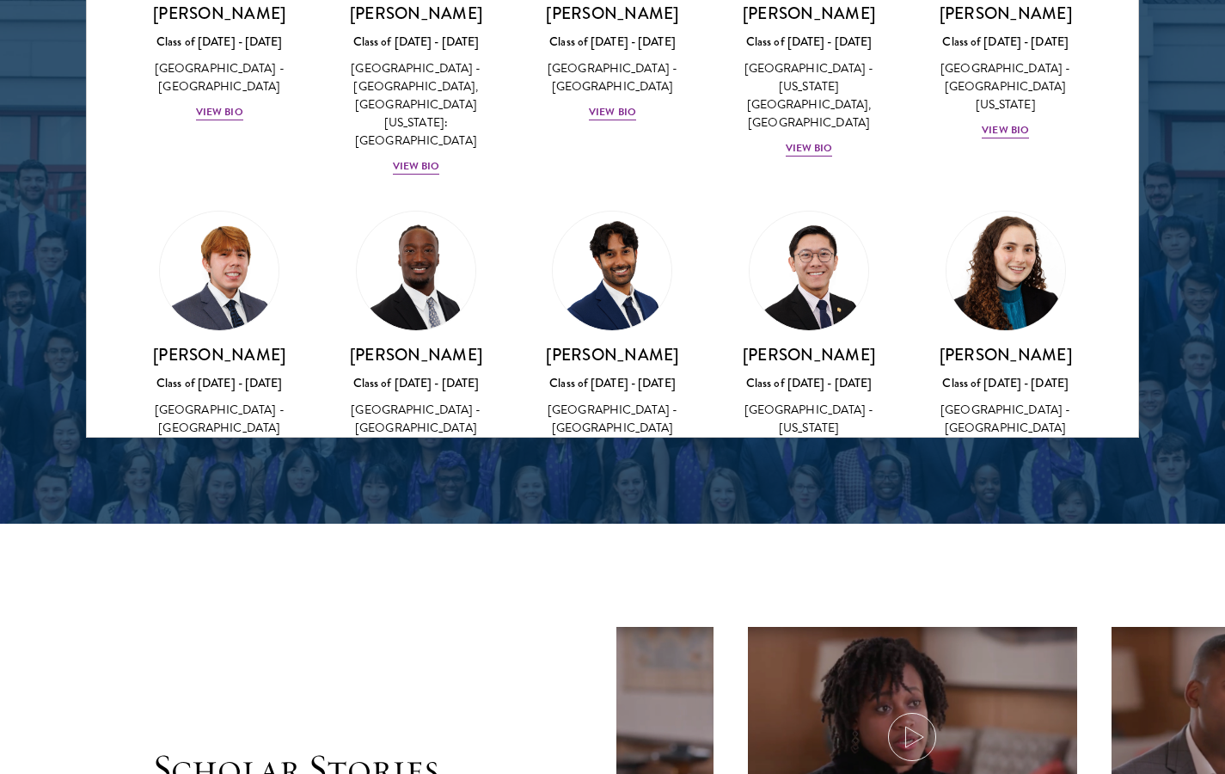
click at [989, 445] on div "View Bio" at bounding box center [1005, 453] width 47 height 16
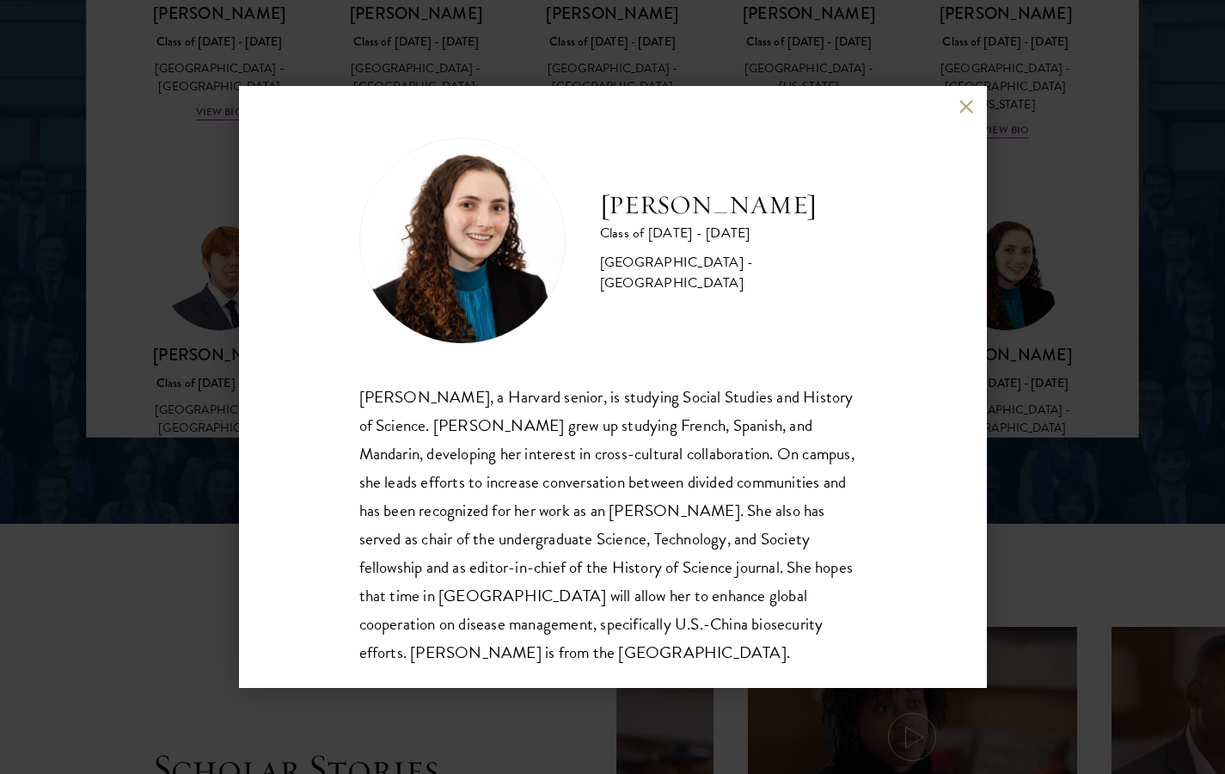
click at [965, 104] on button at bounding box center [967, 106] width 15 height 15
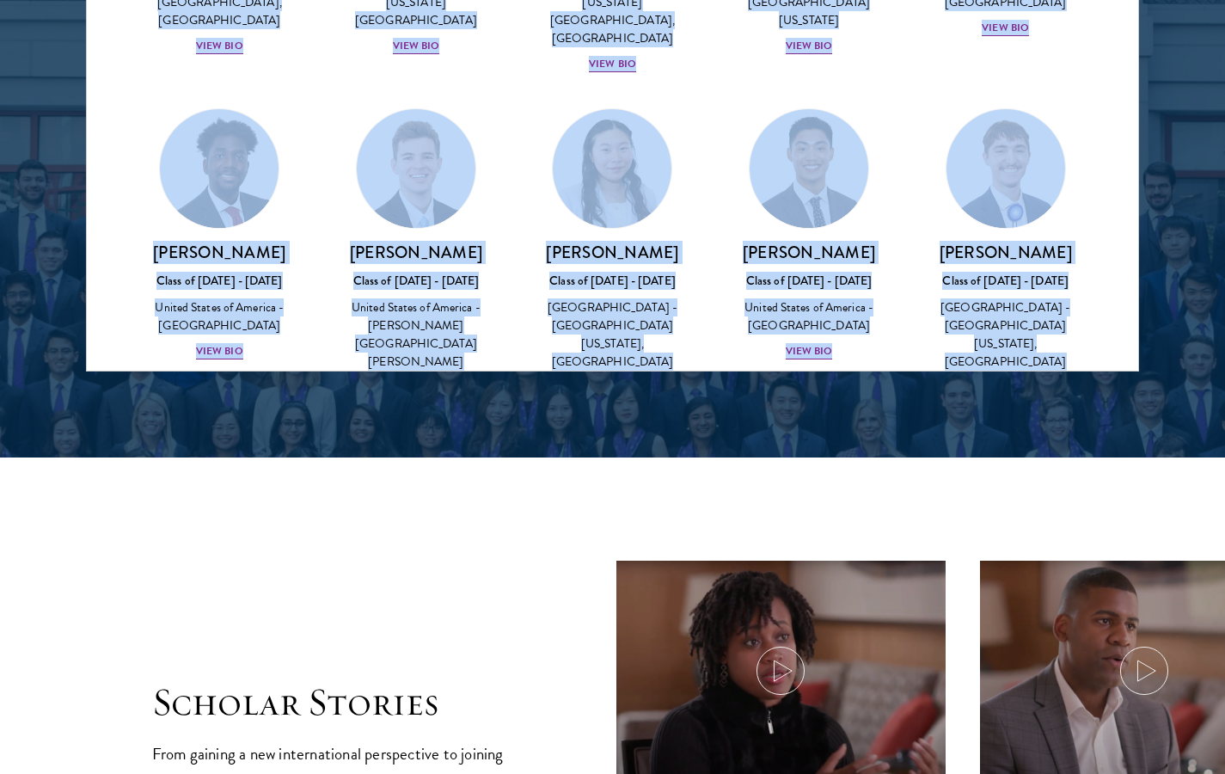
scroll to position [3238, 0]
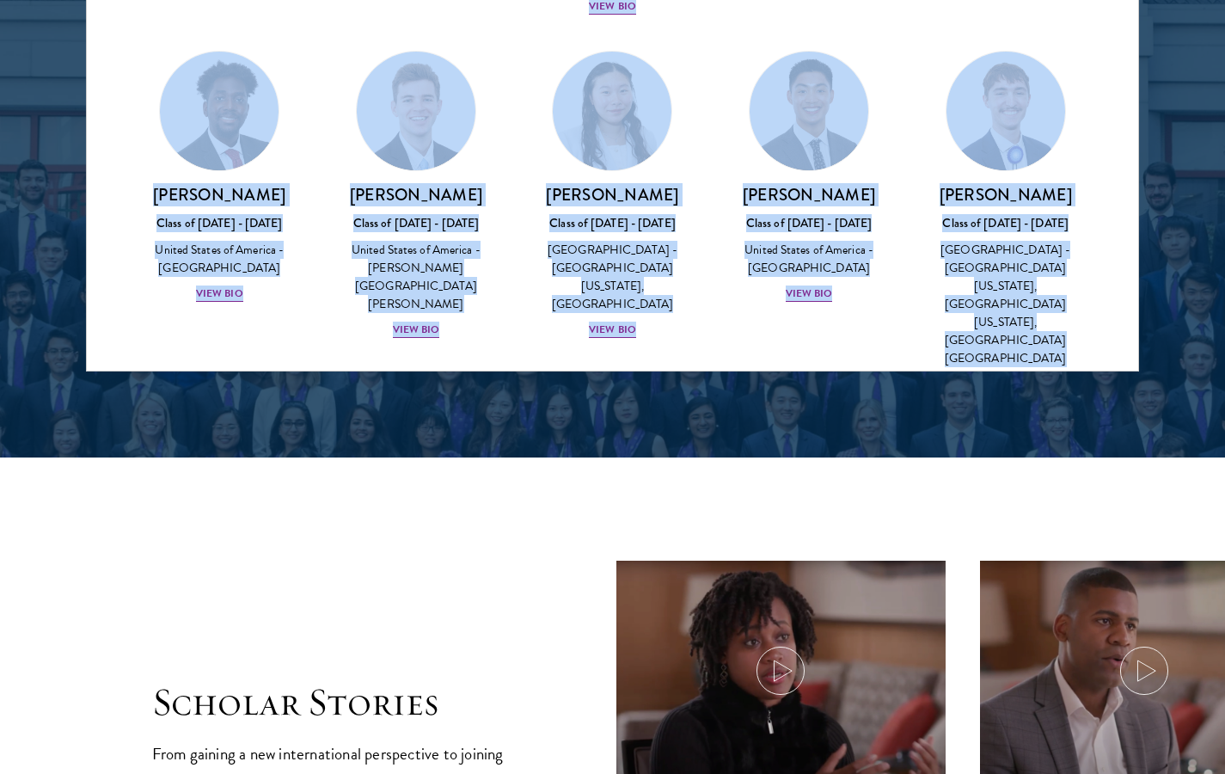
drag, startPoint x: 506, startPoint y: 206, endPoint x: 575, endPoint y: 300, distance: 116.3
click at [617, 663] on div "View Bio" at bounding box center [612, 671] width 47 height 16
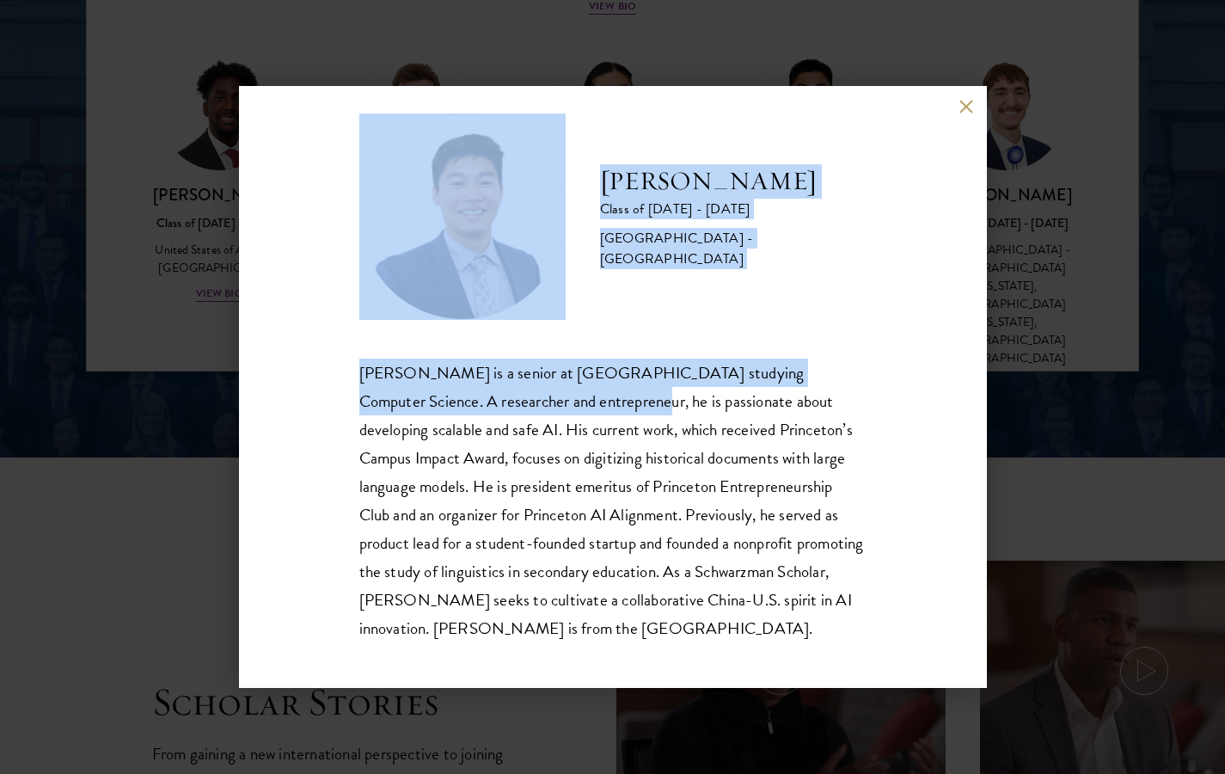
scroll to position [30, 0]
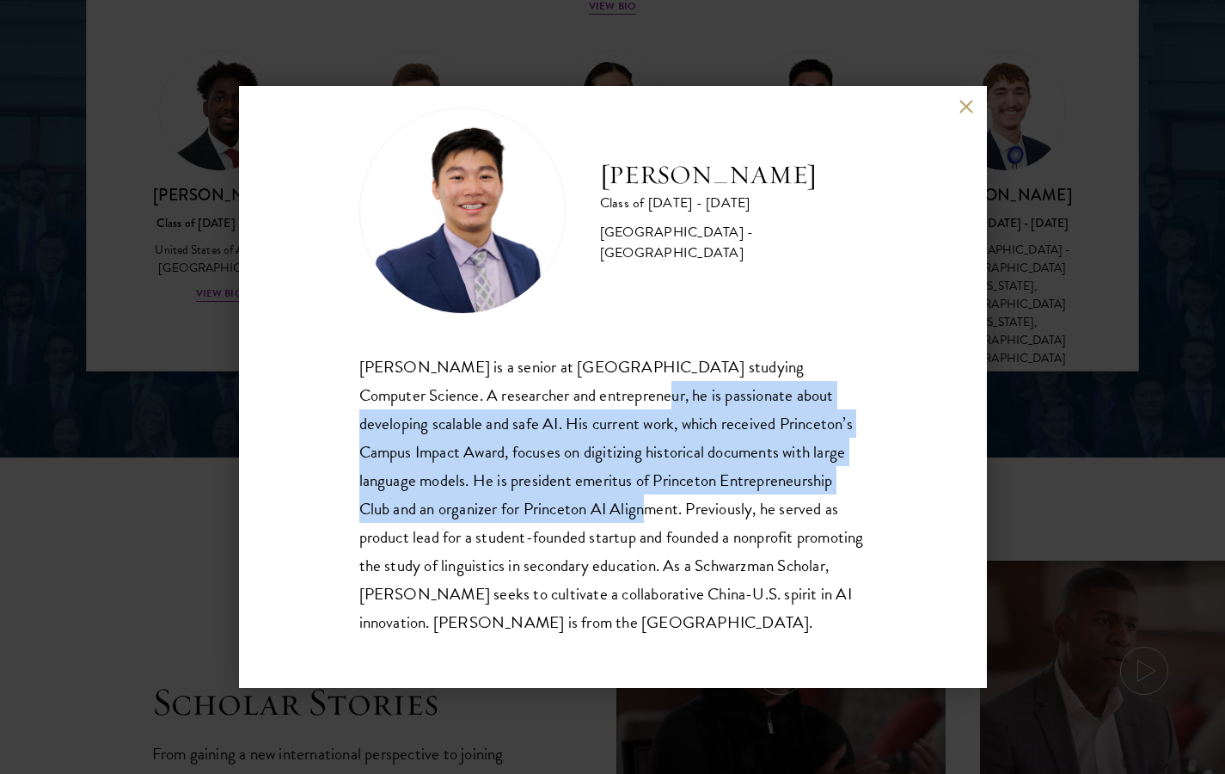
drag, startPoint x: 594, startPoint y: 428, endPoint x: 637, endPoint y: 502, distance: 85.5
click at [637, 502] on div "[PERSON_NAME] is a senior at [GEOGRAPHIC_DATA] studying Computer Science. A res…" at bounding box center [612, 495] width 507 height 284
click at [240, 476] on div "[PERSON_NAME] Class of [DATE] - [DATE] [GEOGRAPHIC_DATA] - [GEOGRAPHIC_DATA] [P…" at bounding box center [613, 387] width 748 height 602
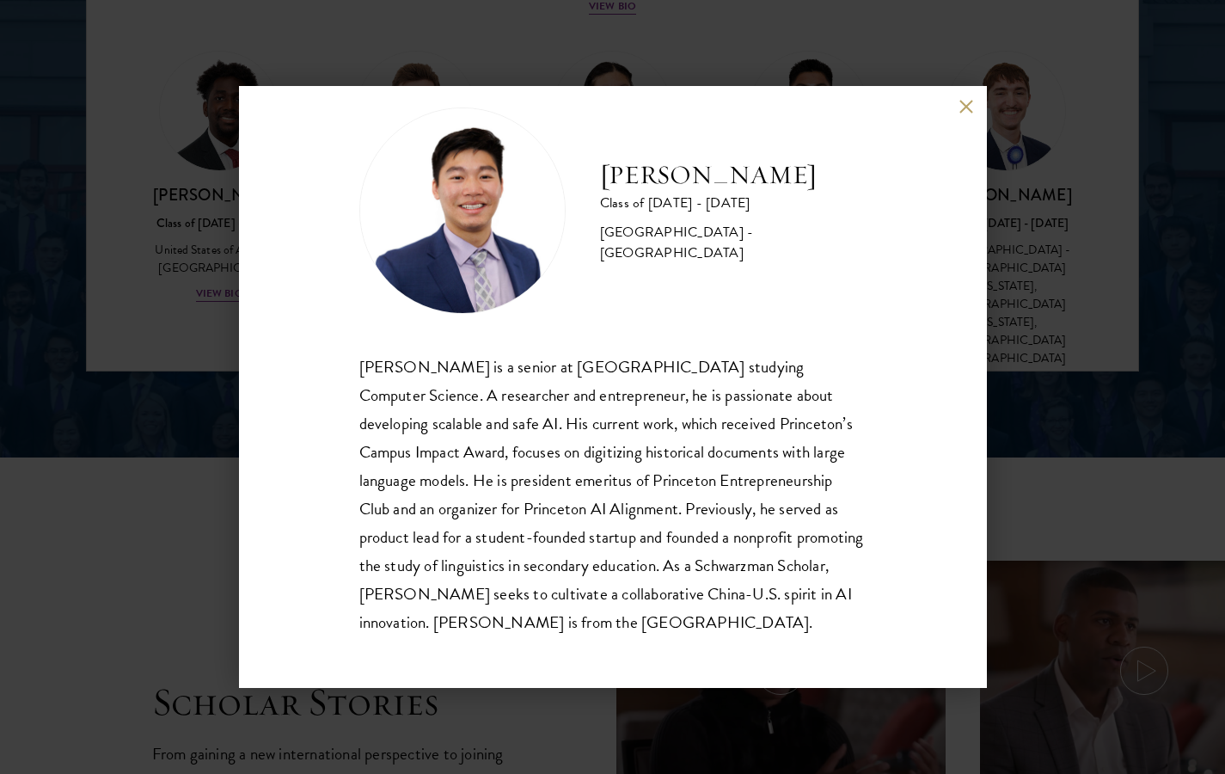
click at [210, 403] on div "[PERSON_NAME] Class of [DATE] - [DATE] [GEOGRAPHIC_DATA] - [GEOGRAPHIC_DATA] [P…" at bounding box center [612, 387] width 1225 height 774
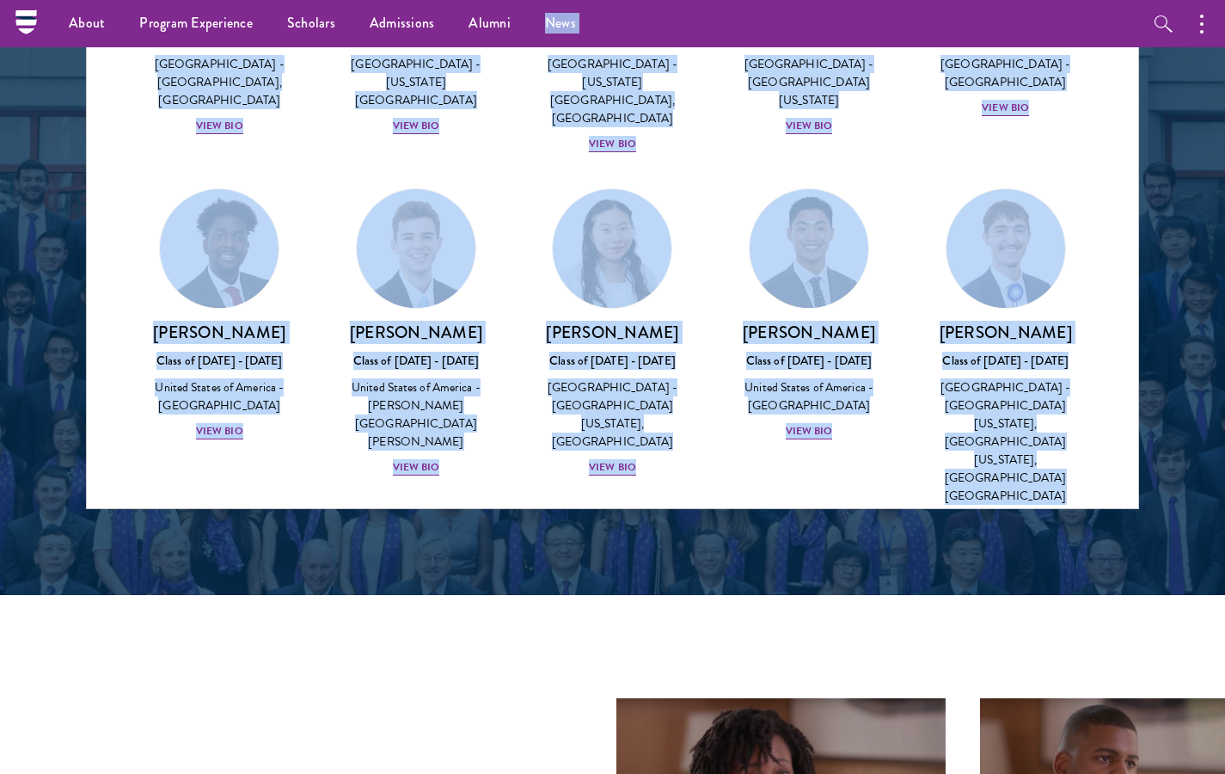
scroll to position [2274, 0]
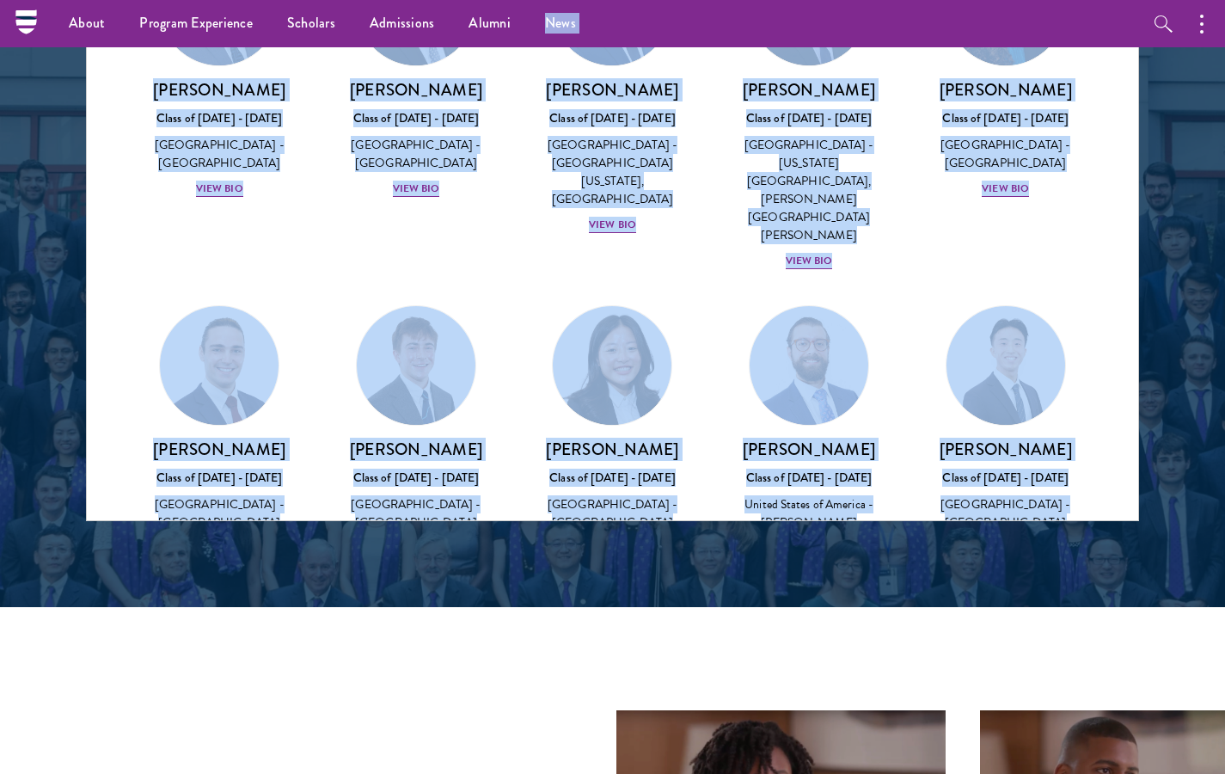
drag, startPoint x: 525, startPoint y: 349, endPoint x: 671, endPoint y: 1, distance: 377.4
click at [671, 1] on div "About Overview Leadership Donors Program Experience Overview Curriculum Student…" at bounding box center [612, 723] width 1225 height 5995
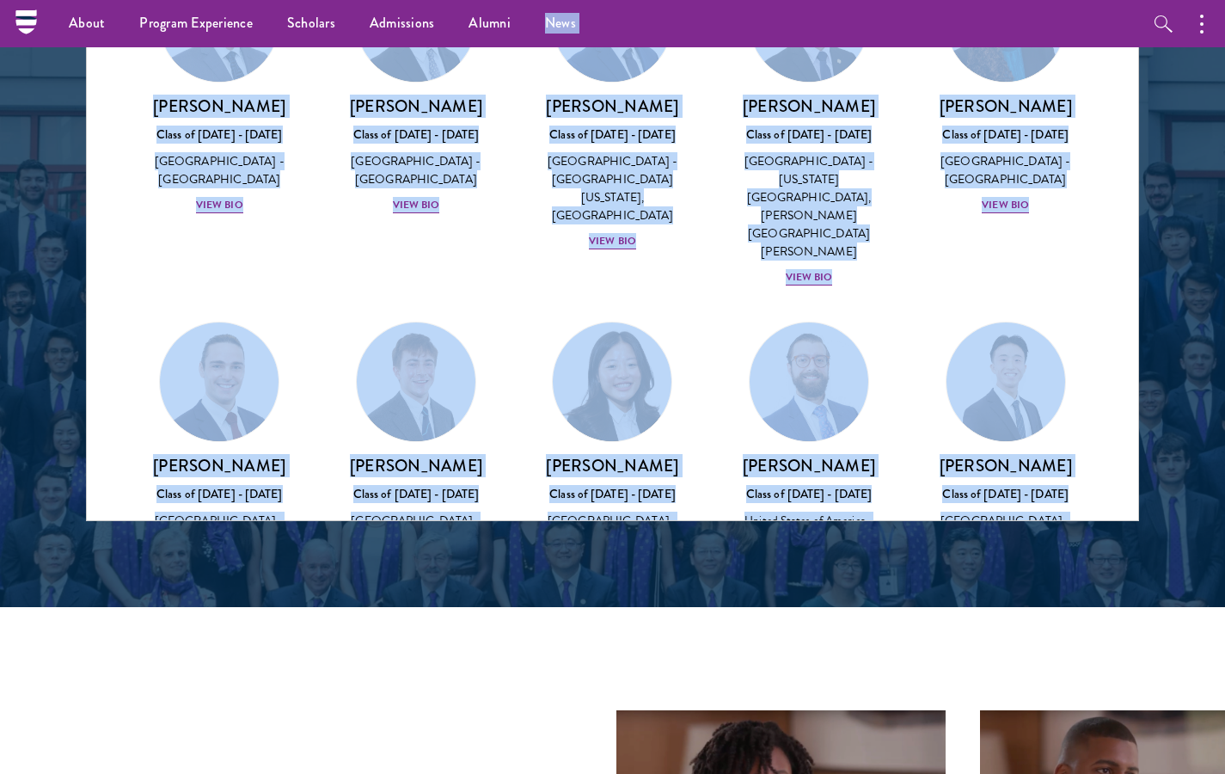
click at [907, 304] on div "[PERSON_NAME] Class of [DATE] - [DATE] [GEOGRAPHIC_DATA] - [GEOGRAPHIC_DATA][US…" at bounding box center [1005, 456] width 197 height 305
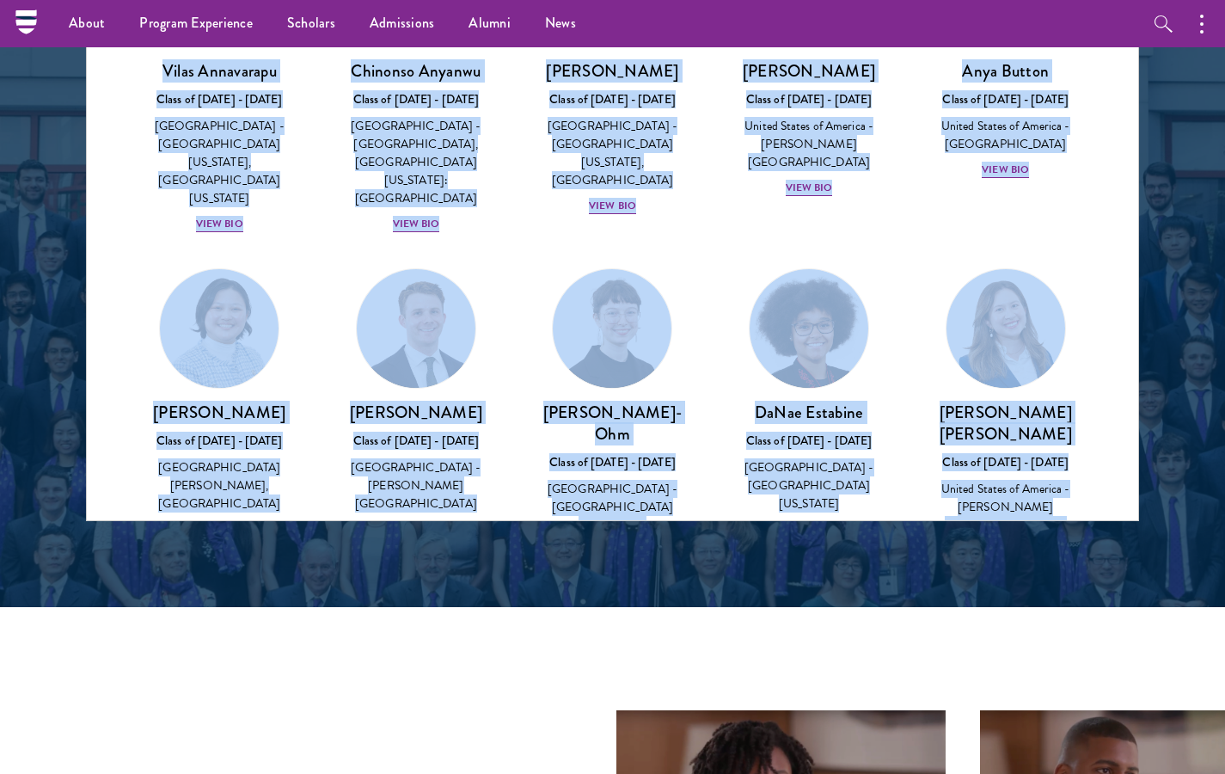
scroll to position [471, 0]
drag, startPoint x: 905, startPoint y: 138, endPoint x: 969, endPoint y: 20, distance: 135.1
click at [969, 20] on div "About Overview Leadership Donors Program Experience Overview Curriculum Student…" at bounding box center [612, 723] width 1225 height 5995
click at [669, 402] on h3 "[PERSON_NAME]-Ohm" at bounding box center [612, 423] width 163 height 43
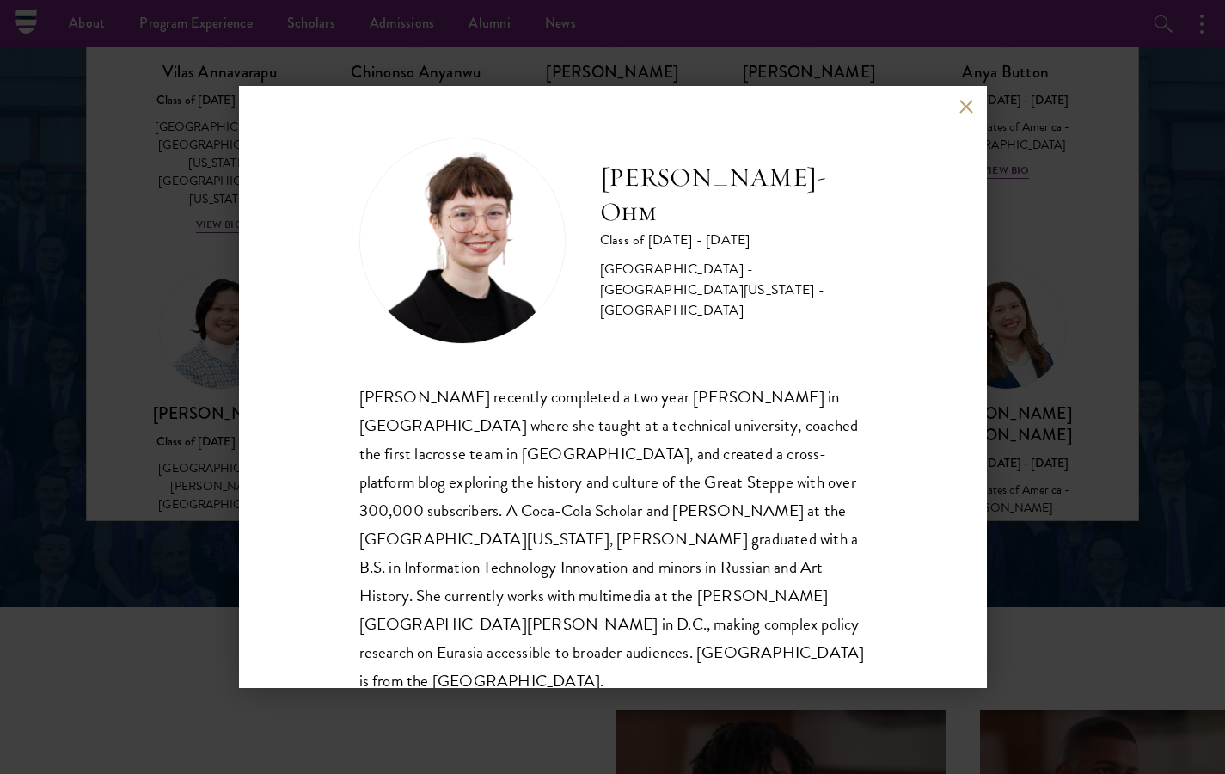
click at [1089, 533] on div "[PERSON_NAME]-Ohm Class of [DATE] - [DATE] [GEOGRAPHIC_DATA] - [GEOGRAPHIC_DATA…" at bounding box center [612, 387] width 1225 height 774
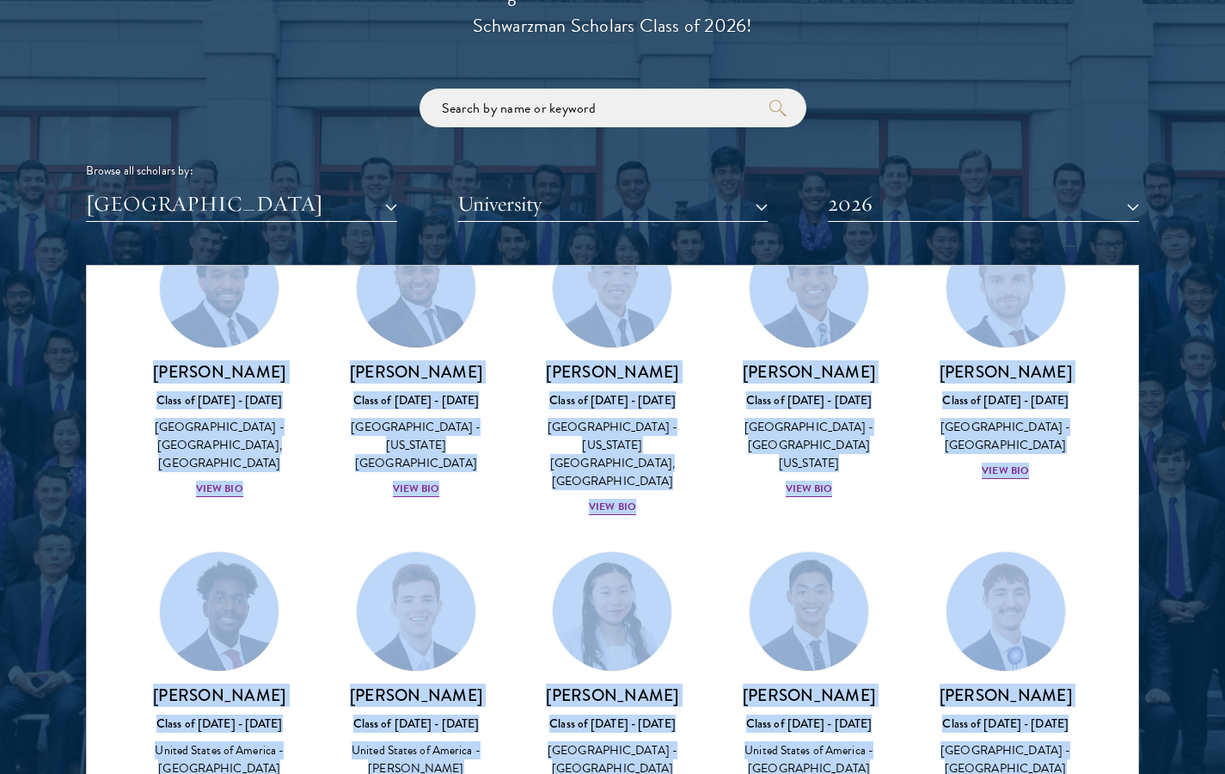
scroll to position [3159, 0]
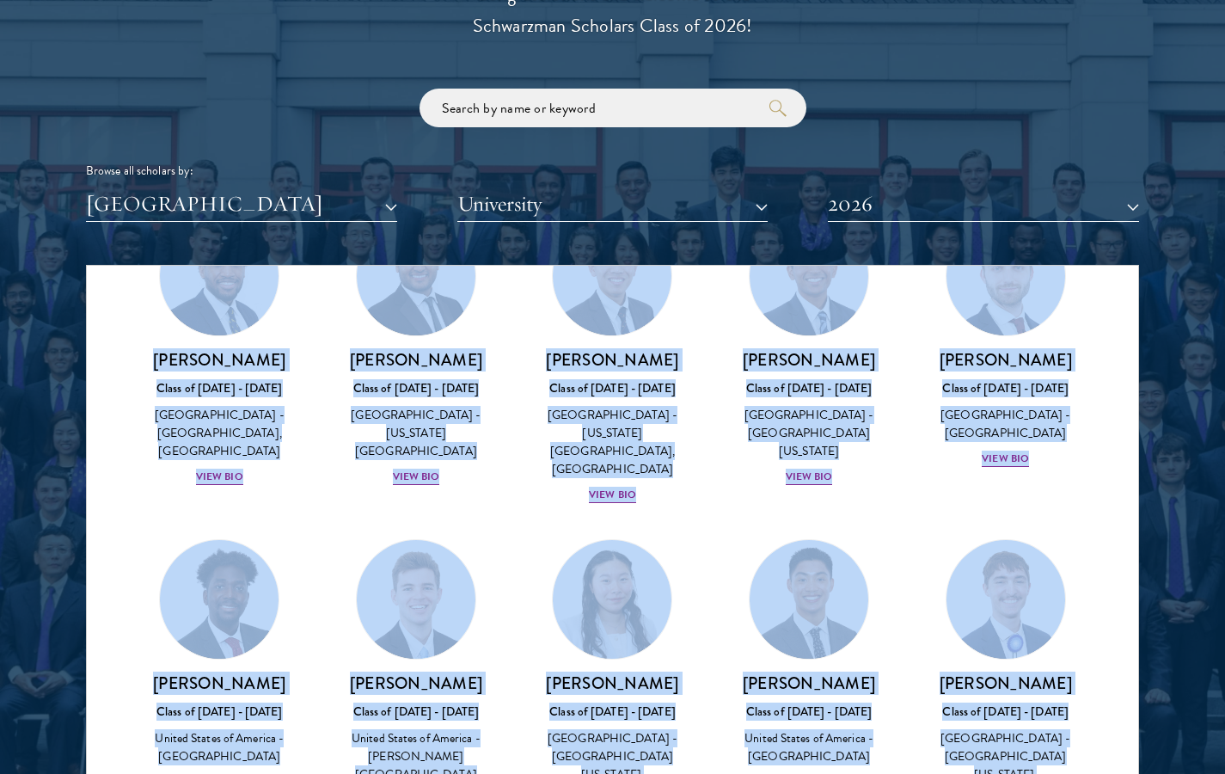
drag, startPoint x: 1023, startPoint y: 322, endPoint x: 887, endPoint y: 761, distance: 460.0
